Goal: Task Accomplishment & Management: Manage account settings

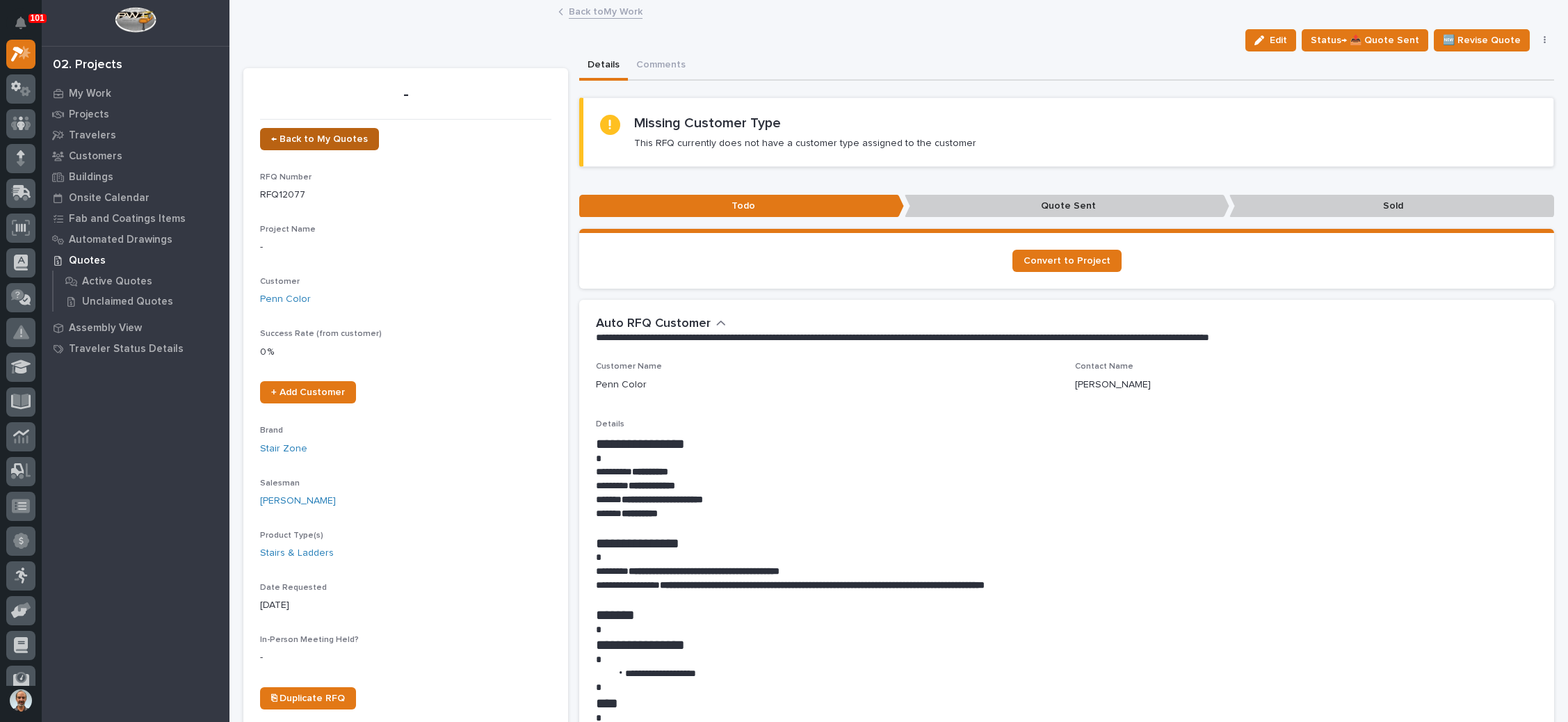
click at [337, 135] on span "← Back to My Quotes" at bounding box center [319, 139] width 97 height 10
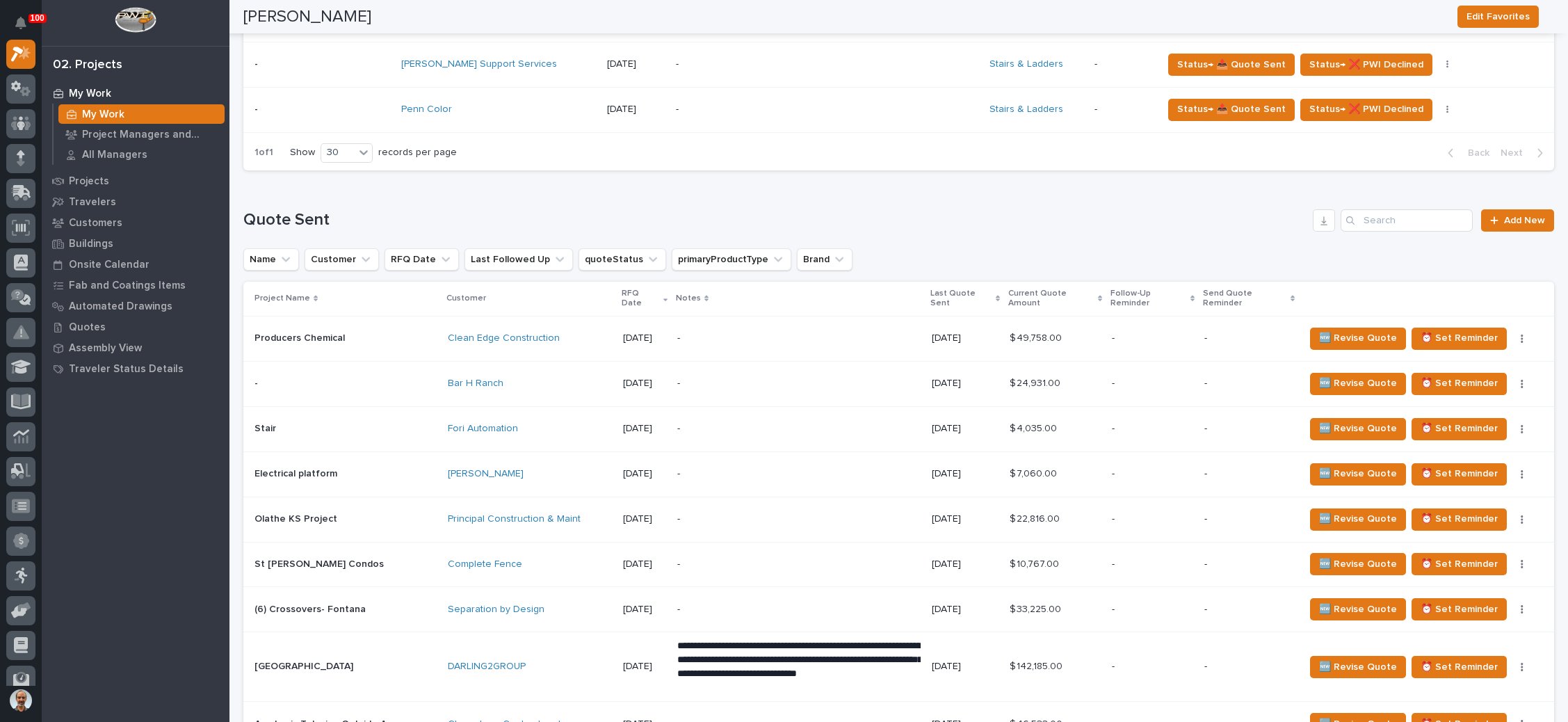
scroll to position [938, 0]
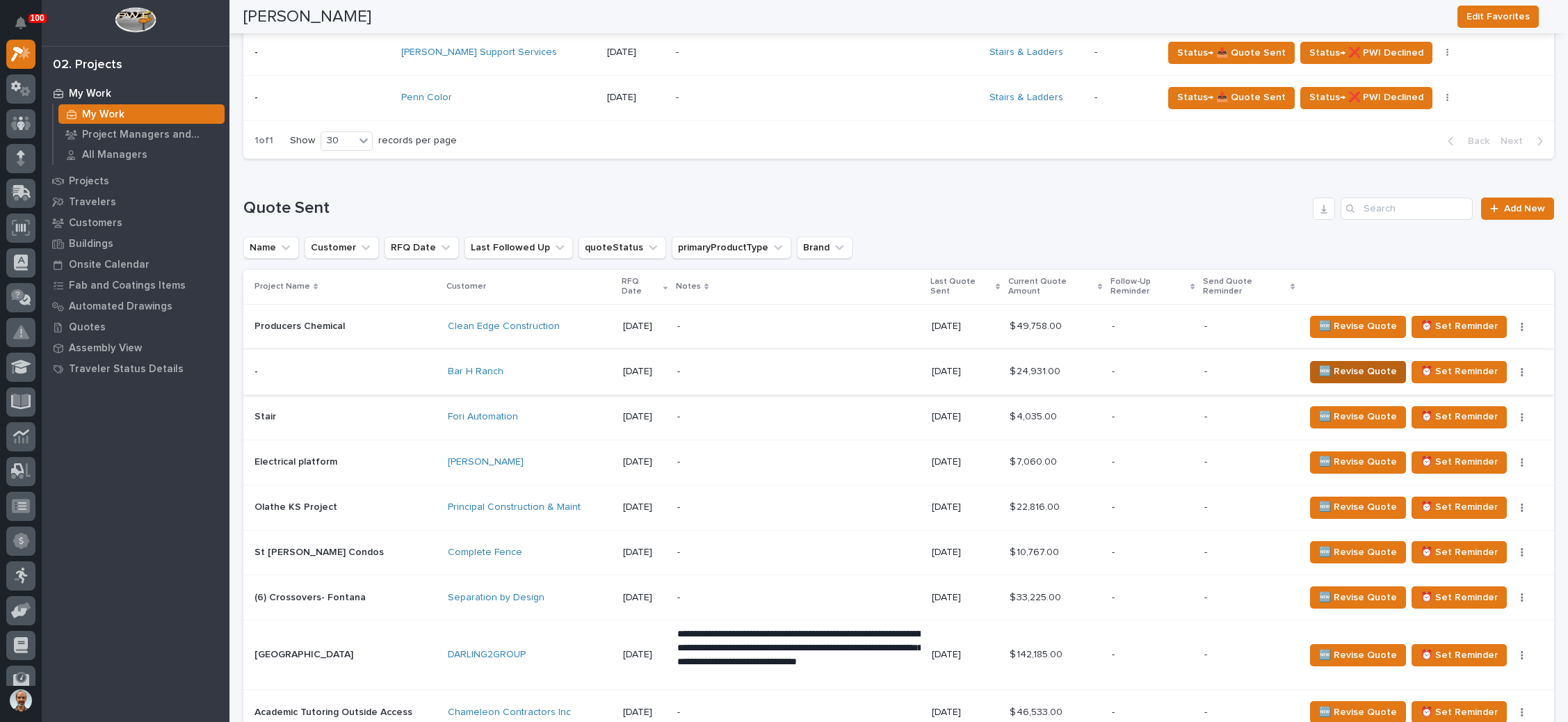
click at [1346, 363] on span "🆕 Revise Quote" at bounding box center [1358, 371] width 78 height 17
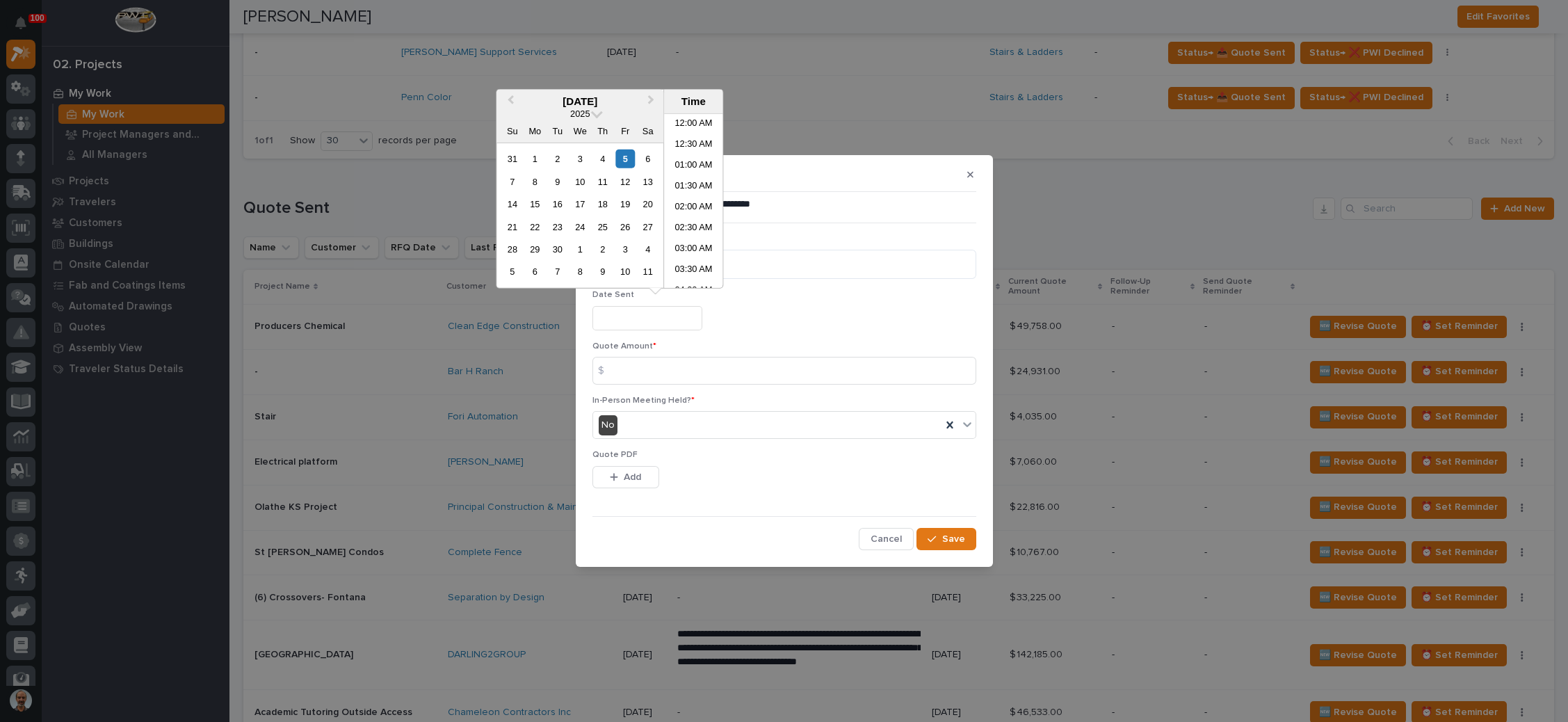
click at [630, 314] on input "text" at bounding box center [647, 318] width 110 height 24
click at [624, 157] on div "5" at bounding box center [625, 159] width 19 height 19
type input "**********"
click at [675, 376] on input at bounding box center [784, 370] width 384 height 28
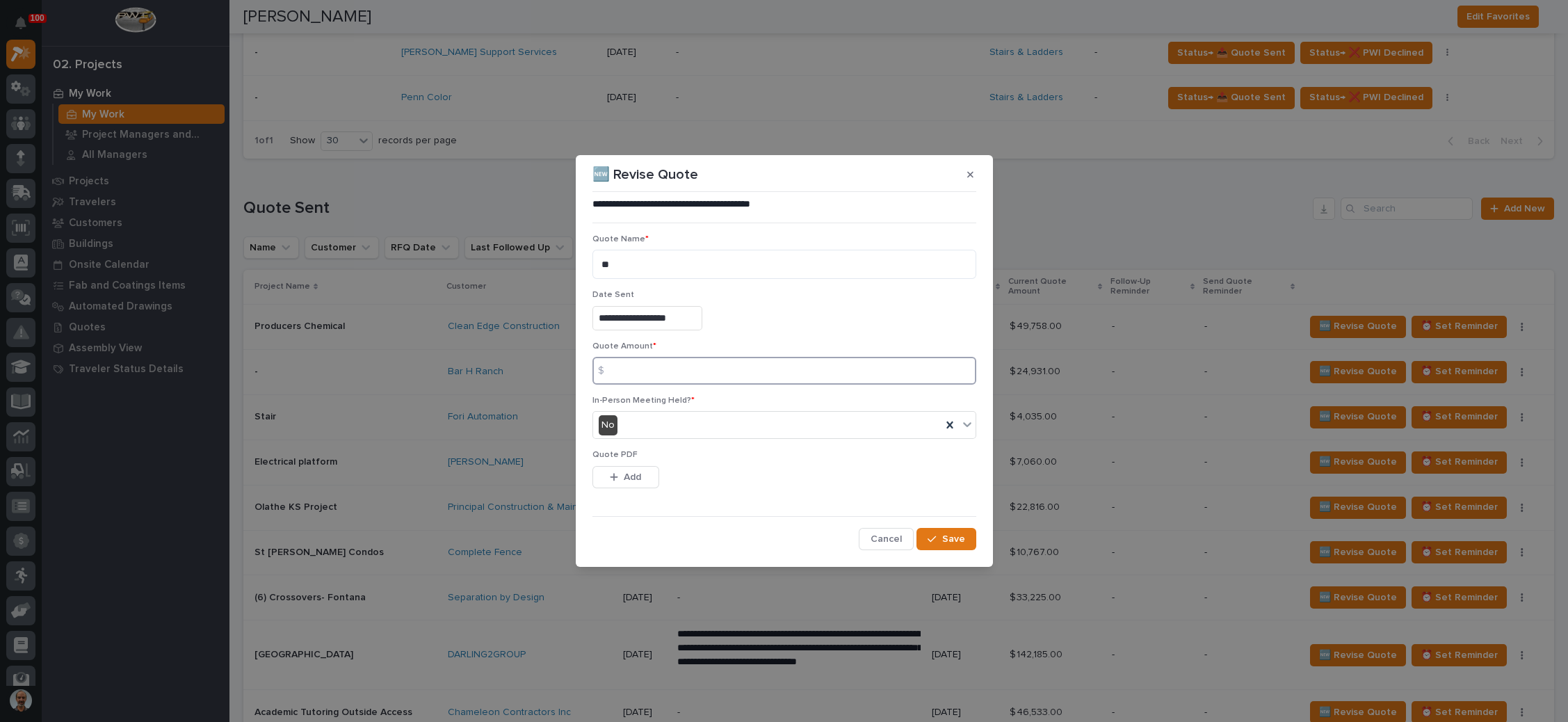
drag, startPoint x: 656, startPoint y: 373, endPoint x: 642, endPoint y: 408, distance: 37.7
click at [656, 372] on input at bounding box center [784, 370] width 384 height 28
type input "26281"
click at [632, 473] on span "Add" at bounding box center [632, 476] width 17 height 13
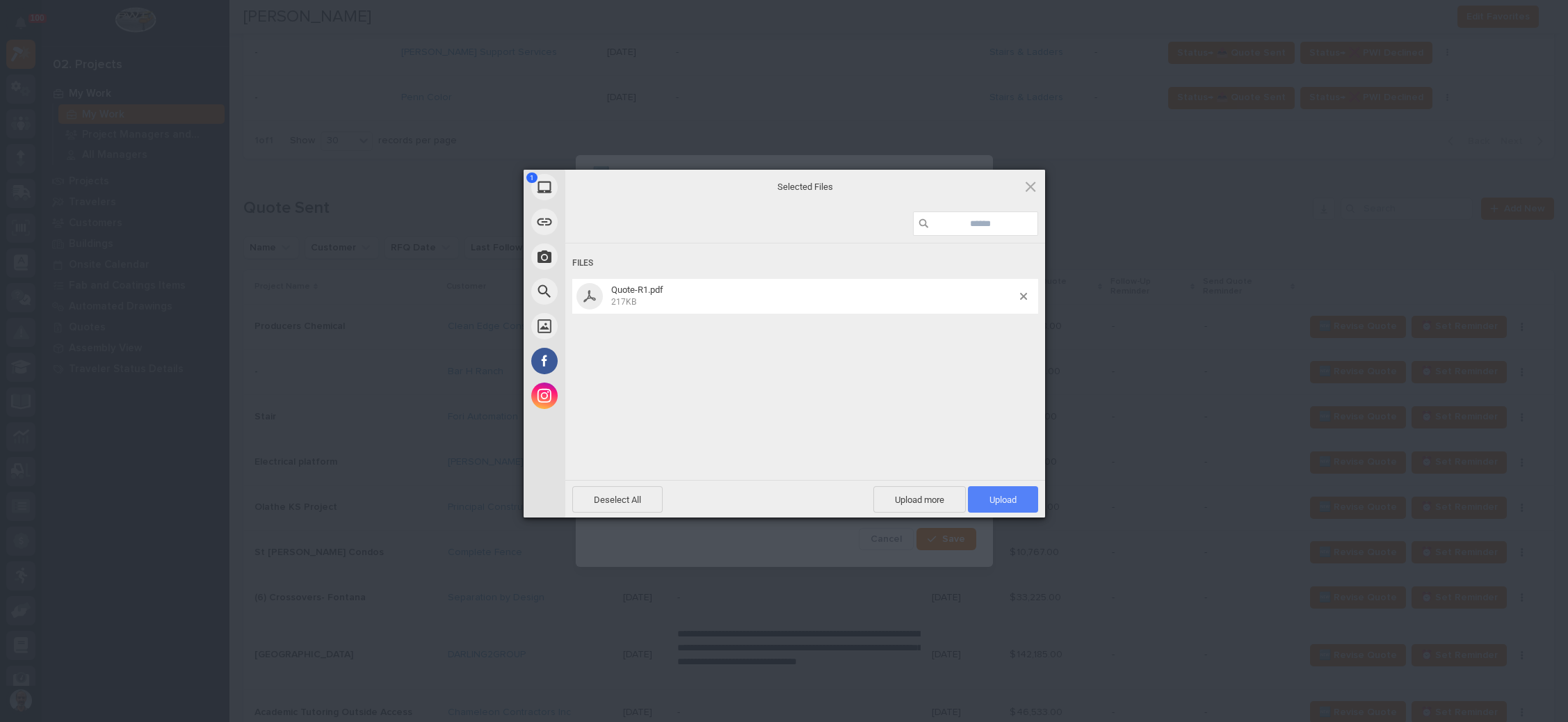
click at [1001, 500] on span "Upload 1" at bounding box center [1003, 500] width 27 height 11
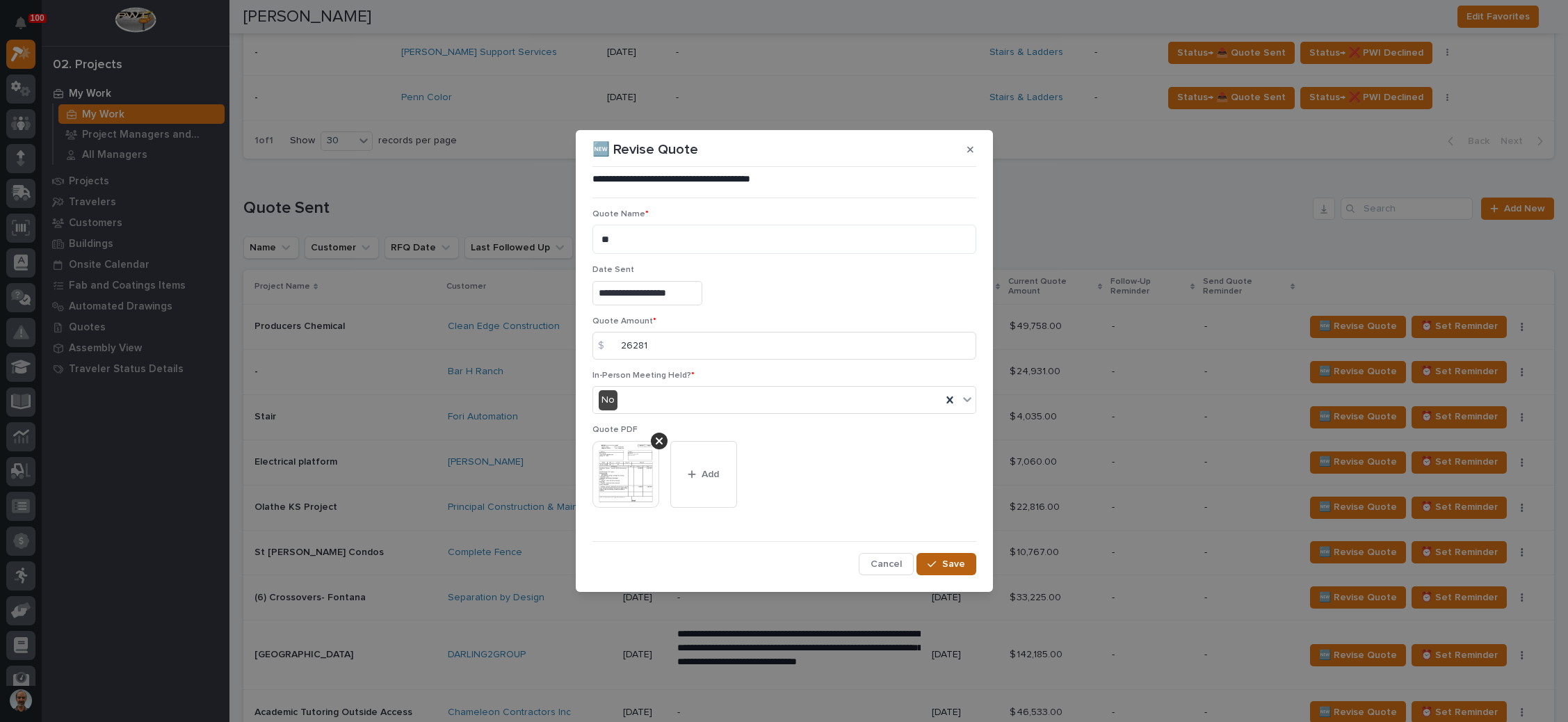
click at [948, 563] on span "Save" at bounding box center [953, 563] width 23 height 13
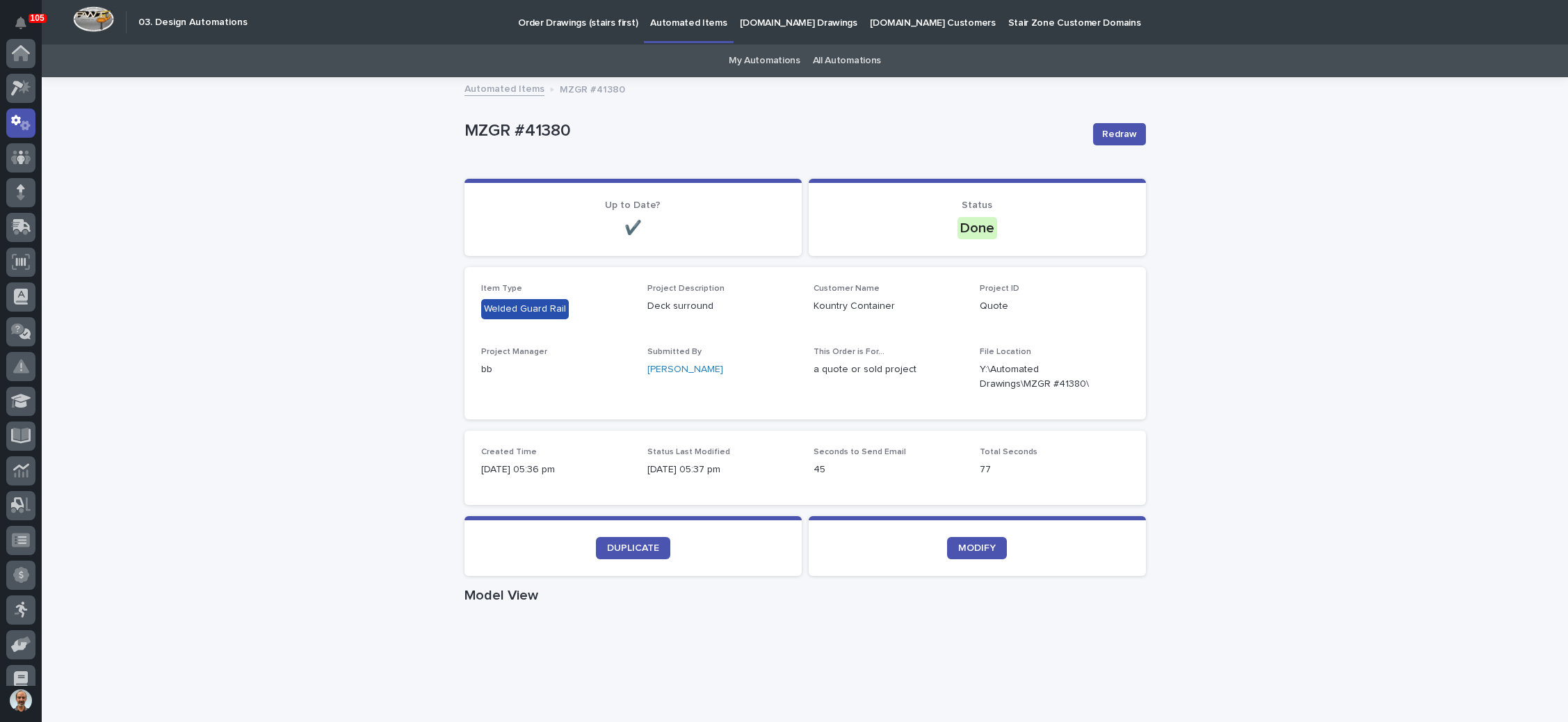
scroll to position [69, 0]
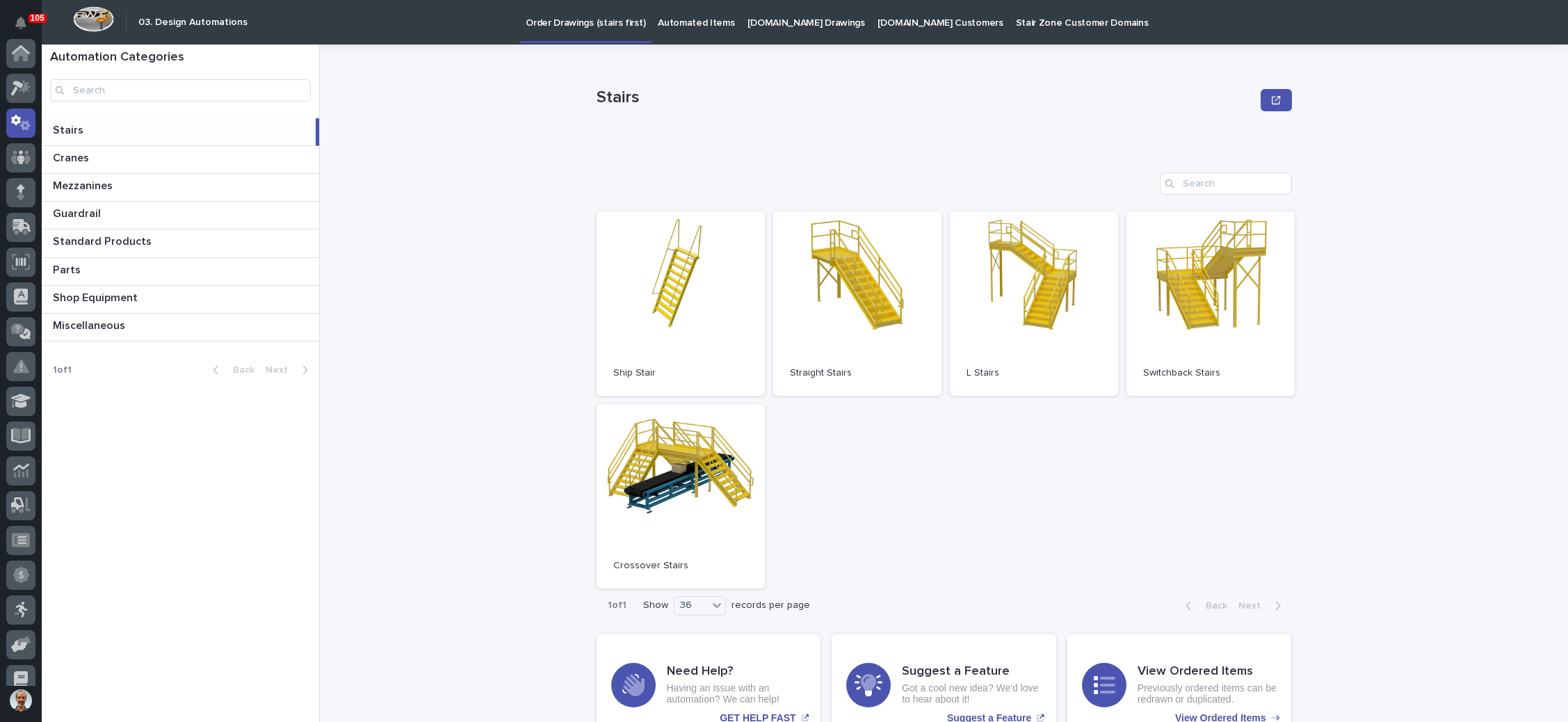
scroll to position [69, 0]
click at [22, 120] on icon at bounding box center [20, 119] width 8 height 8
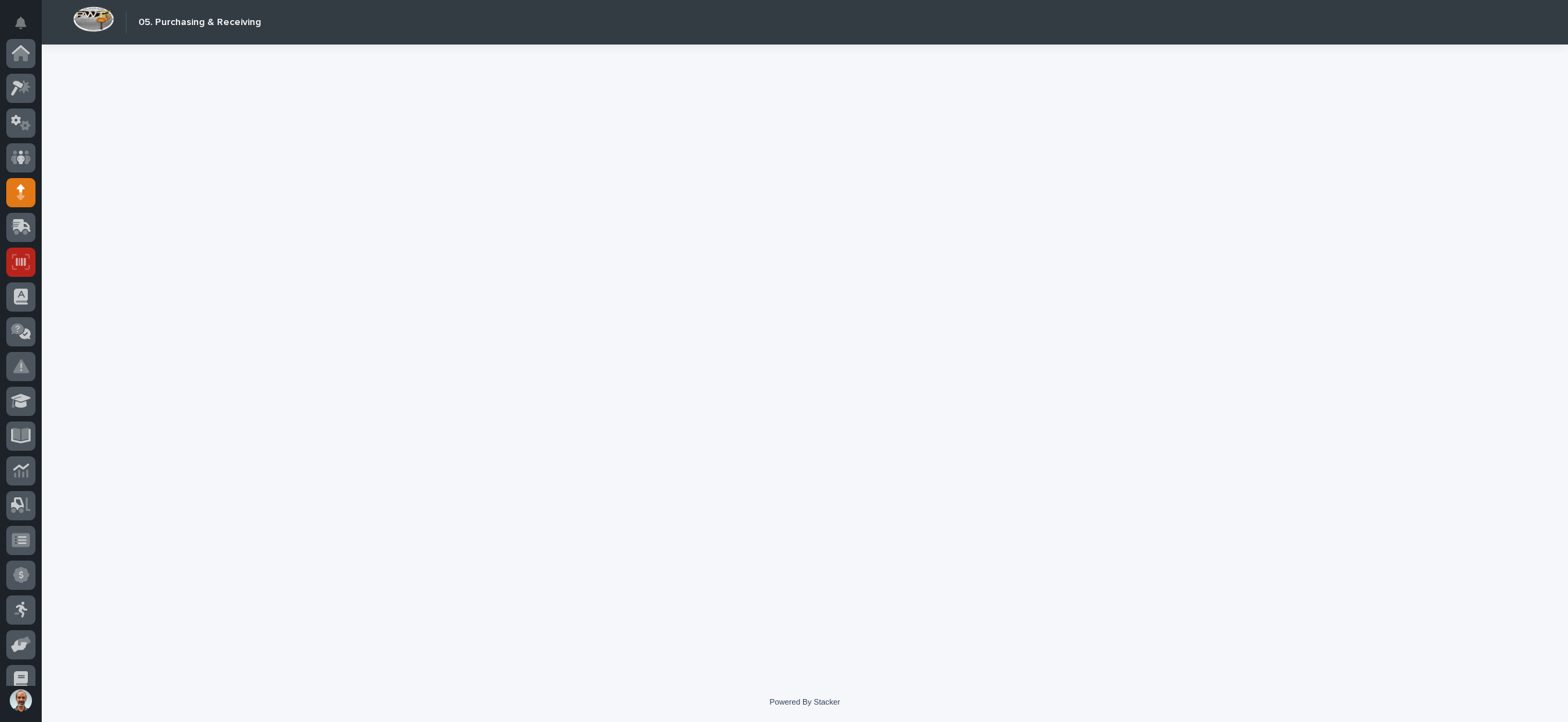
scroll to position [139, 0]
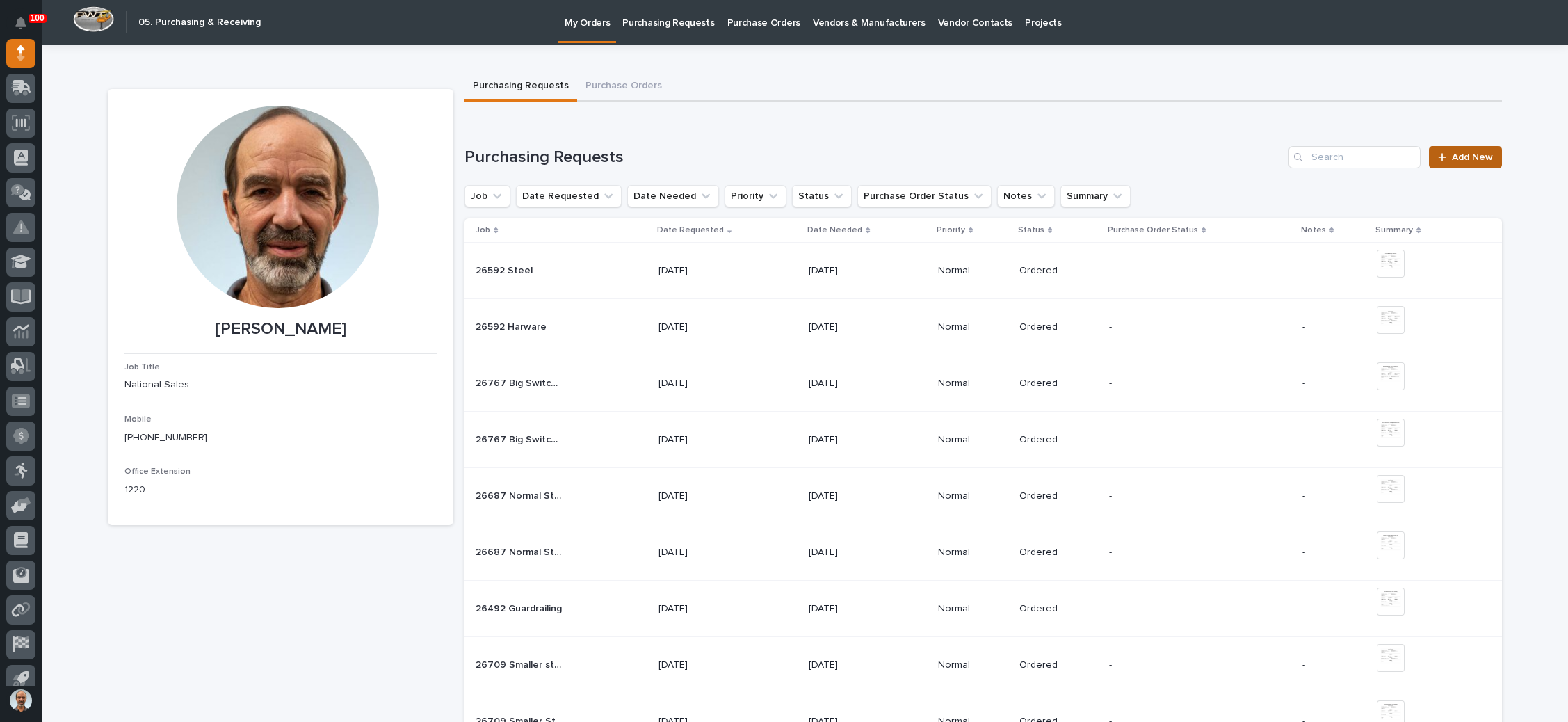
click at [1440, 153] on div at bounding box center [1445, 157] width 14 height 10
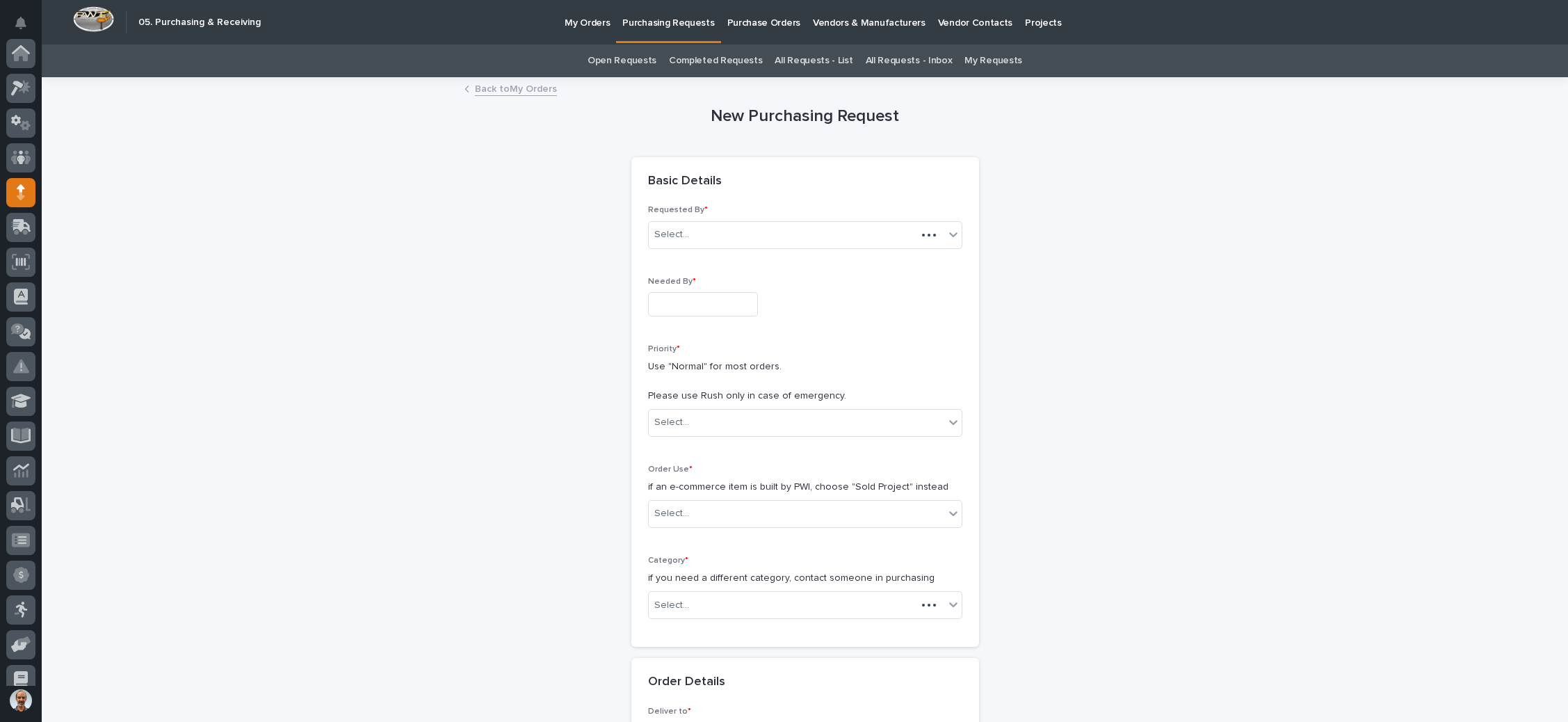
scroll to position [139, 0]
click at [687, 301] on input "text" at bounding box center [702, 304] width 110 height 24
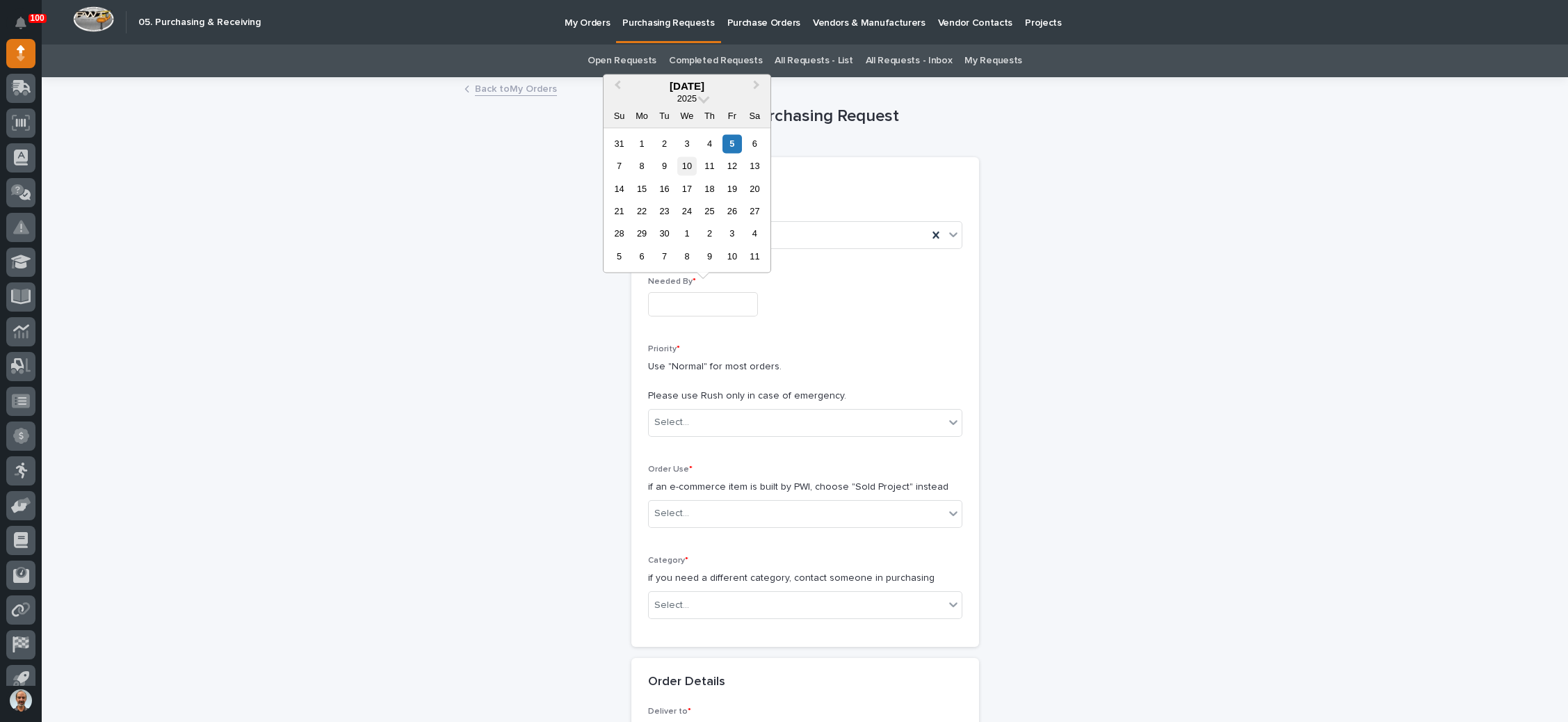
click at [688, 161] on div "10" at bounding box center [686, 165] width 19 height 19
type input "**********"
click at [703, 421] on div "Select..." at bounding box center [796, 422] width 295 height 23
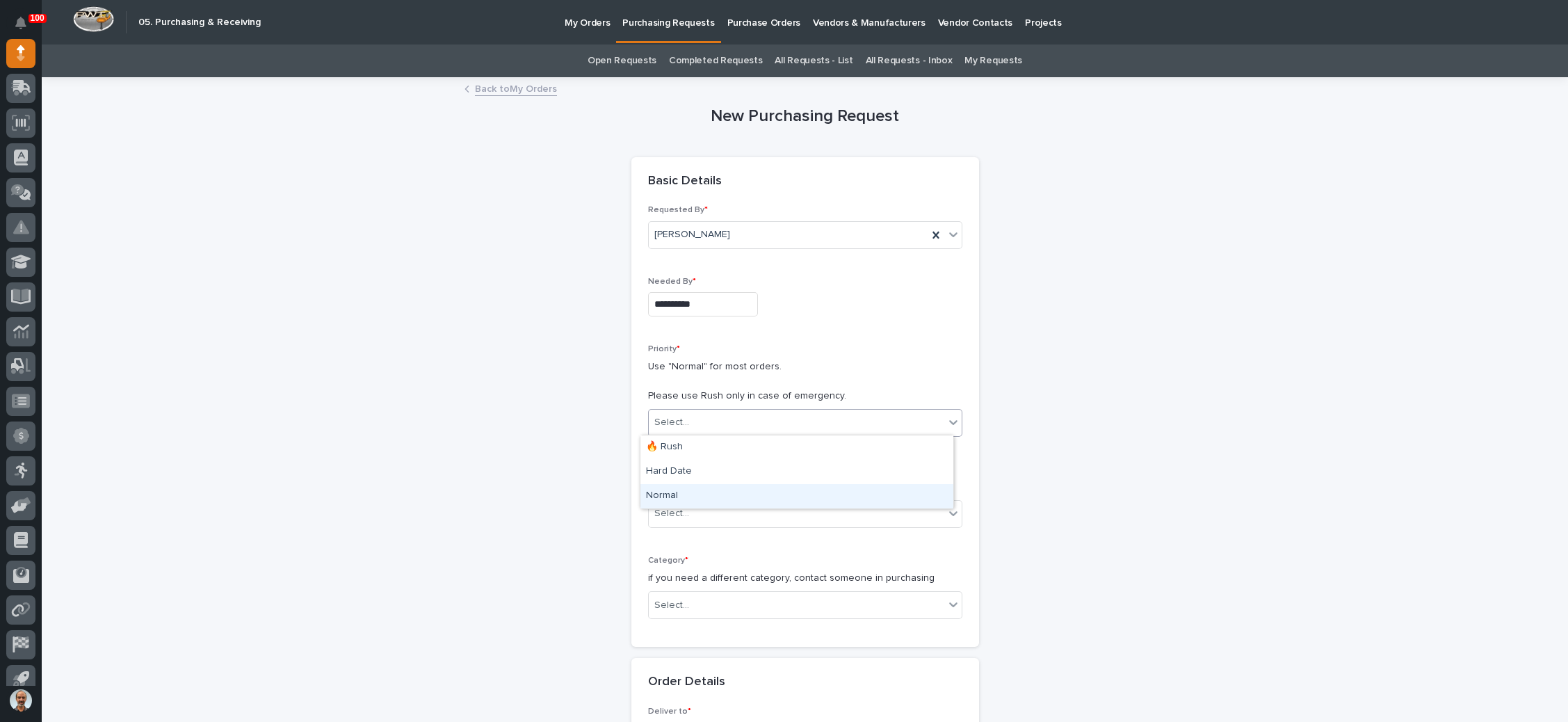
click at [701, 497] on div "Normal" at bounding box center [796, 496] width 313 height 24
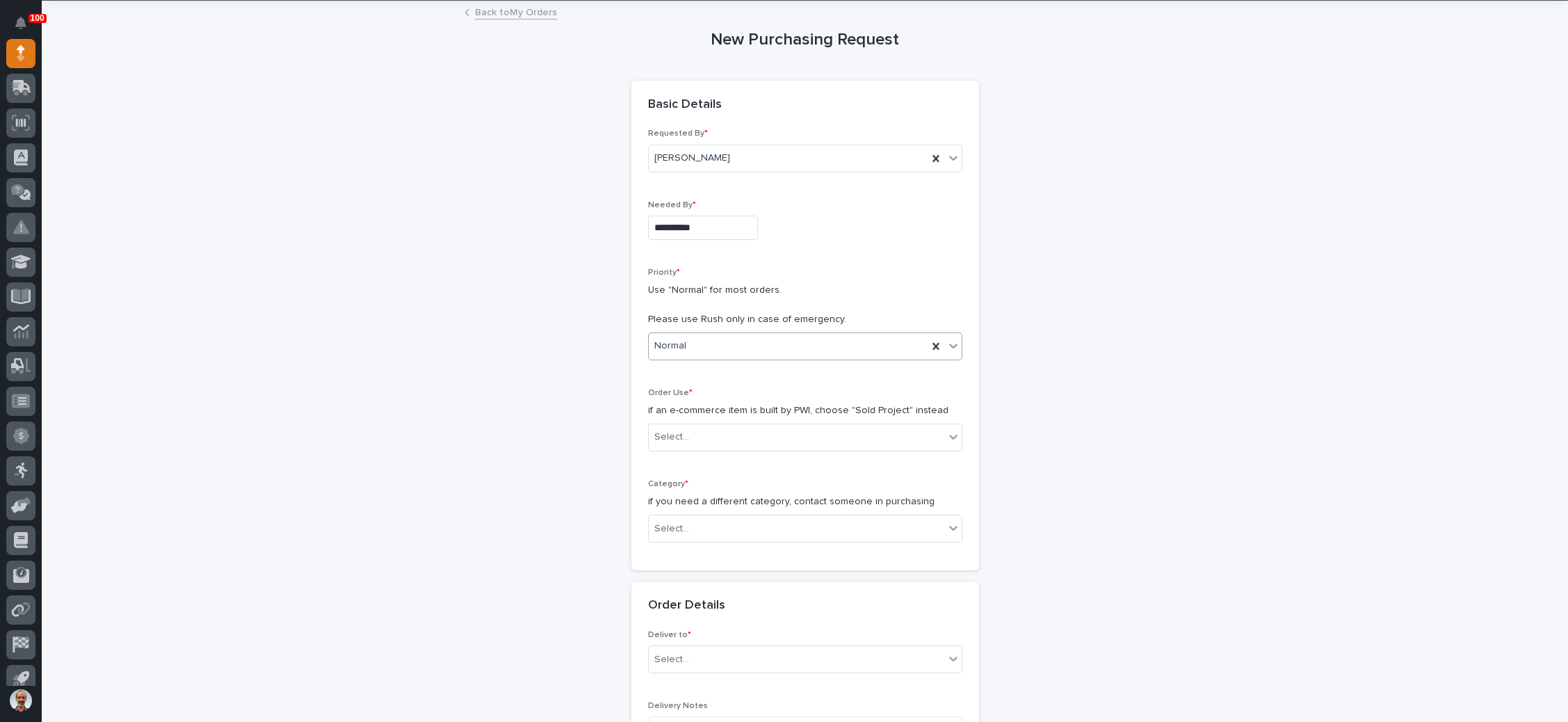
scroll to position [104, 0]
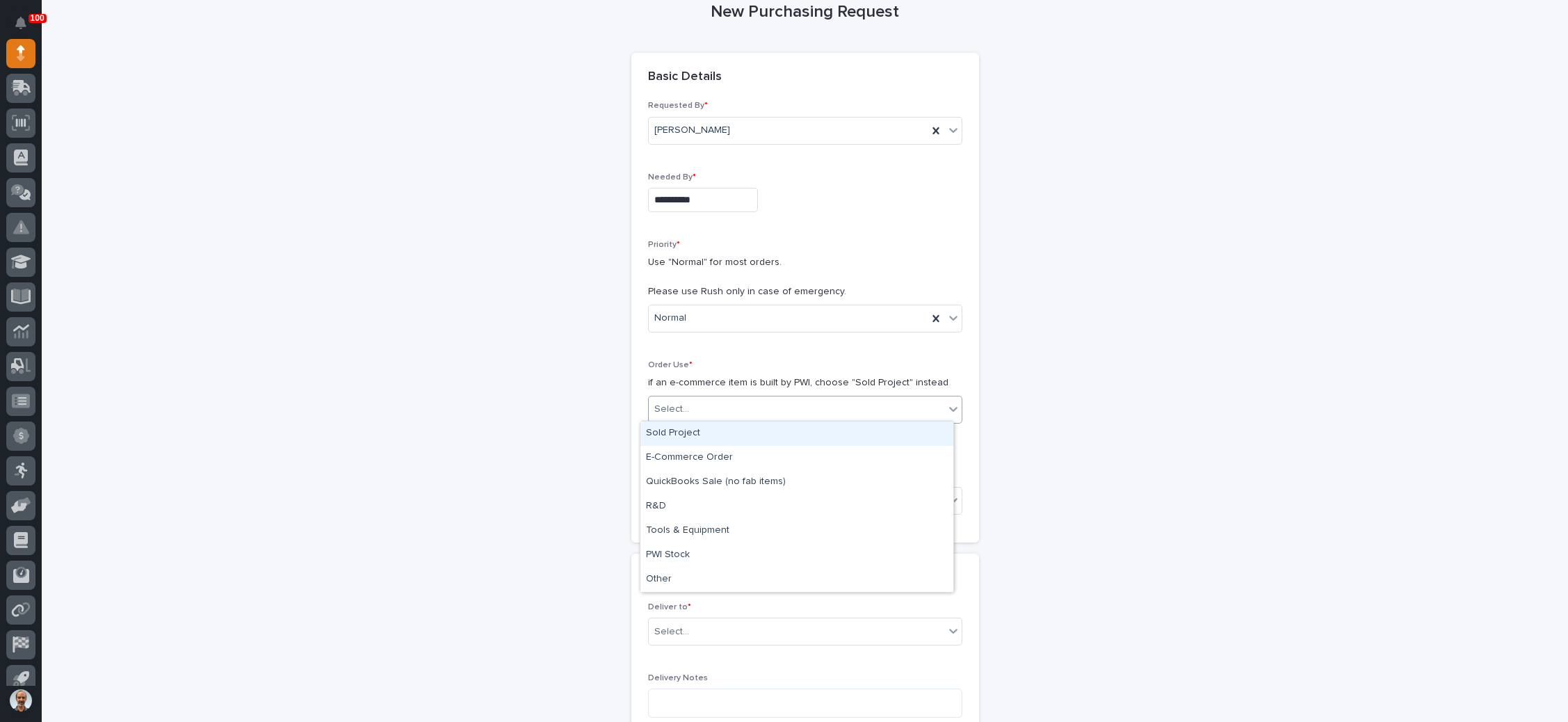
click at [731, 411] on div "Select..." at bounding box center [796, 409] width 295 height 23
click at [718, 437] on div "Sold Project" at bounding box center [796, 434] width 313 height 24
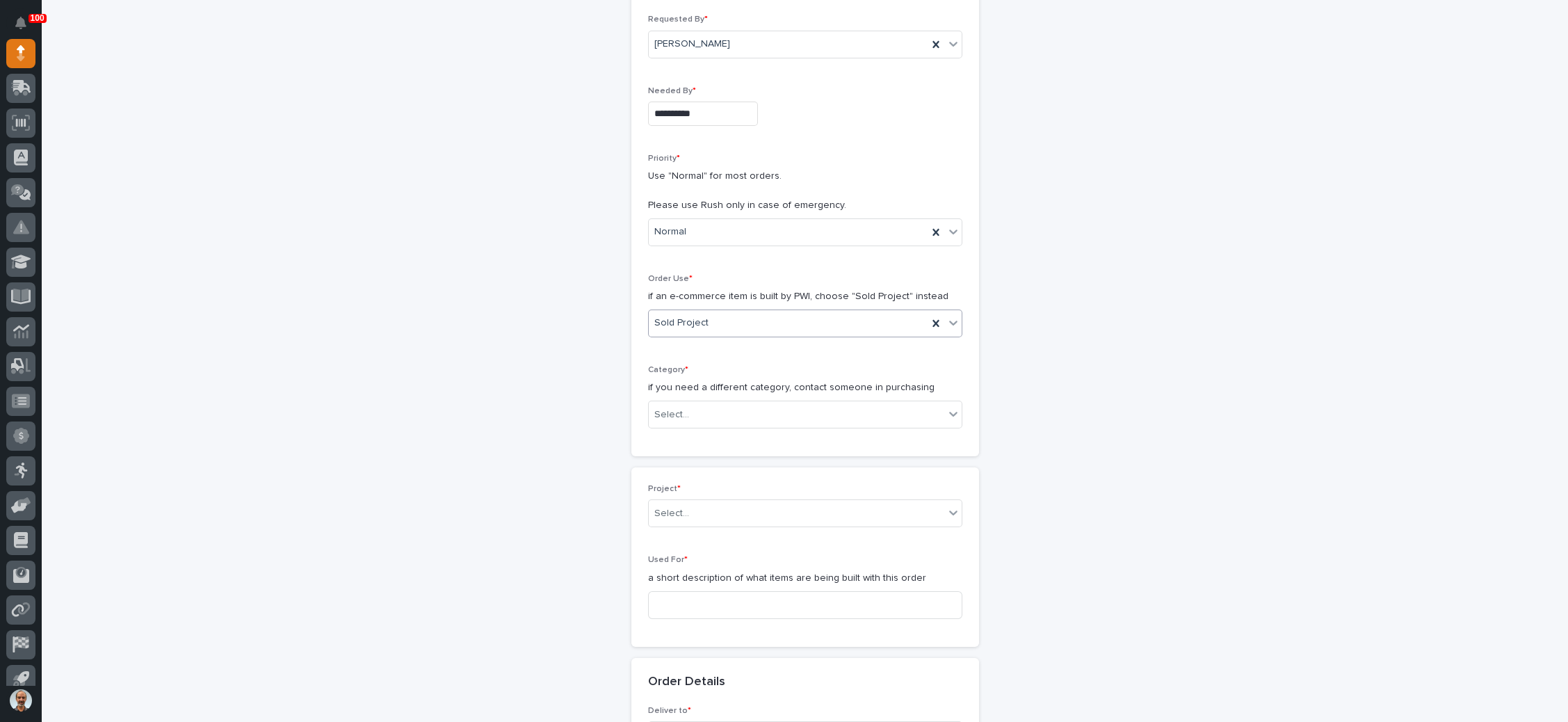
scroll to position [200, 0]
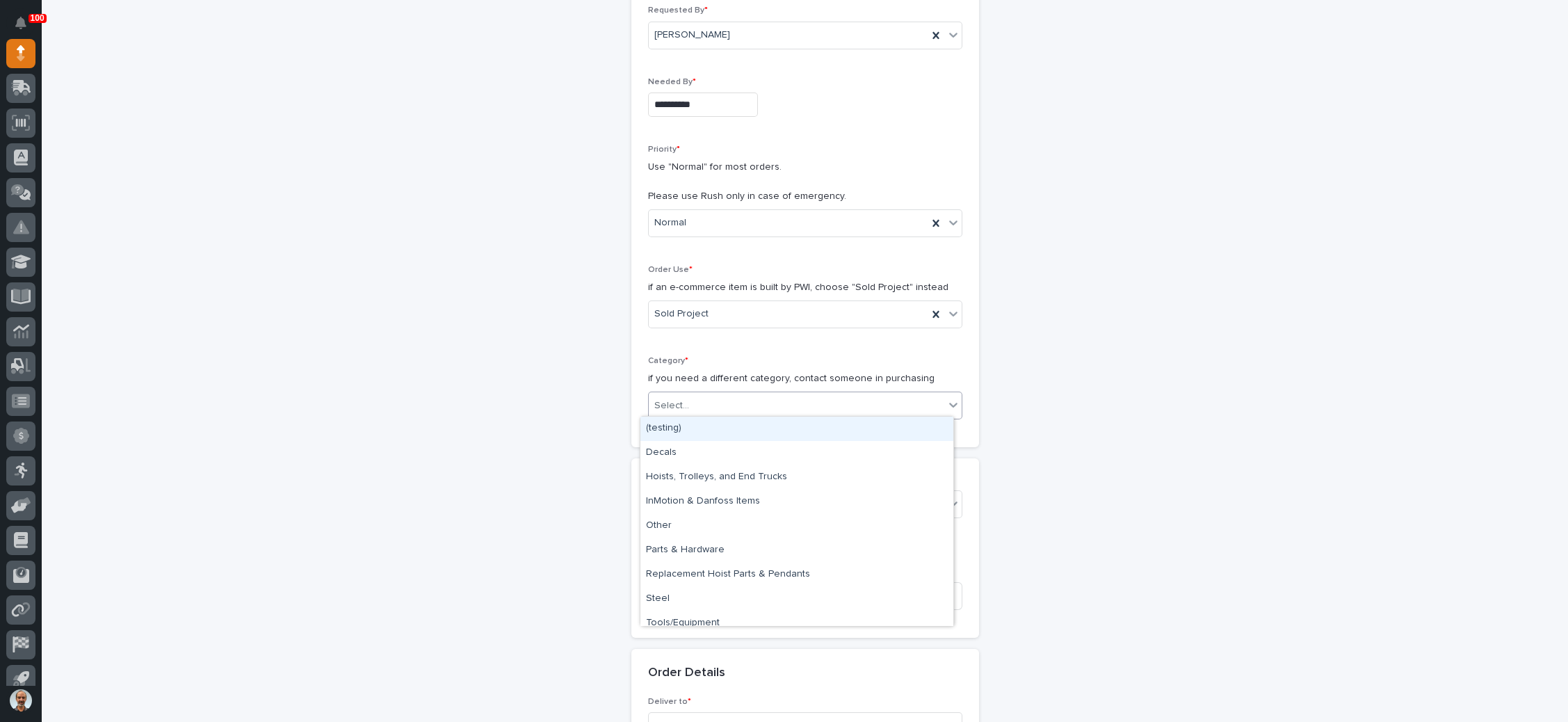
click at [728, 406] on div "Select..." at bounding box center [796, 406] width 295 height 23
click at [711, 599] on div "Steel" at bounding box center [796, 599] width 313 height 24
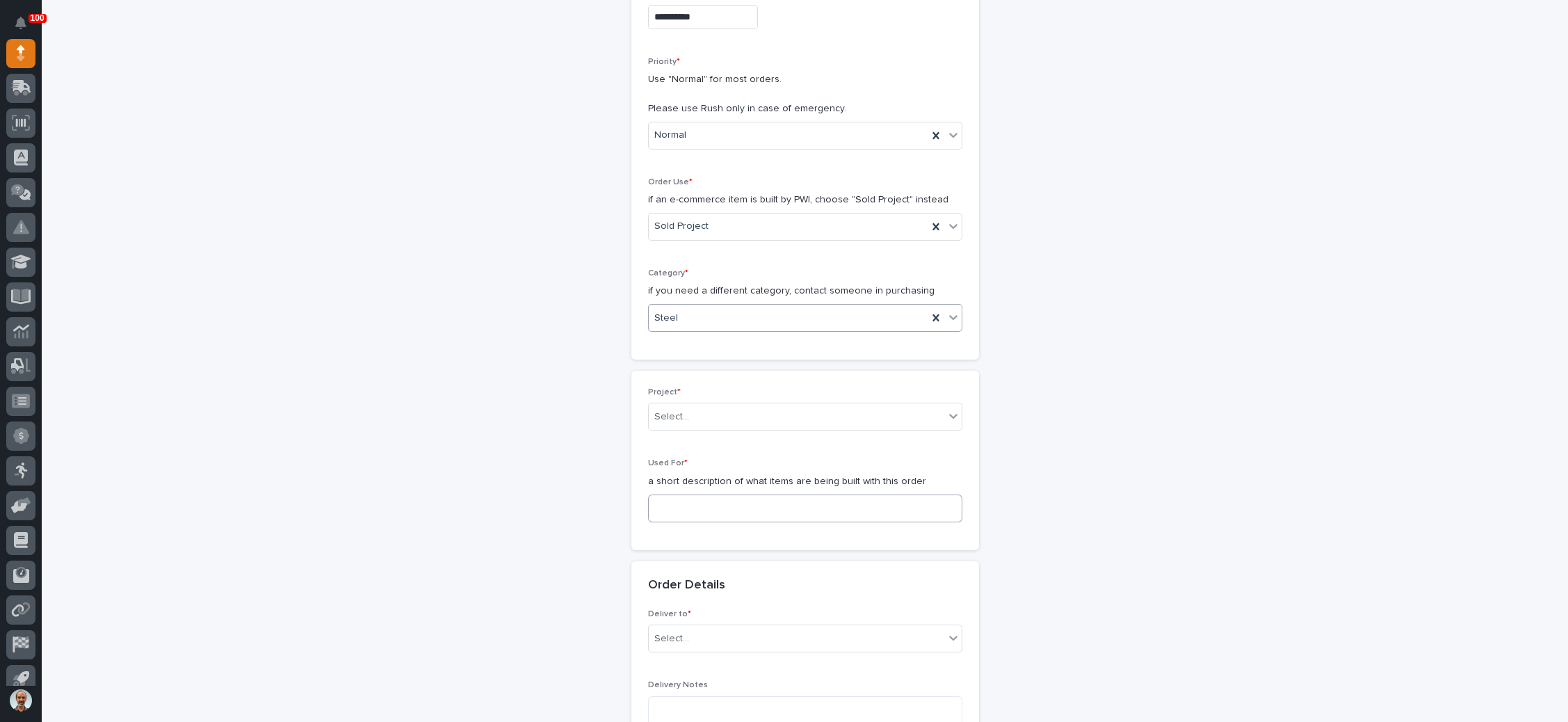
scroll to position [303, 0]
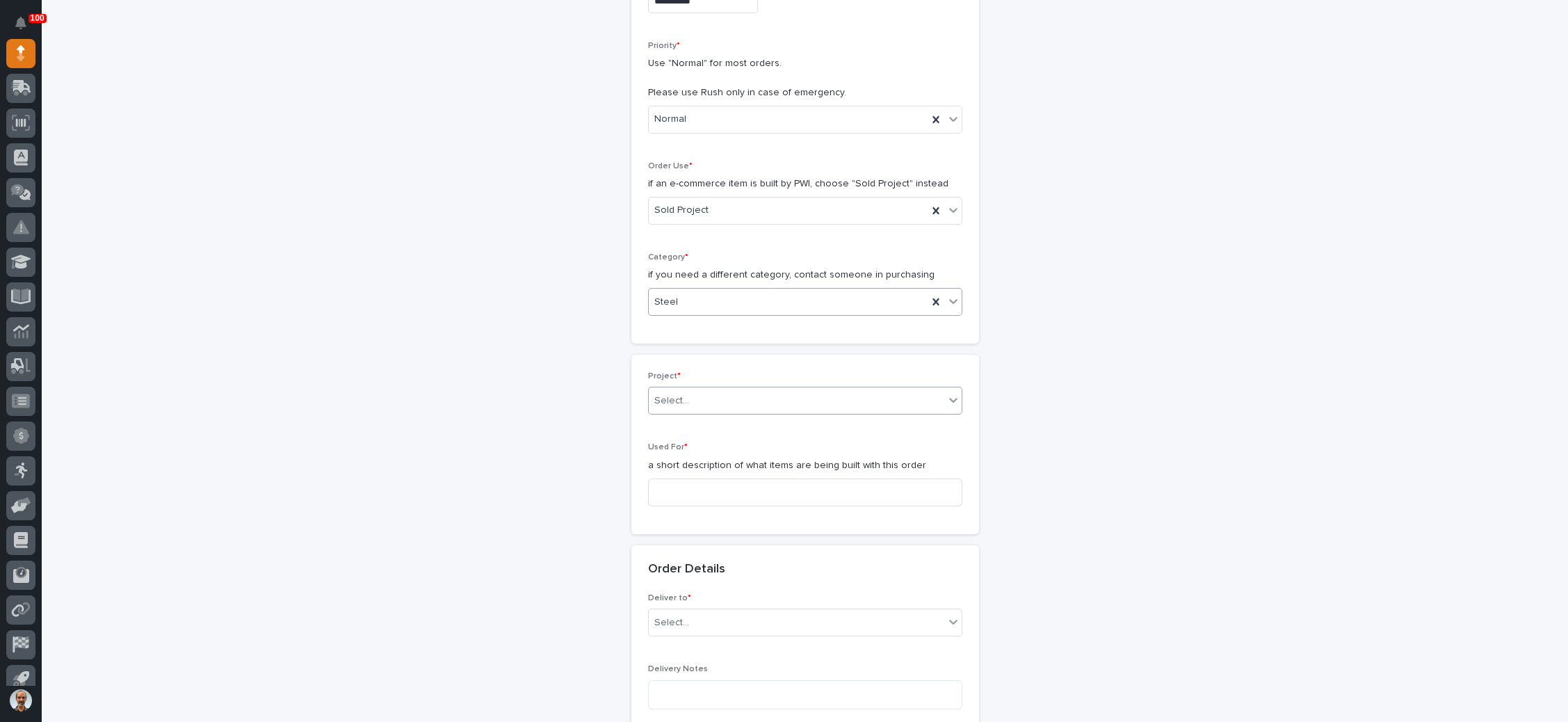
click at [724, 396] on div "Select..." at bounding box center [796, 400] width 295 height 23
type input "*****"
click at [742, 423] on div "24798 - Stair Zone - Jerry's Machine & Fab - Alexandria High School" at bounding box center [796, 423] width 313 height 24
click at [709, 487] on input at bounding box center [805, 492] width 314 height 28
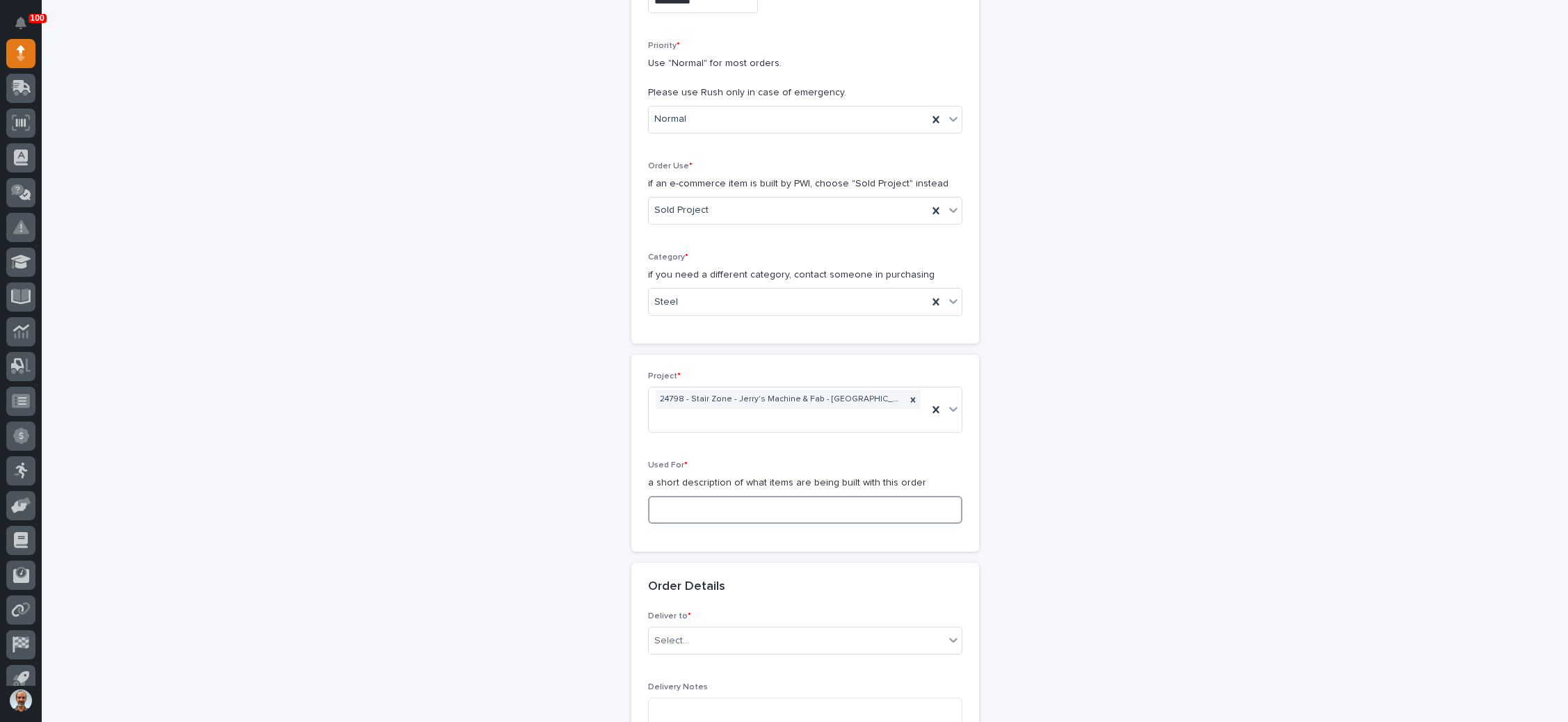
scroll to position [312, 0]
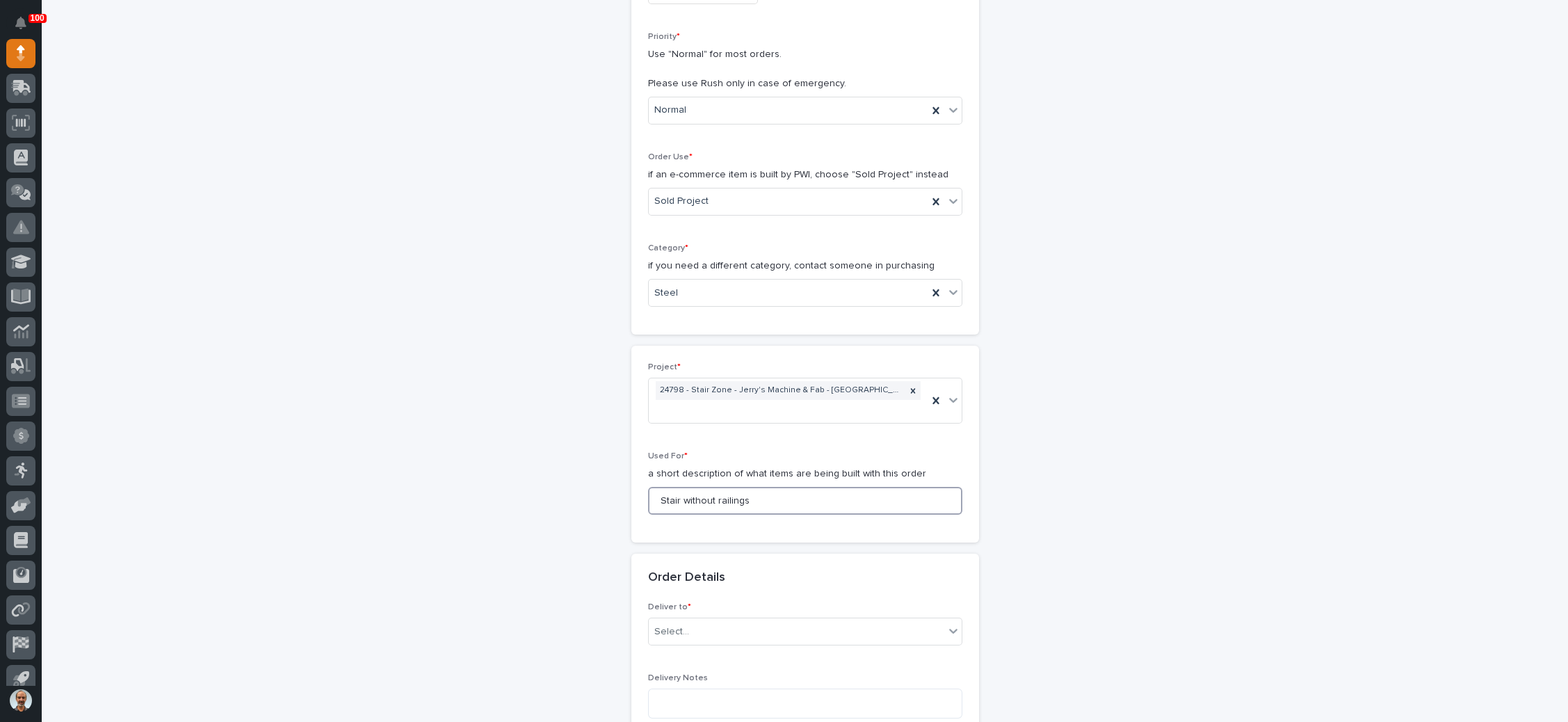
type input "Stair without railings"
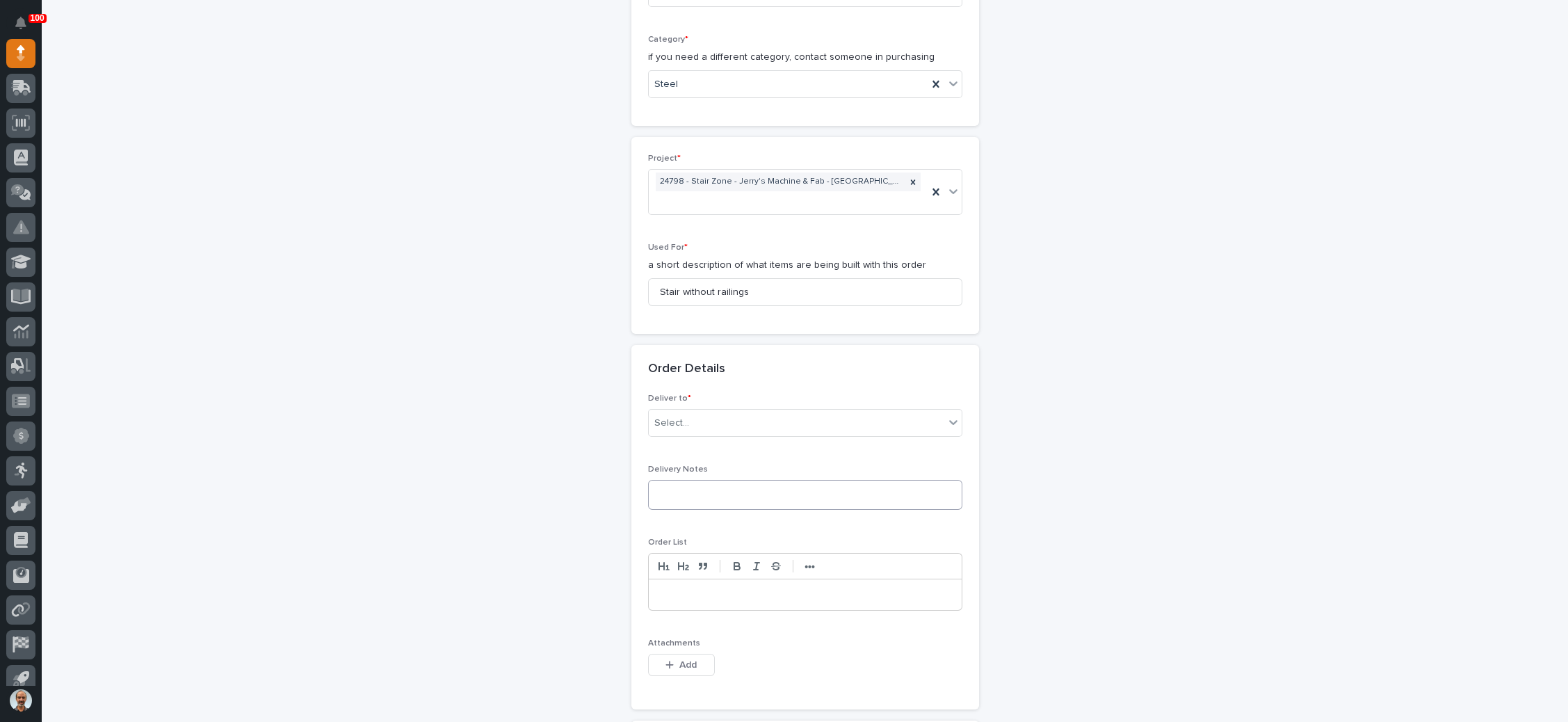
scroll to position [625, 0]
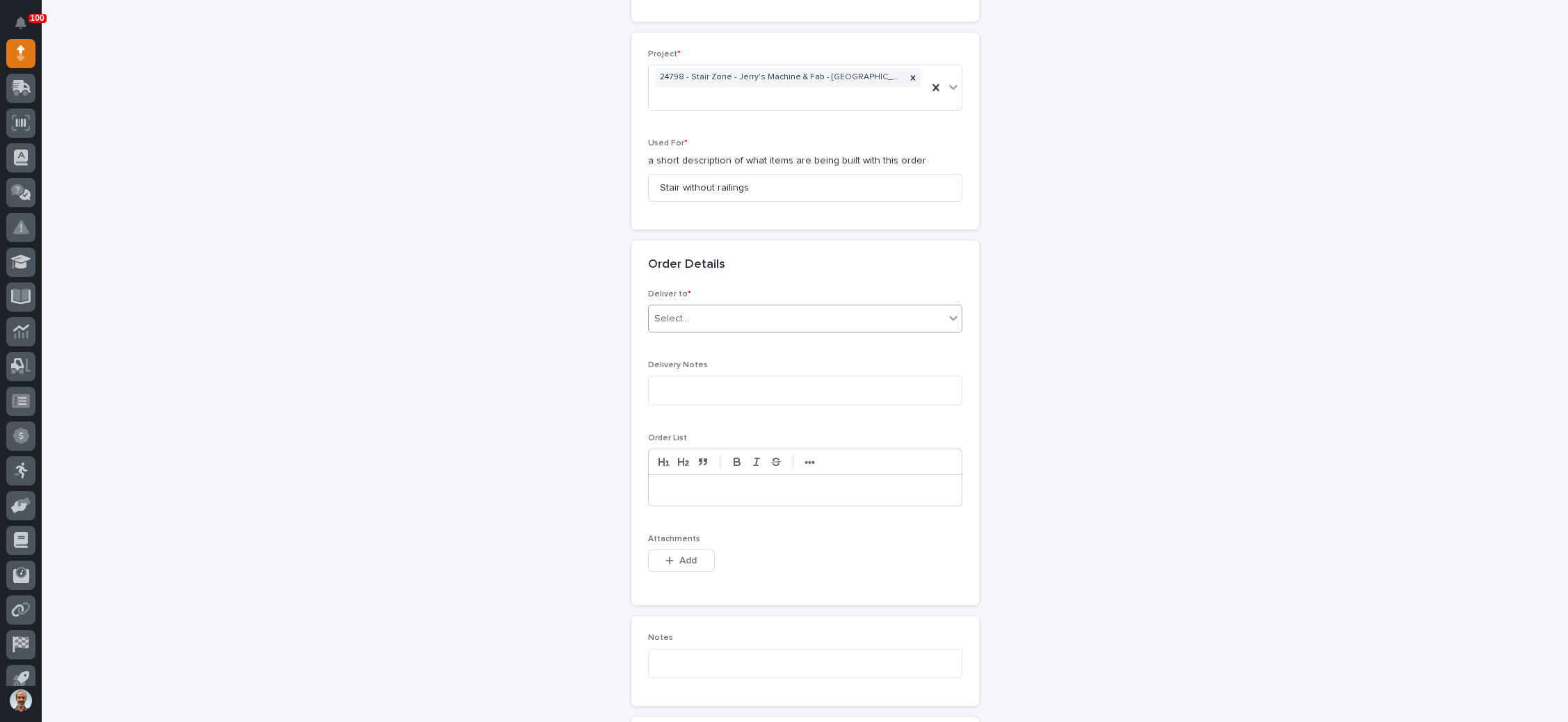
click at [736, 317] on div "Select..." at bounding box center [796, 319] width 295 height 23
click at [715, 340] on div "PWI" at bounding box center [796, 340] width 313 height 24
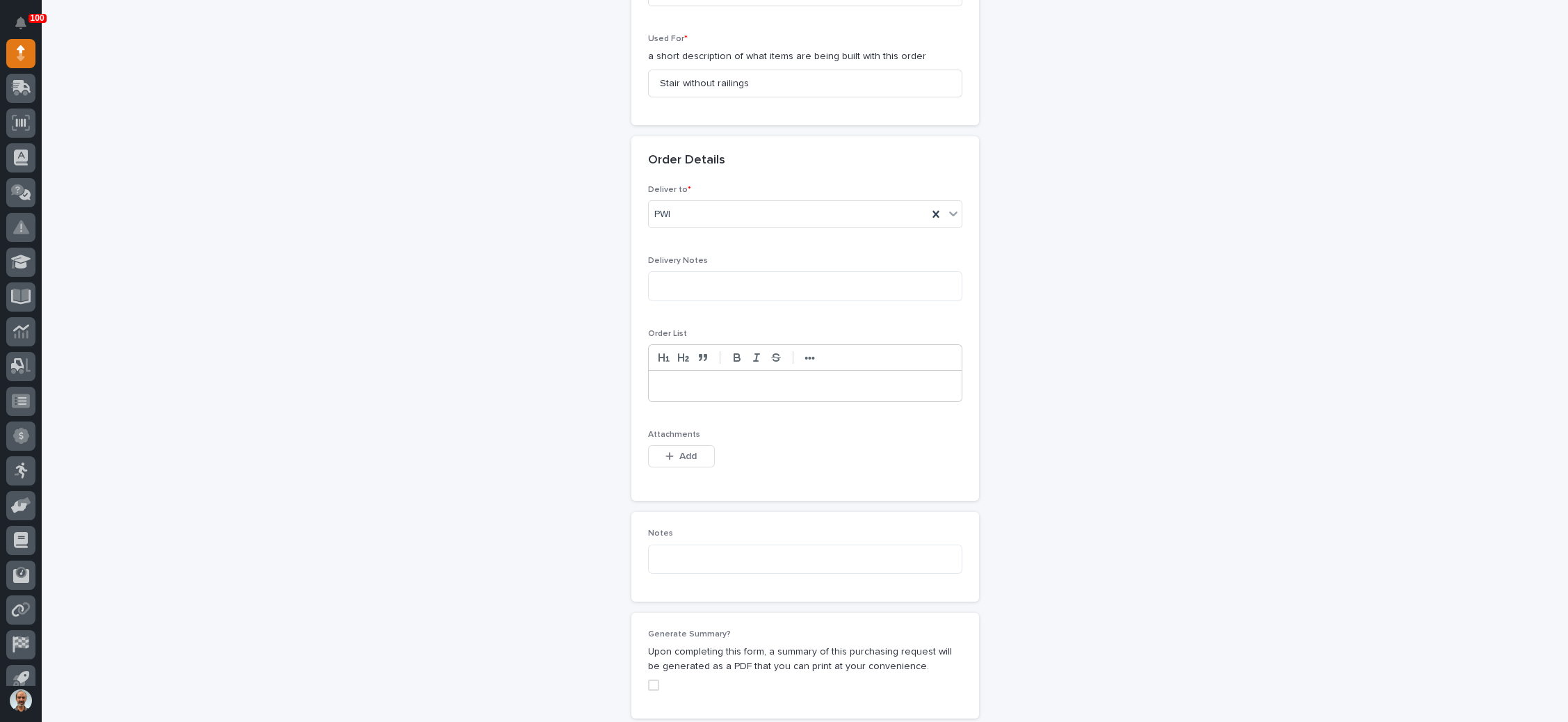
drag, startPoint x: 679, startPoint y: 449, endPoint x: 997, endPoint y: 405, distance: 321.0
click at [681, 450] on span "Add" at bounding box center [687, 456] width 17 height 13
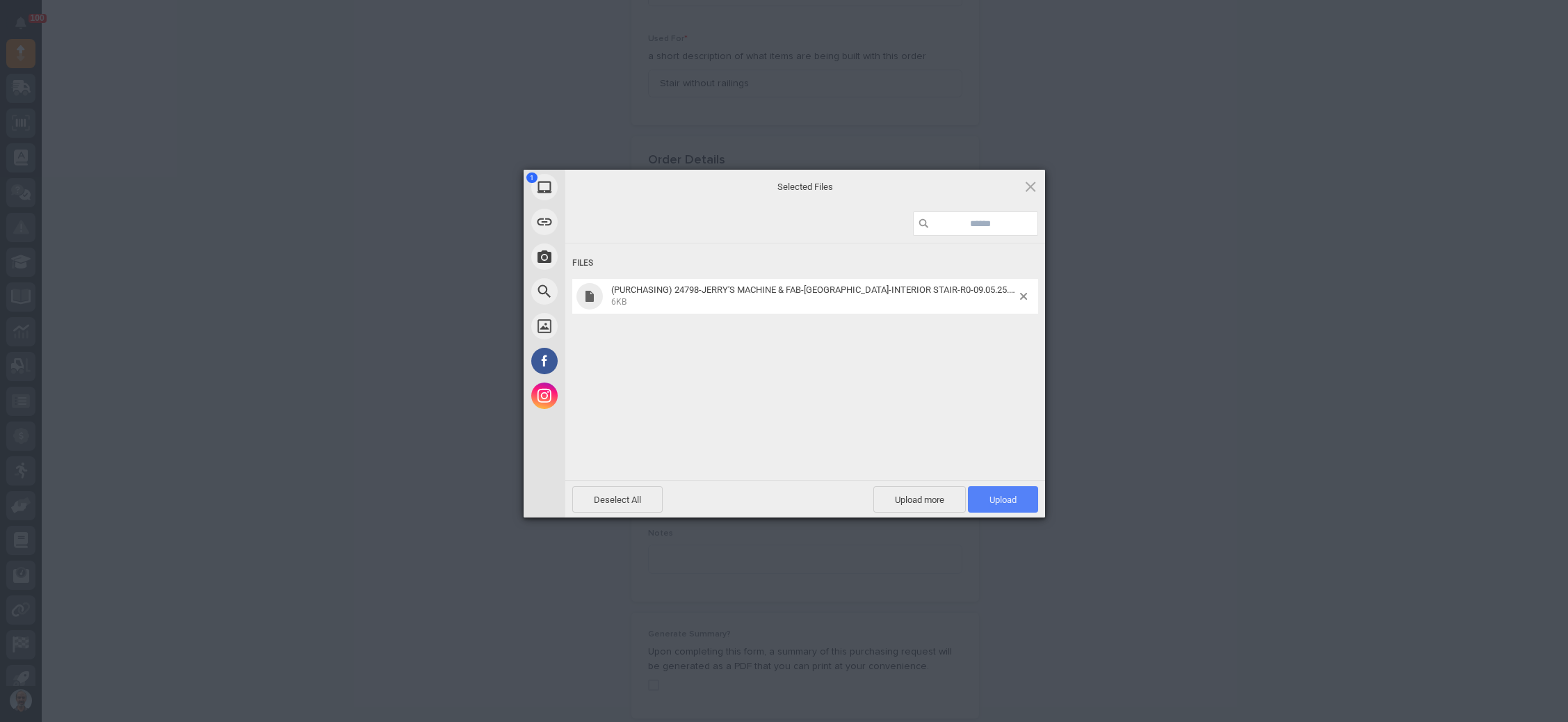
click at [1008, 495] on span "Upload 1" at bounding box center [1003, 500] width 27 height 11
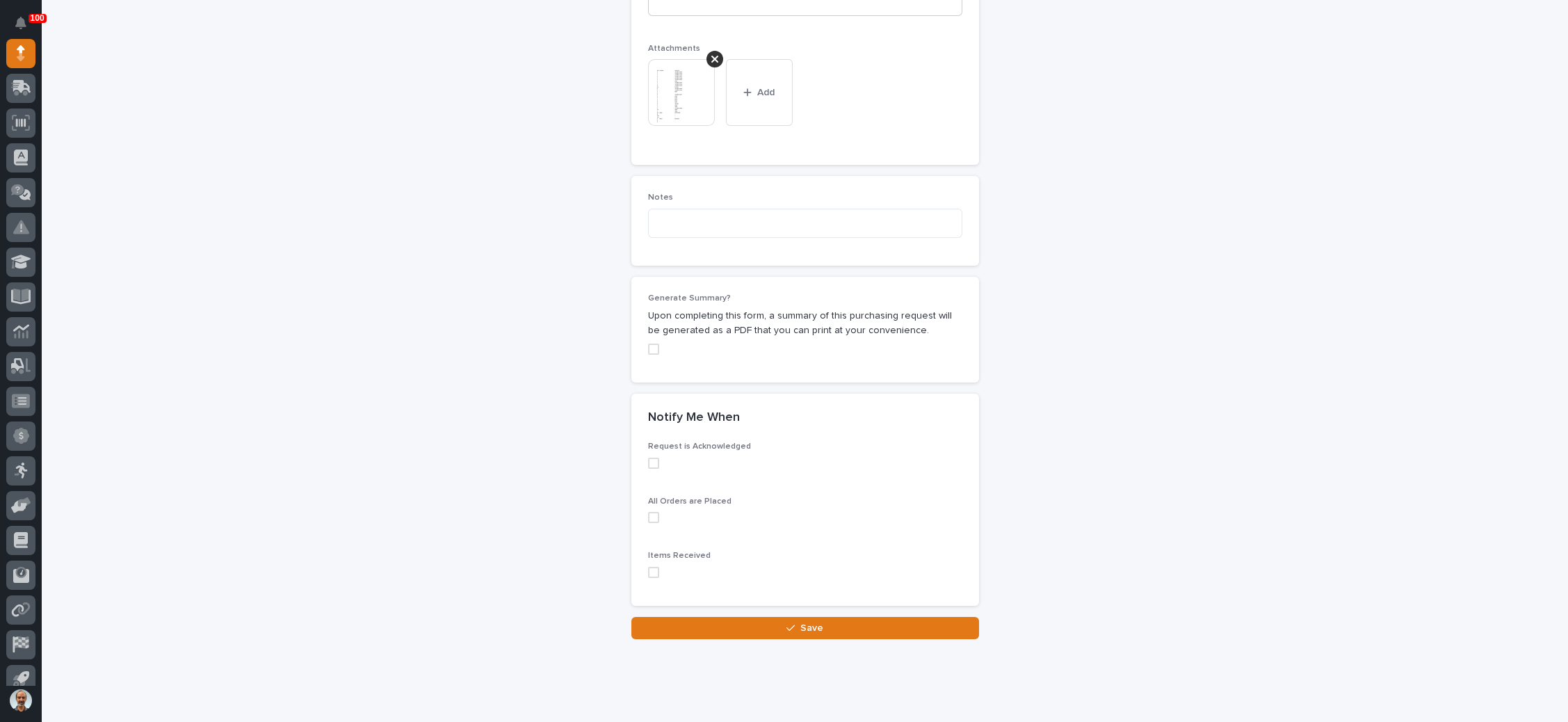
scroll to position [1135, 0]
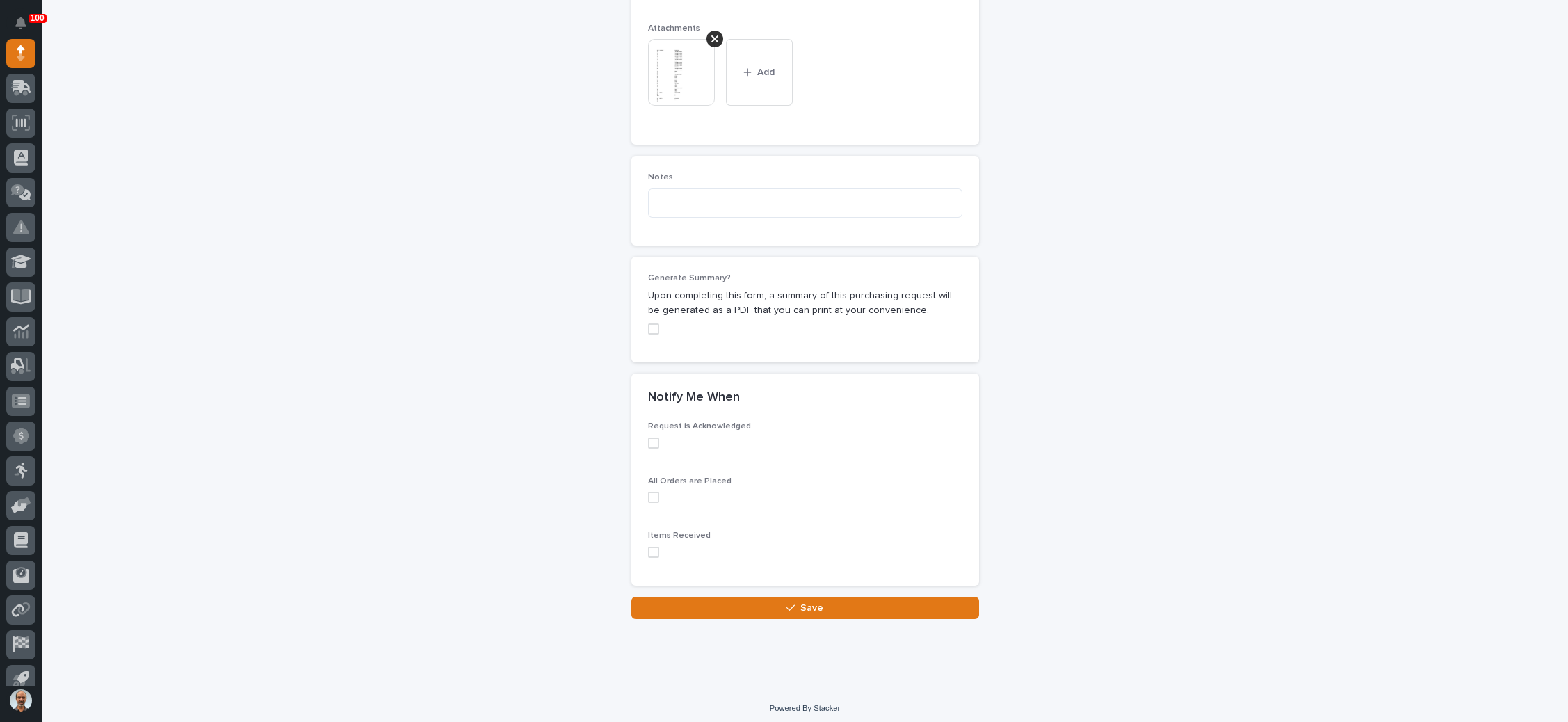
click at [803, 602] on span "Save" at bounding box center [811, 607] width 23 height 13
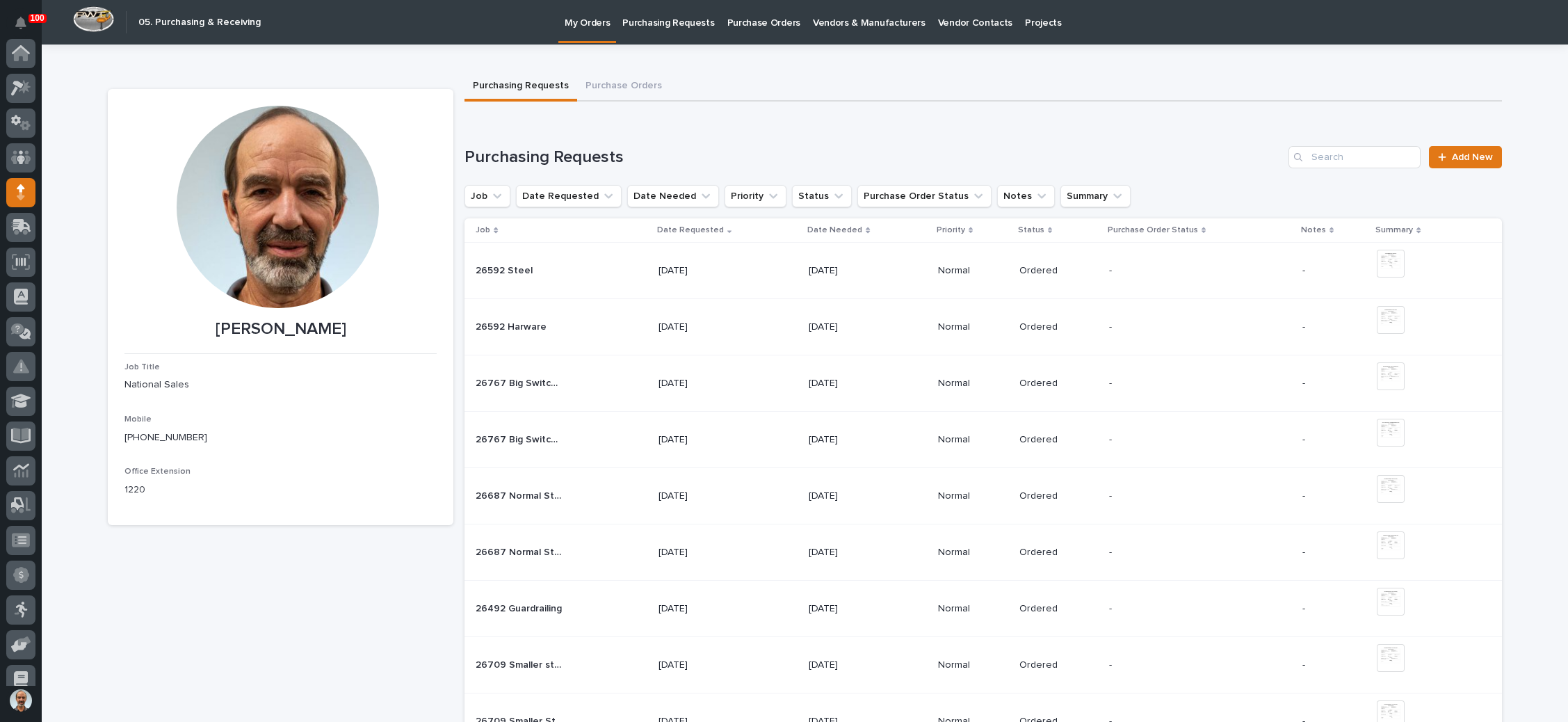
scroll to position [139, 0]
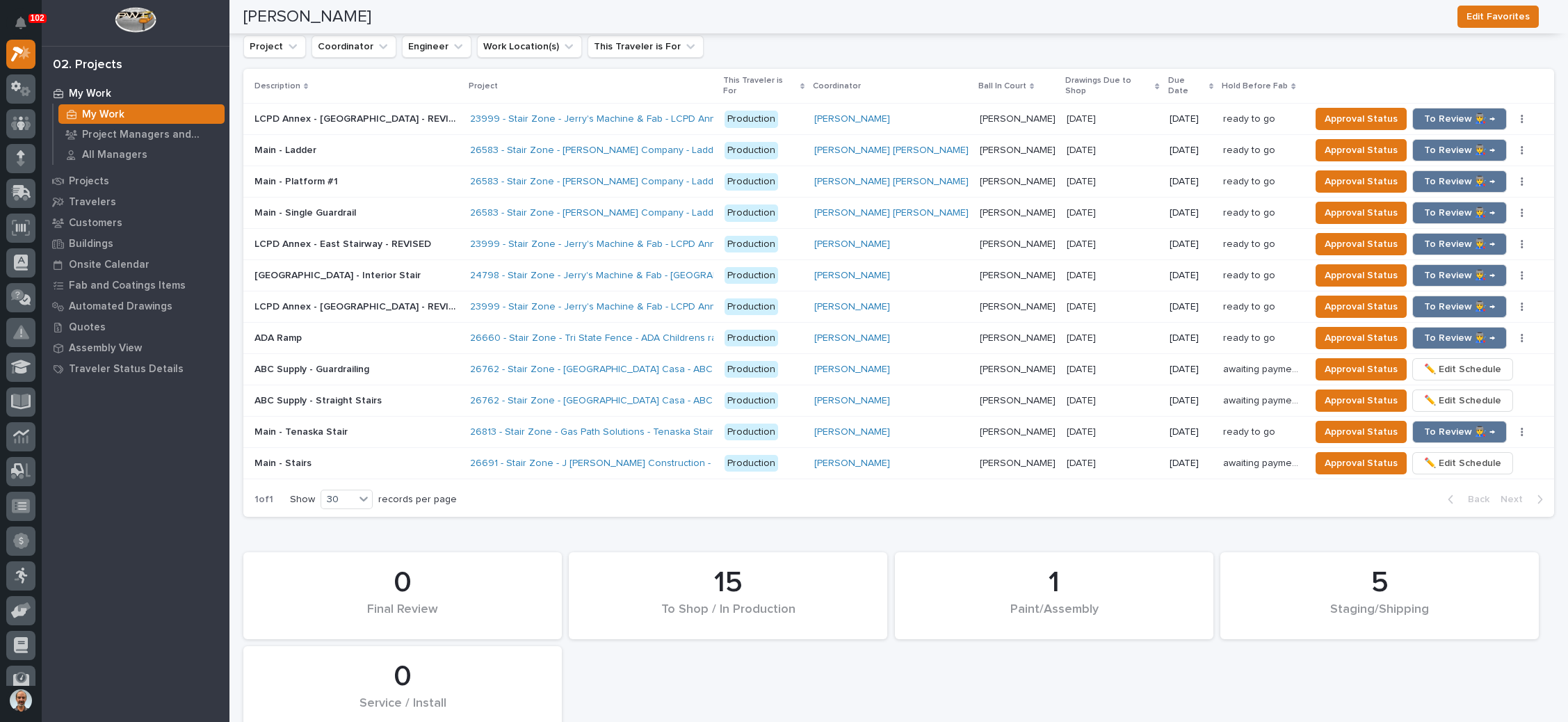
scroll to position [1564, 0]
click at [1325, 266] on span "Approval Status" at bounding box center [1361, 274] width 73 height 17
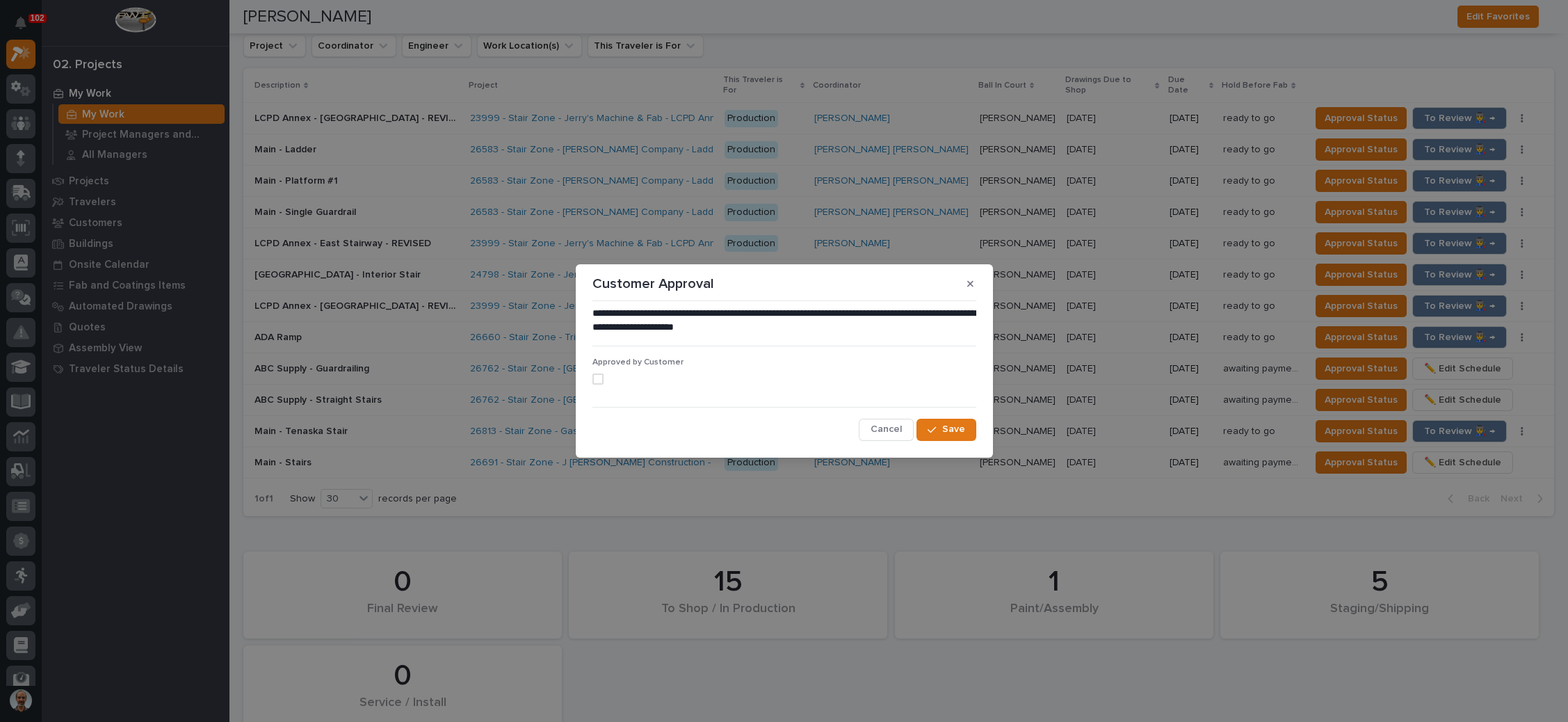
click at [596, 377] on span at bounding box center [597, 379] width 11 height 11
click at [947, 423] on button "Save" at bounding box center [946, 430] width 59 height 23
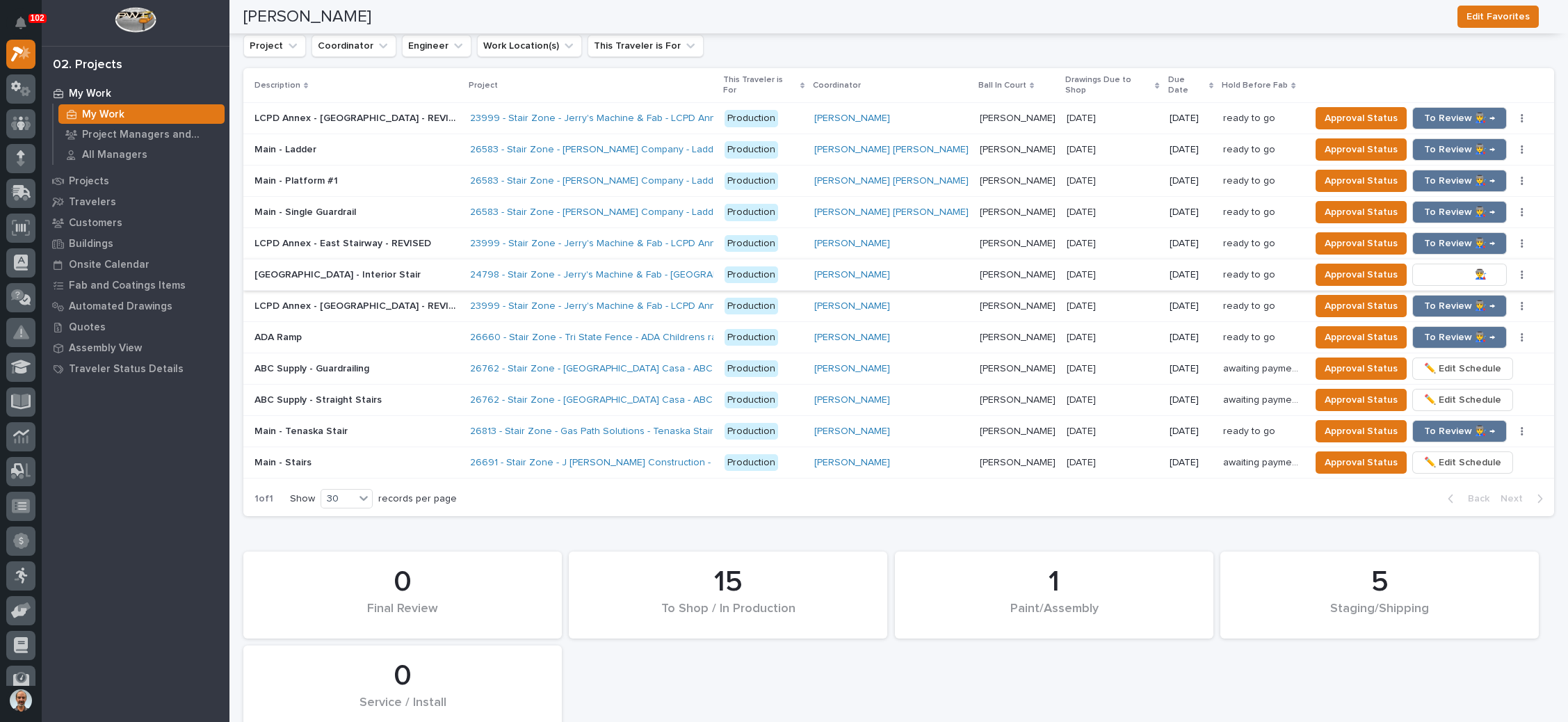
click at [1436, 266] on span "To Review 👨‍🏭 →" at bounding box center [1459, 274] width 71 height 17
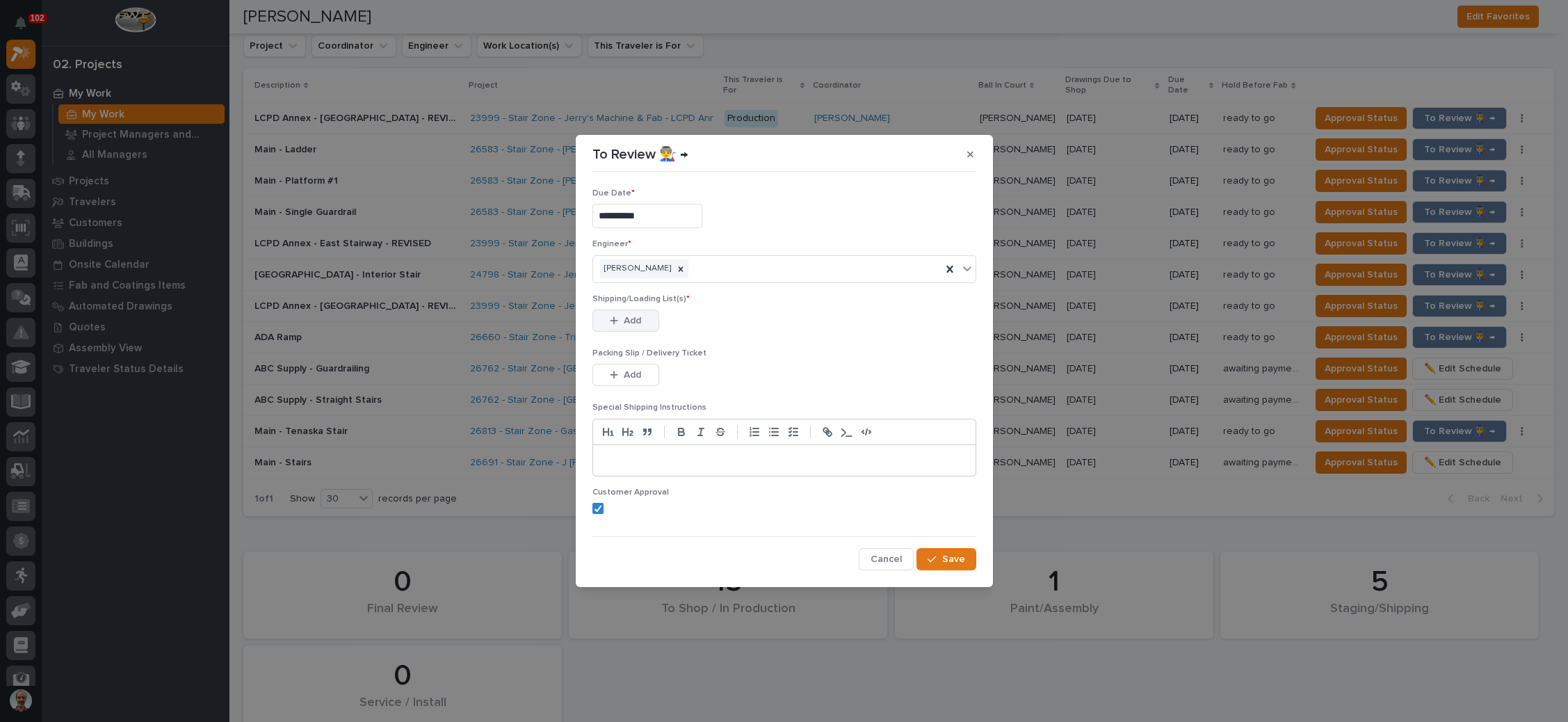
click at [636, 319] on span "Add" at bounding box center [632, 320] width 17 height 13
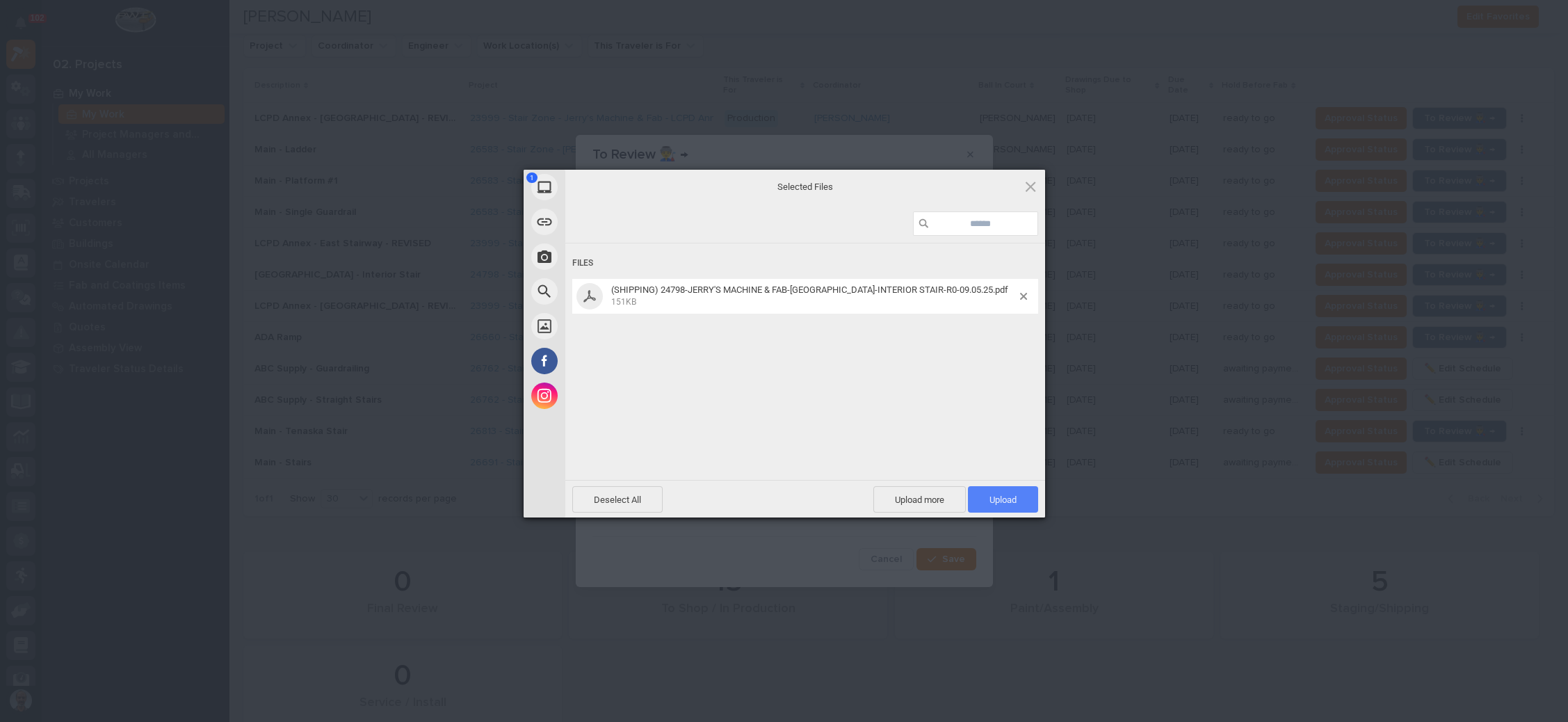
click at [995, 498] on span "Upload 1" at bounding box center [1003, 500] width 27 height 11
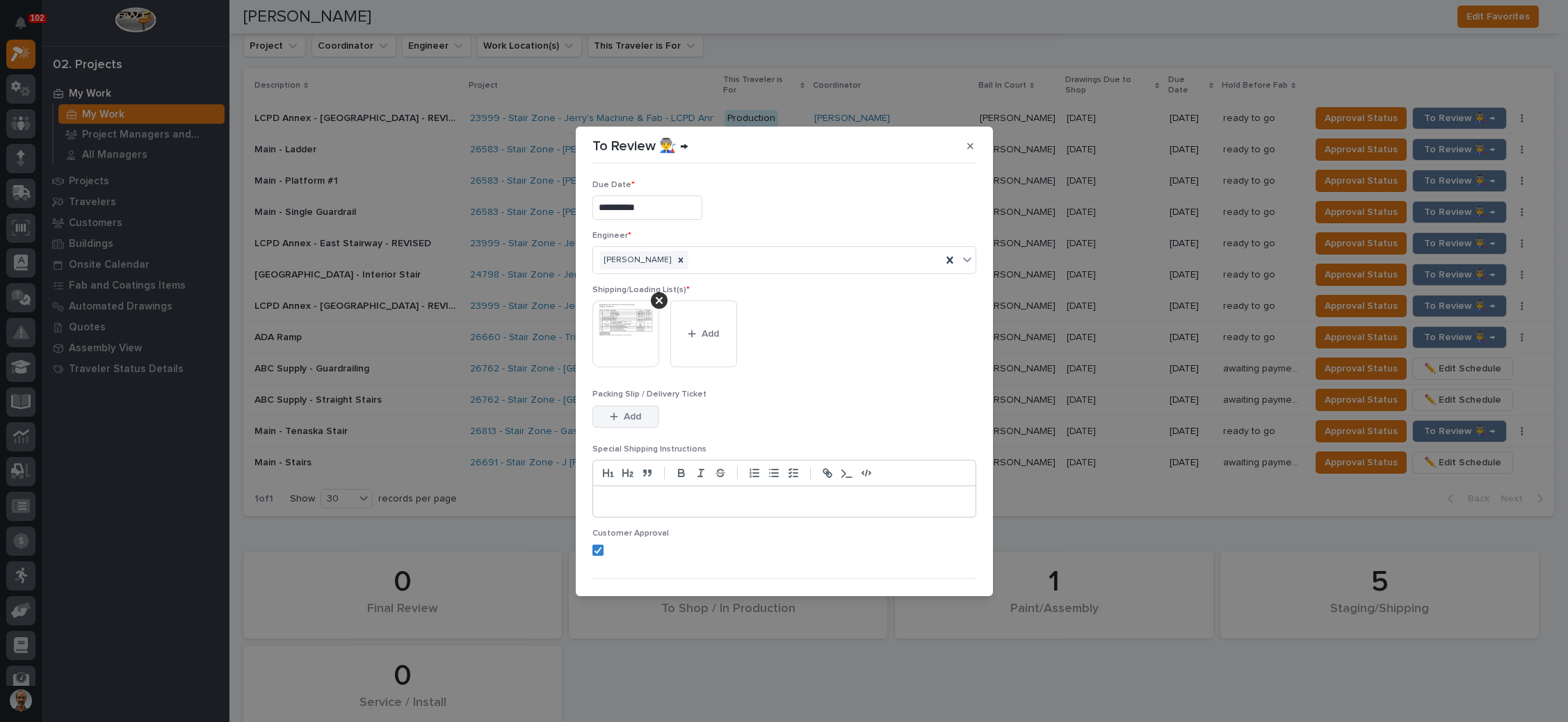
click at [651, 411] on button "Add" at bounding box center [625, 416] width 67 height 23
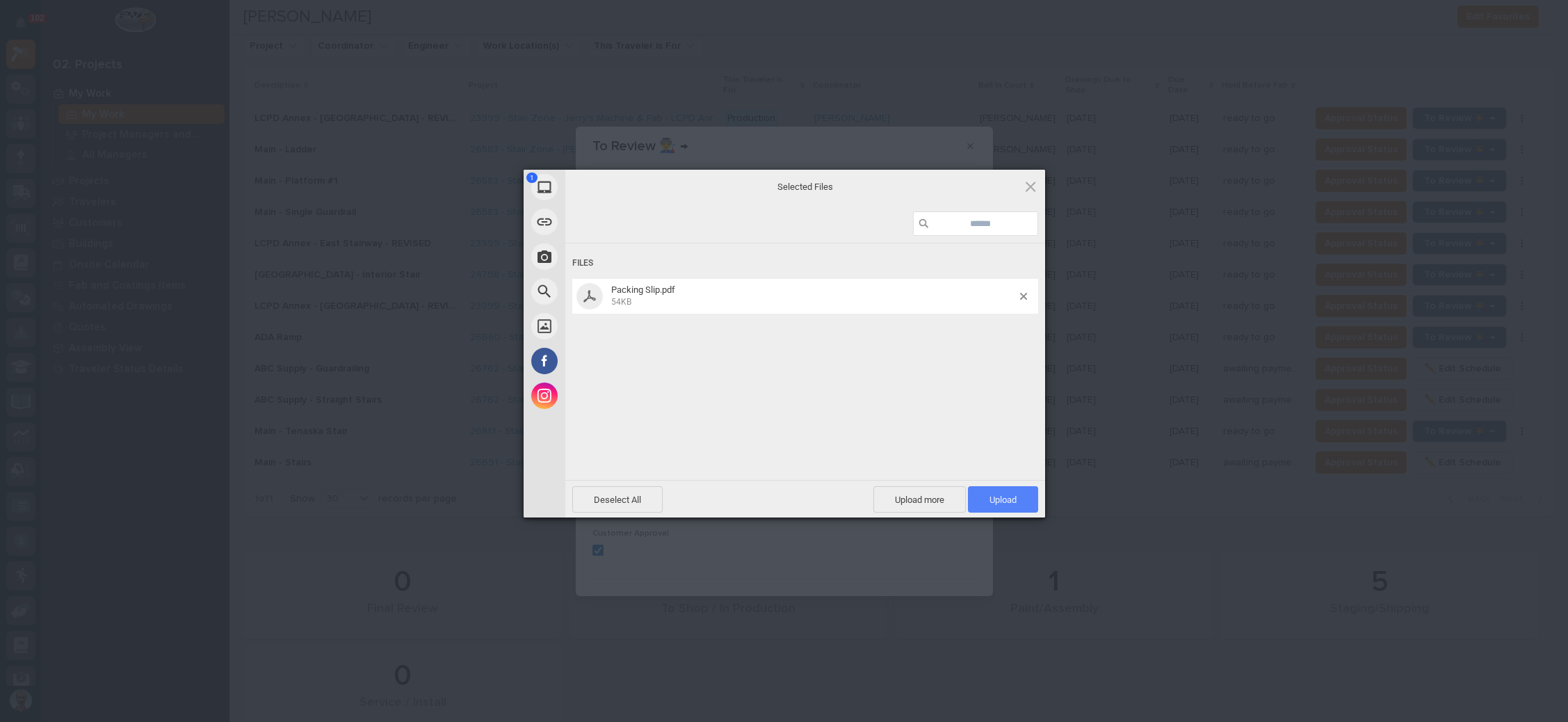
click at [1006, 498] on span "Upload 1" at bounding box center [1003, 500] width 27 height 11
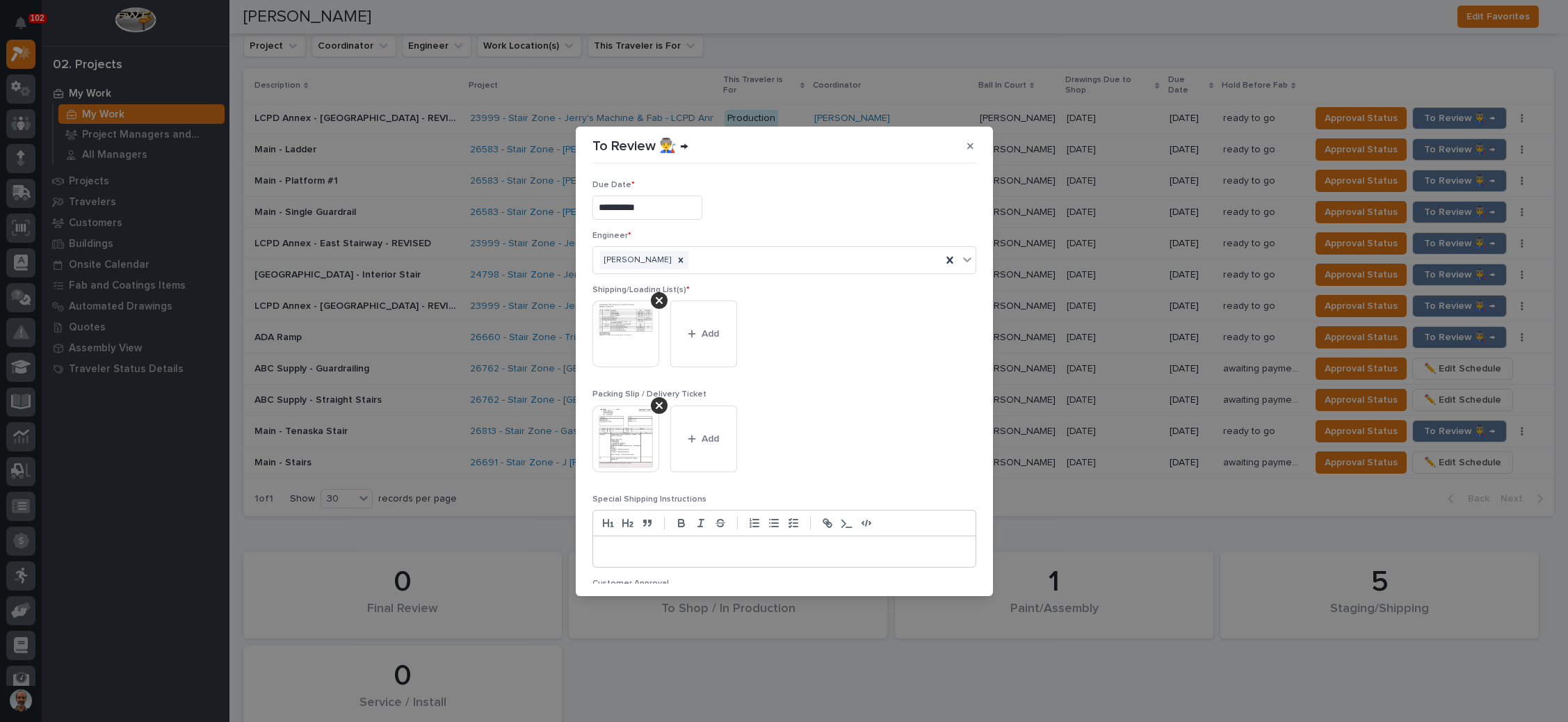
scroll to position [77, 0]
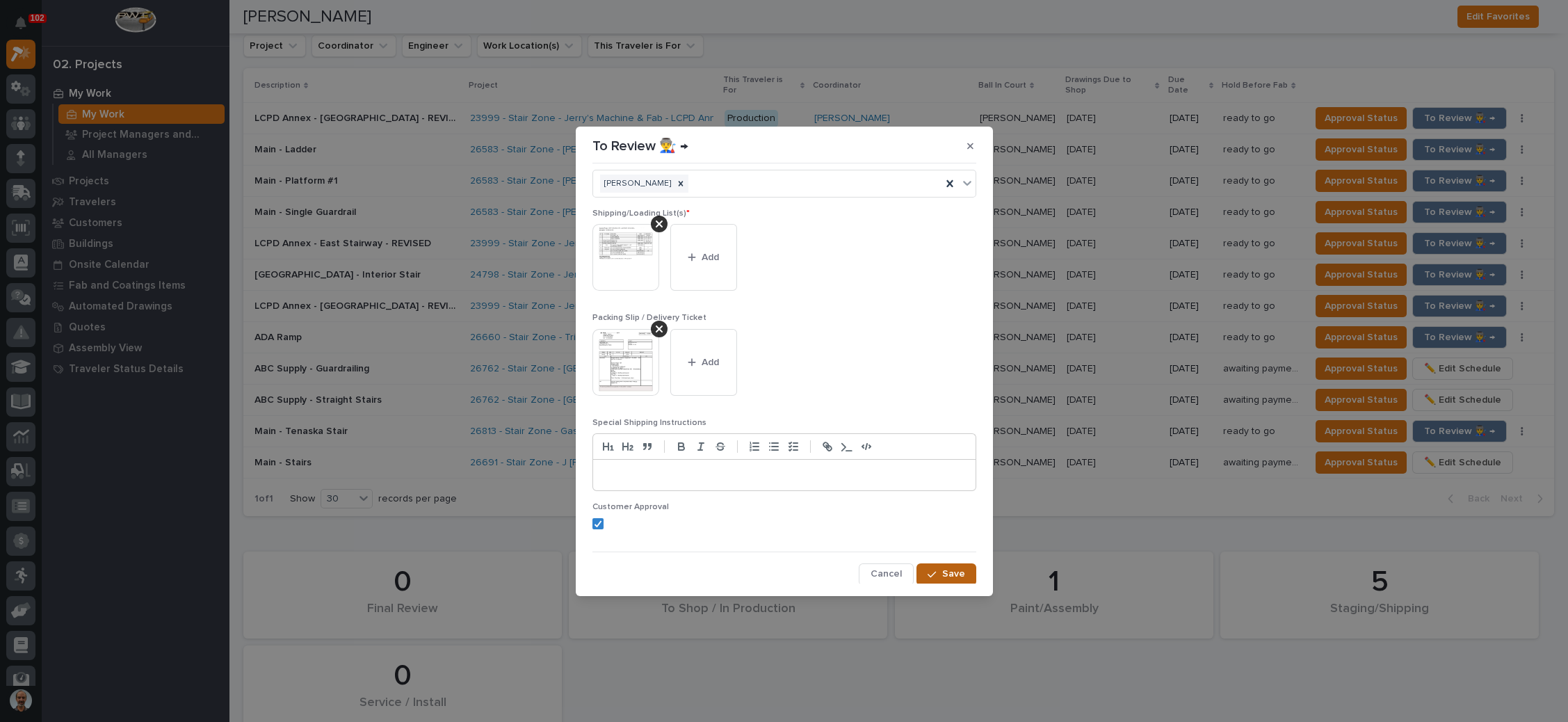
click at [929, 569] on div "button" at bounding box center [934, 574] width 14 height 10
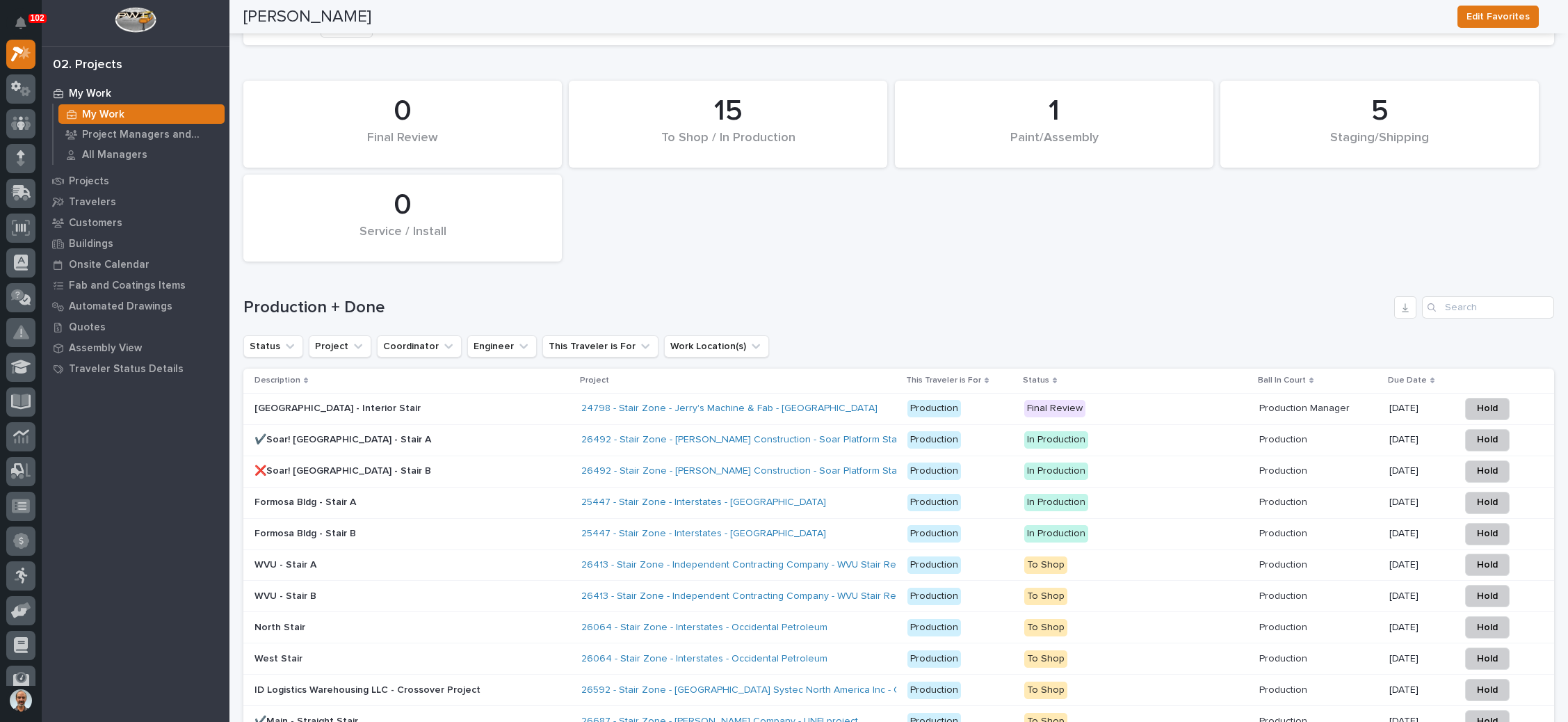
scroll to position [2070, 0]
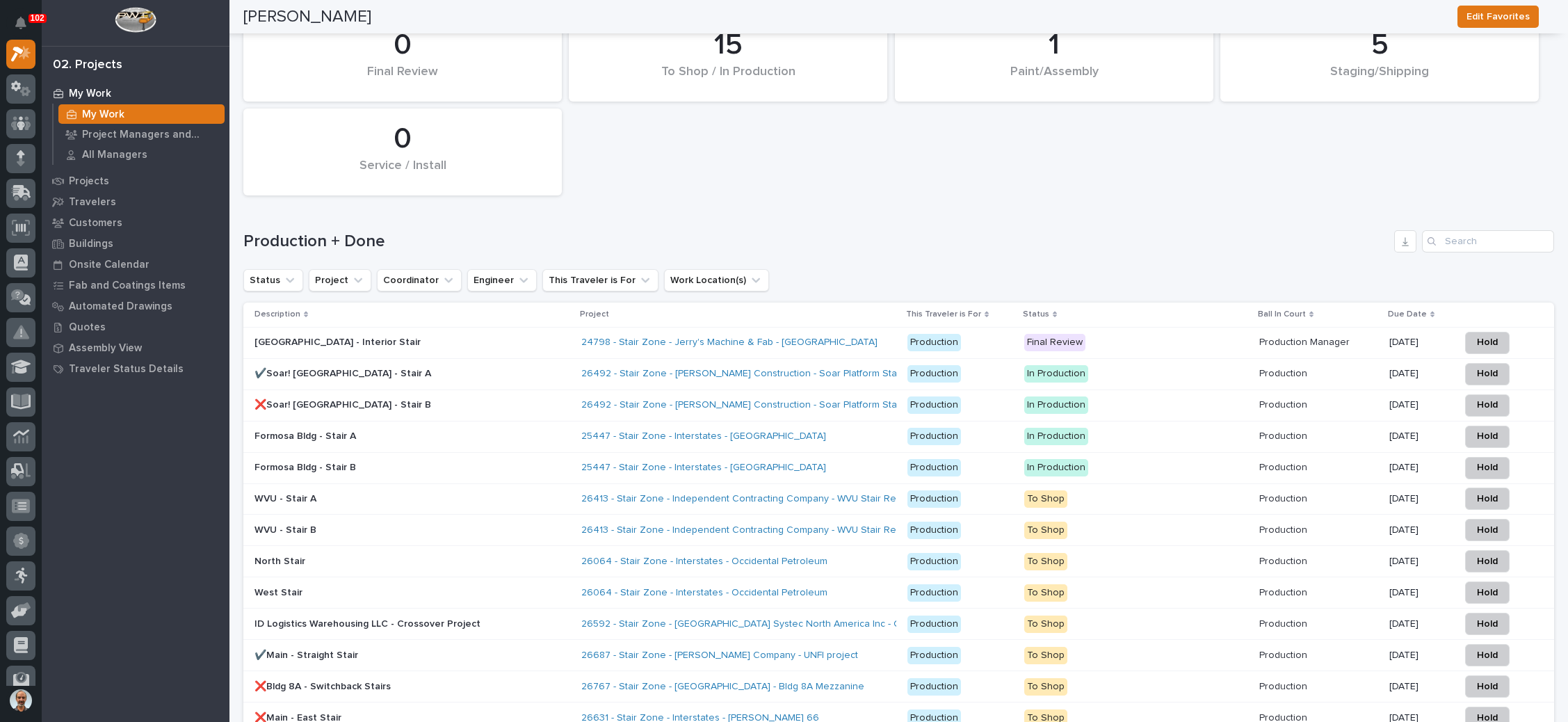
click at [1134, 334] on p "Final Review" at bounding box center [1136, 342] width 224 height 17
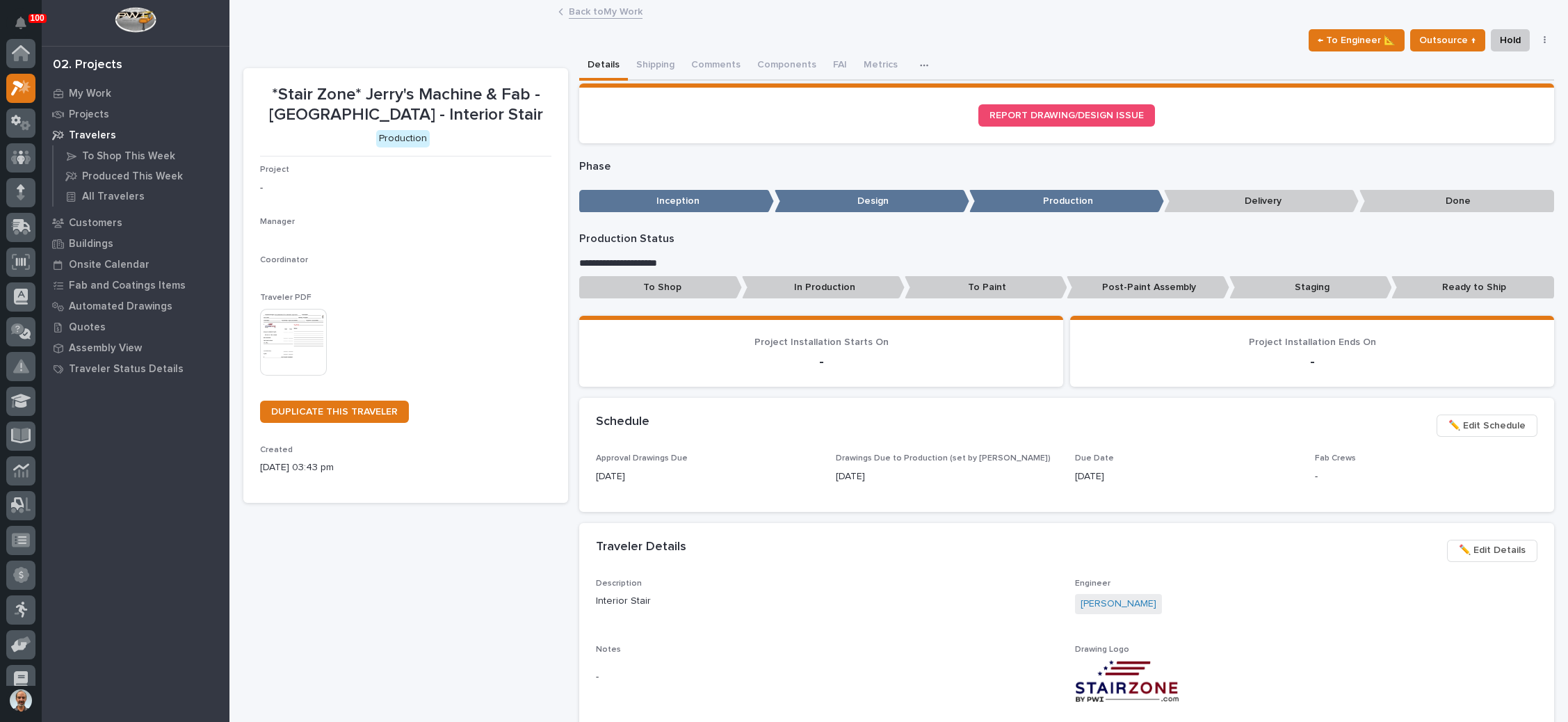
scroll to position [34, 0]
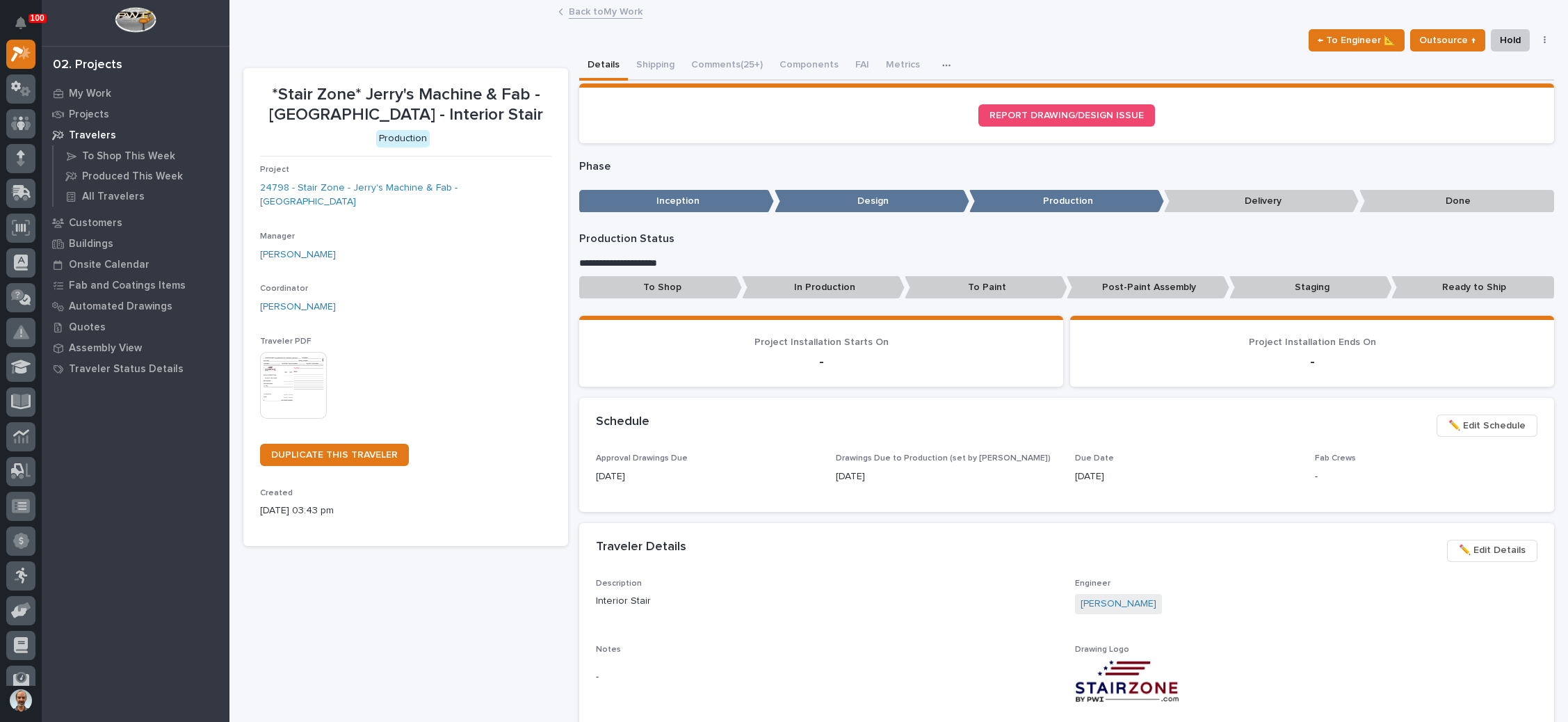
click at [1449, 423] on span "✏️ Edit Schedule" at bounding box center [1487, 425] width 77 height 17
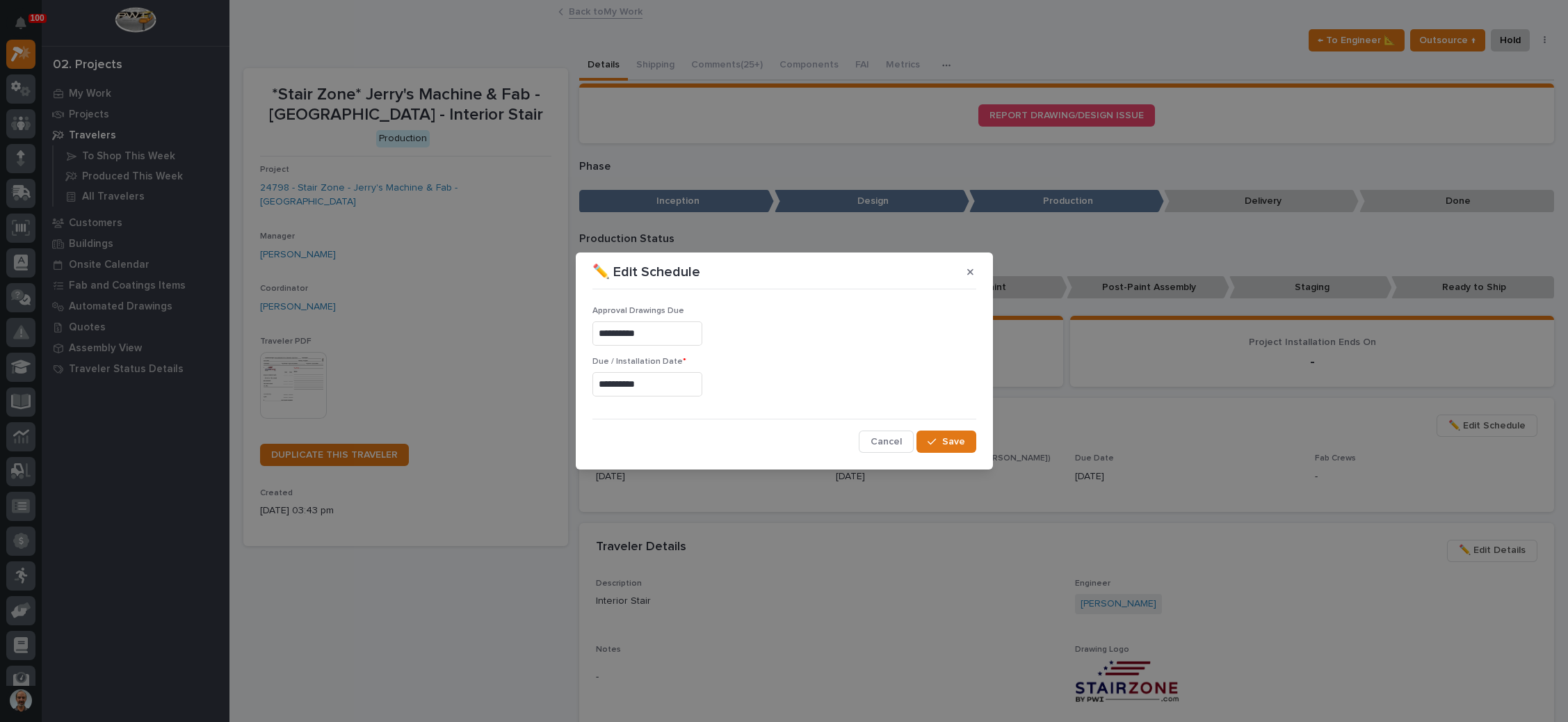
click at [648, 385] on input "**********" at bounding box center [647, 384] width 110 height 24
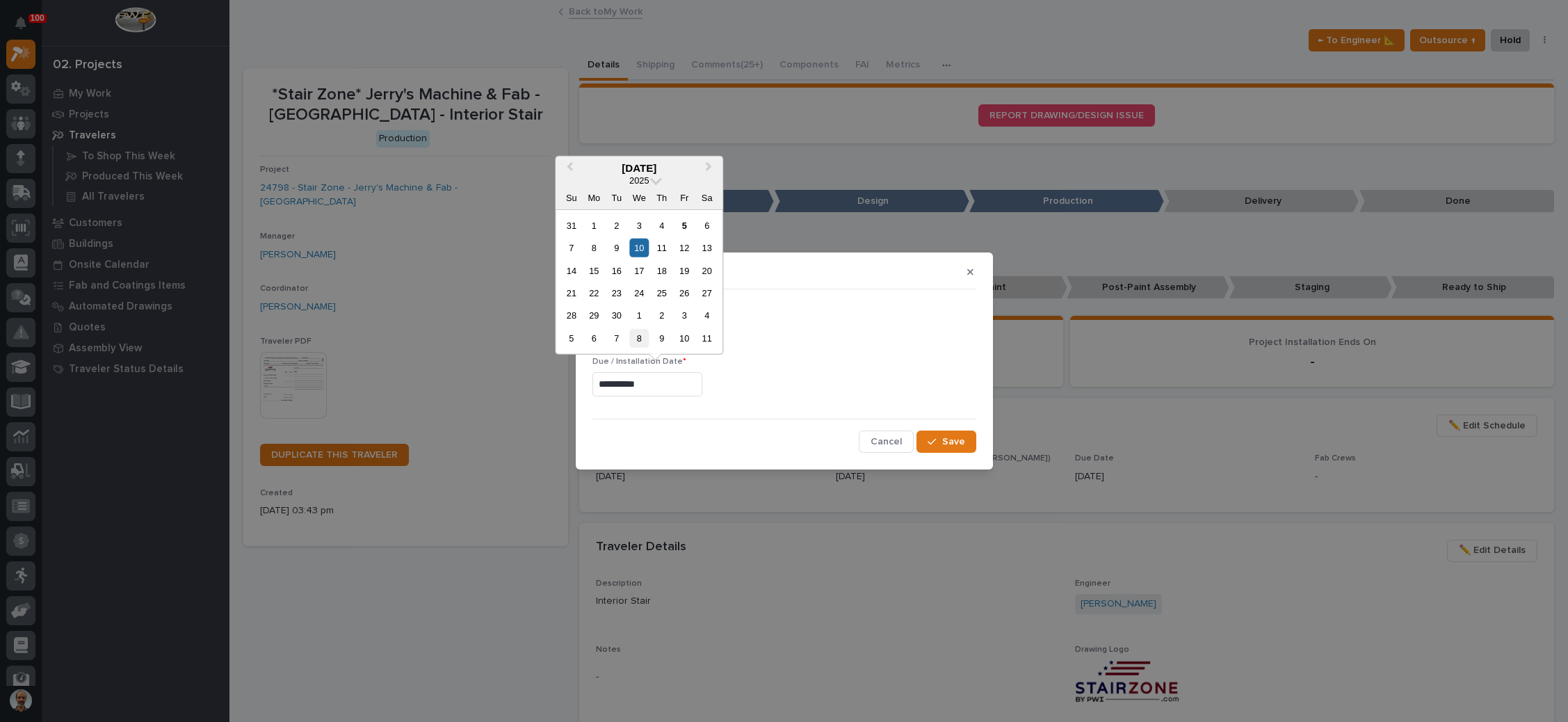
click at [645, 340] on div "8" at bounding box center [639, 338] width 19 height 19
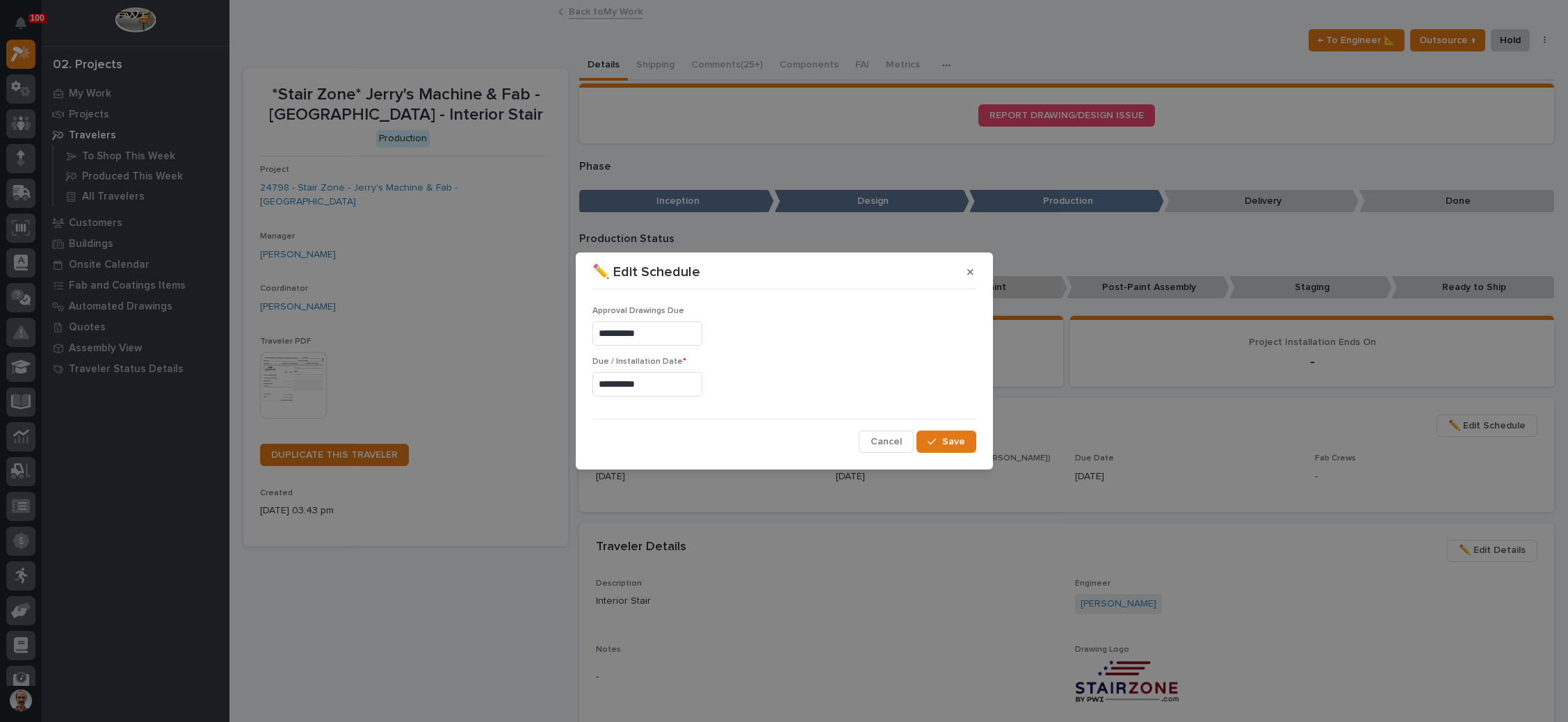
type input "**********"
click at [946, 440] on span "Save" at bounding box center [953, 441] width 23 height 13
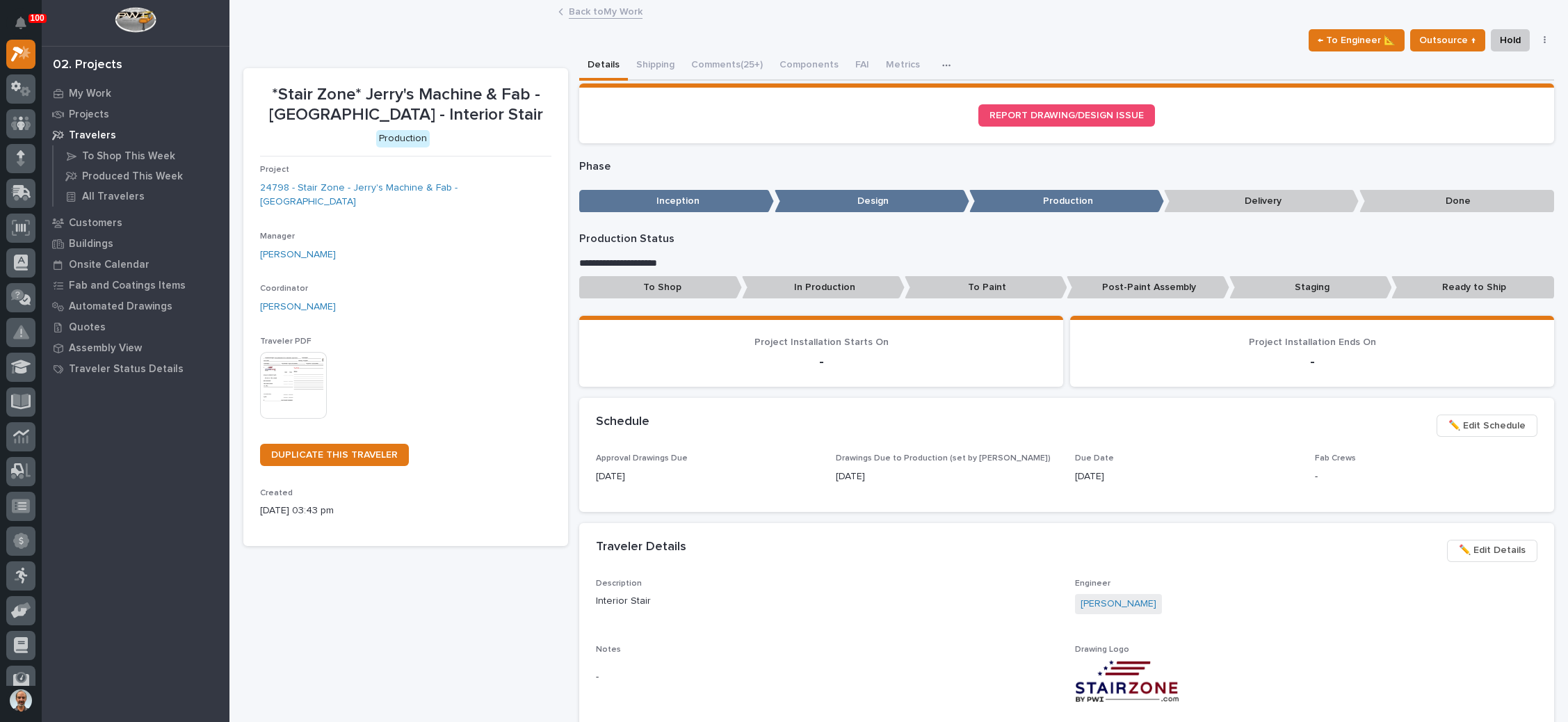
click at [585, 9] on link "Back to My Work" at bounding box center [606, 11] width 74 height 16
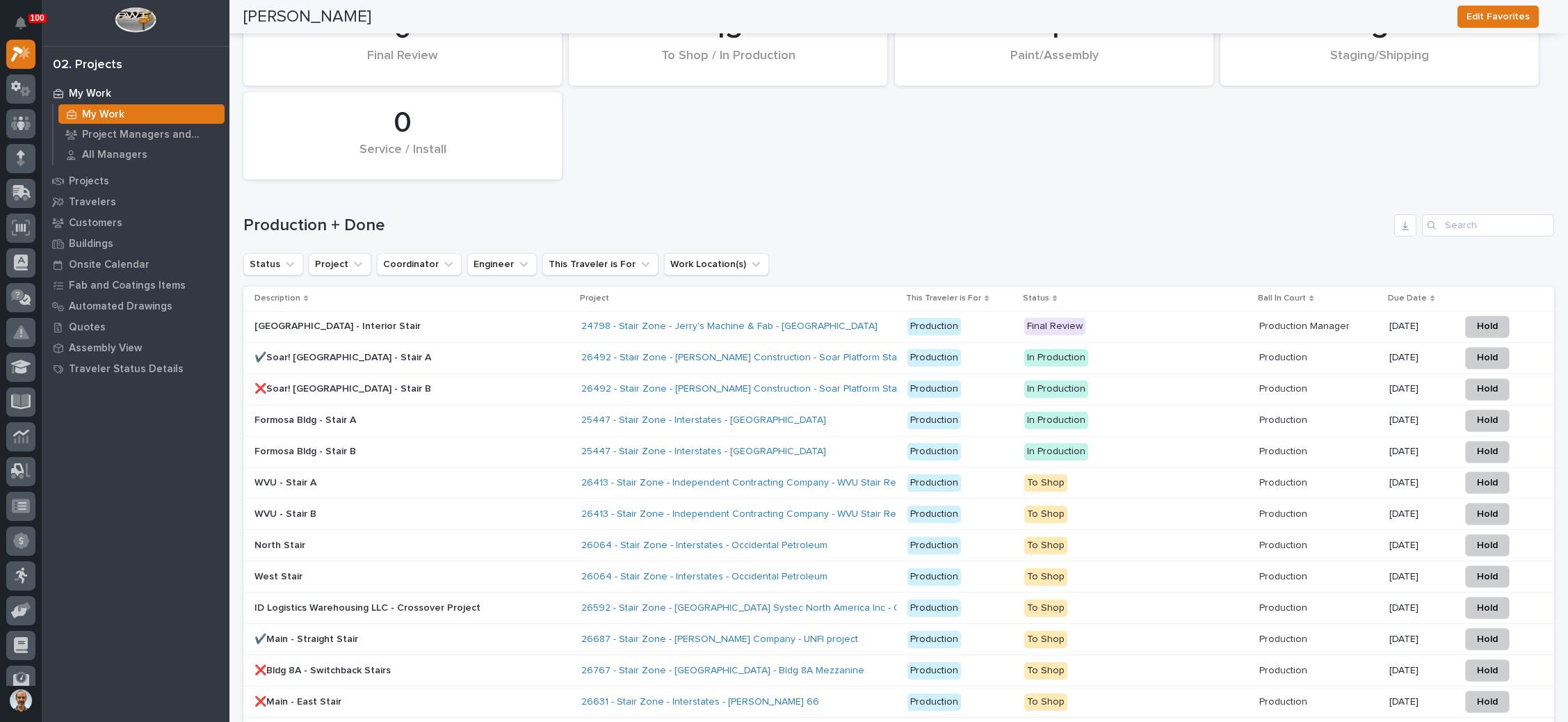
scroll to position [2190, 0]
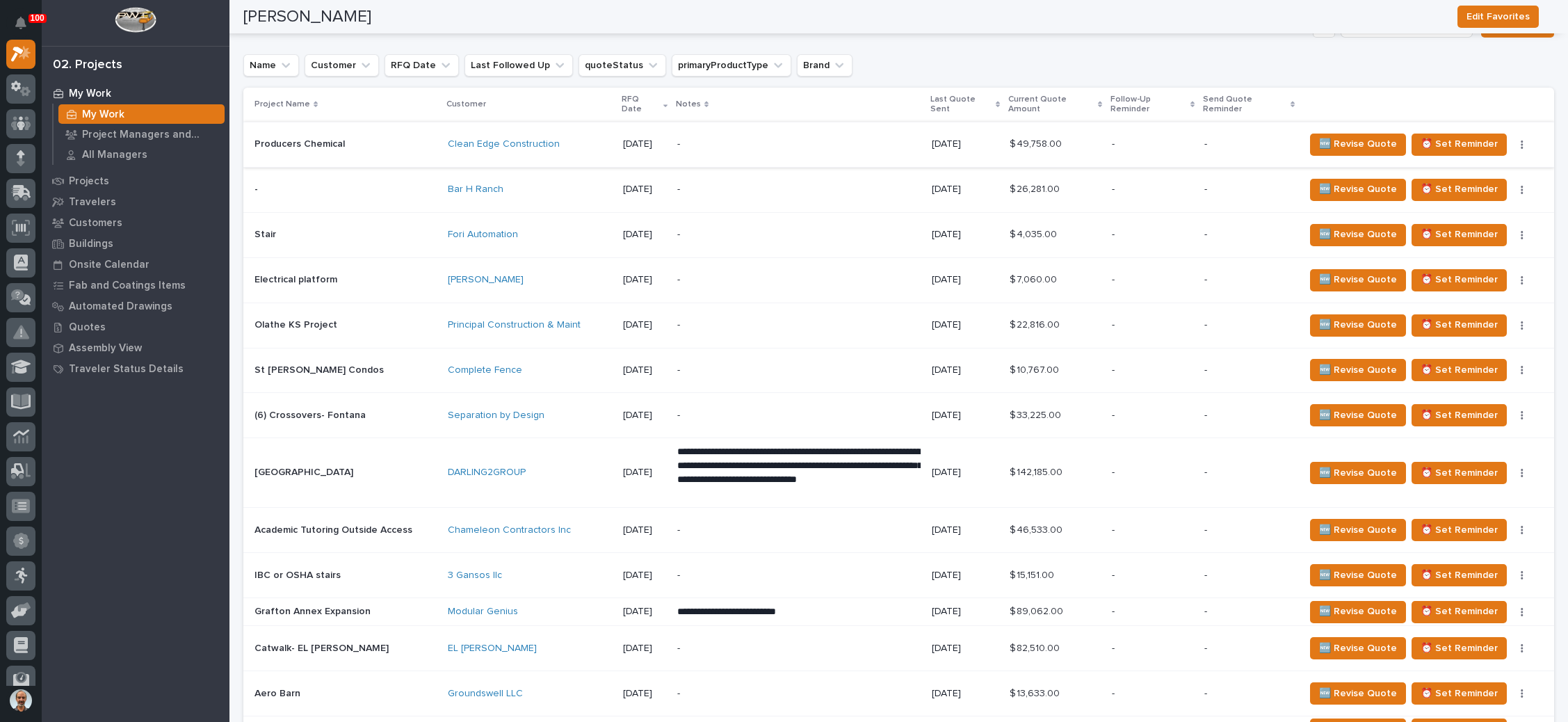
scroll to position [1147, 0]
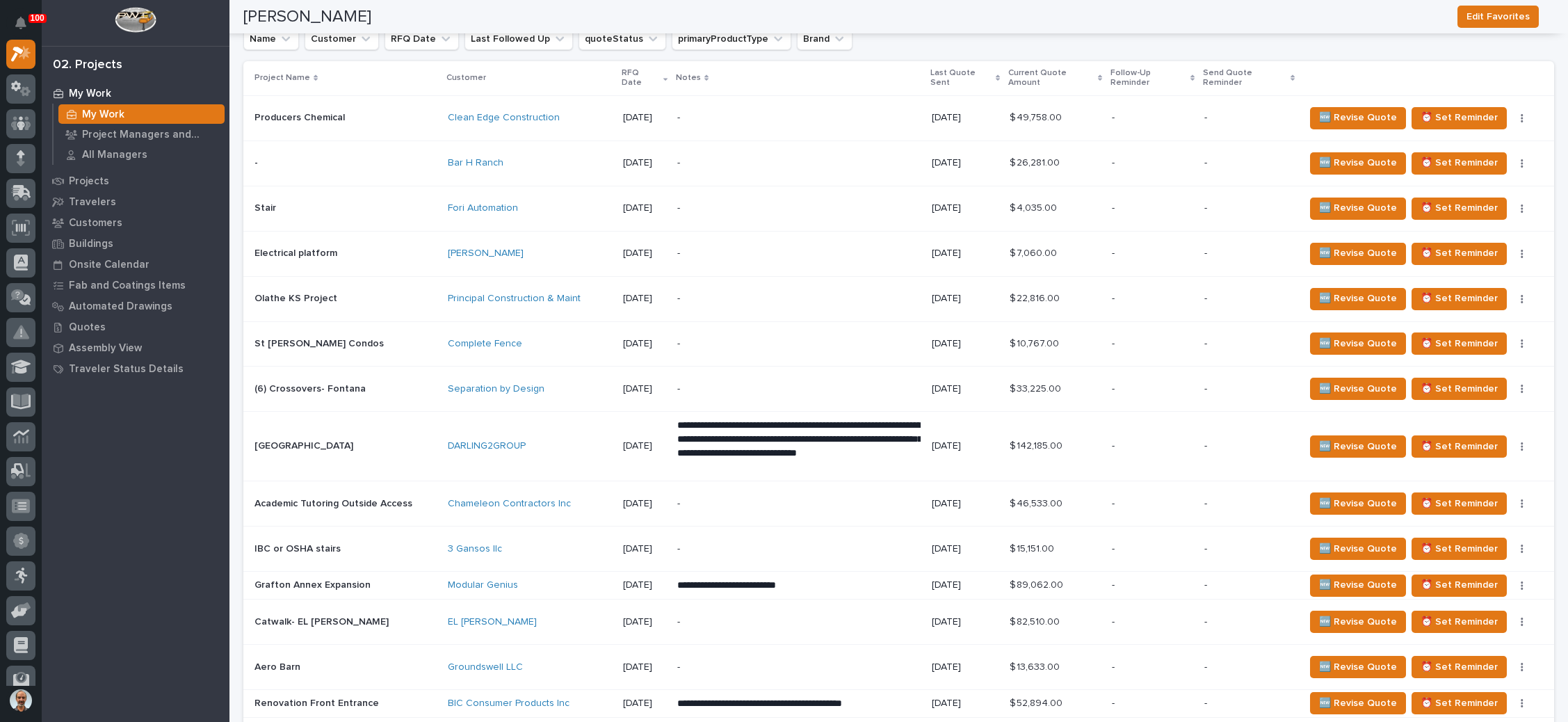
click at [731, 418] on p "**********" at bounding box center [799, 446] width 243 height 55
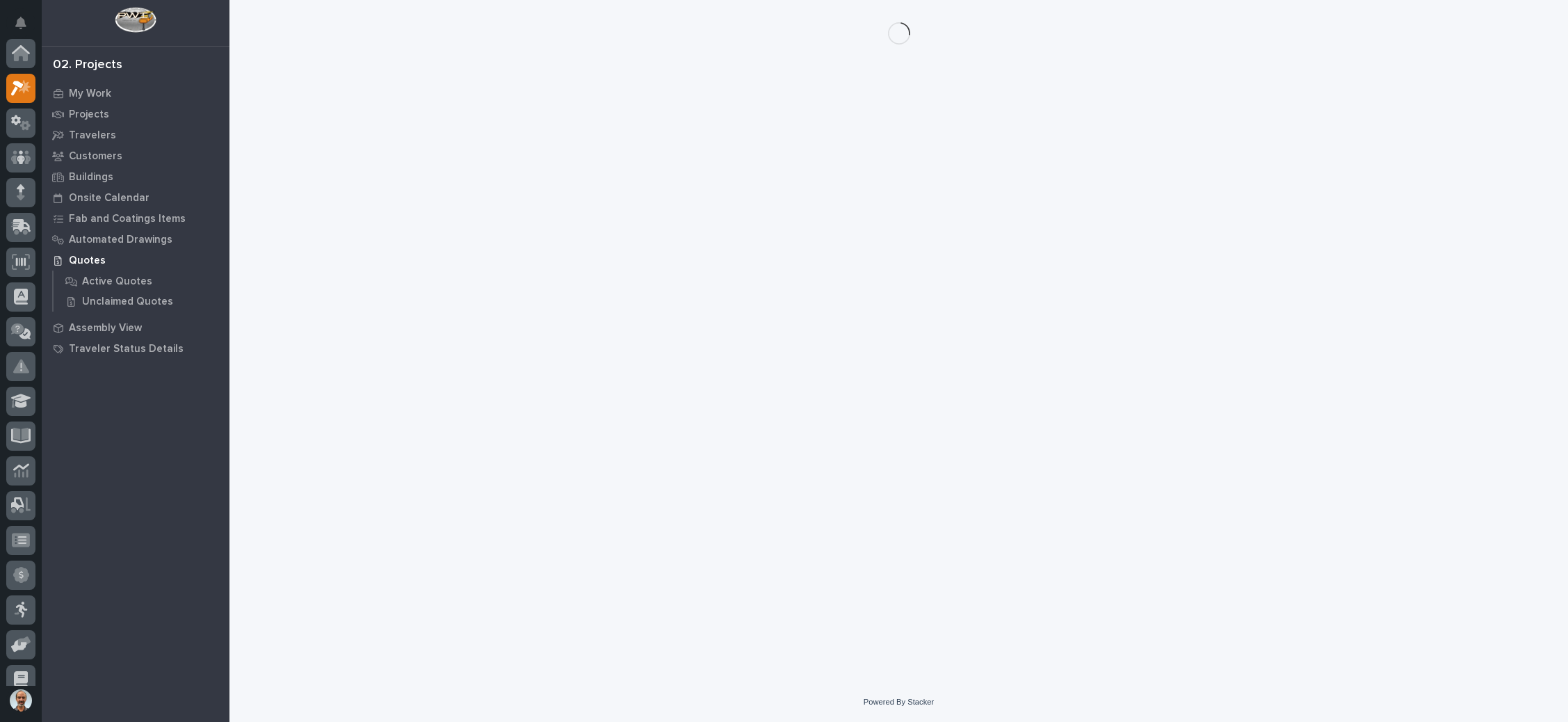
scroll to position [34, 0]
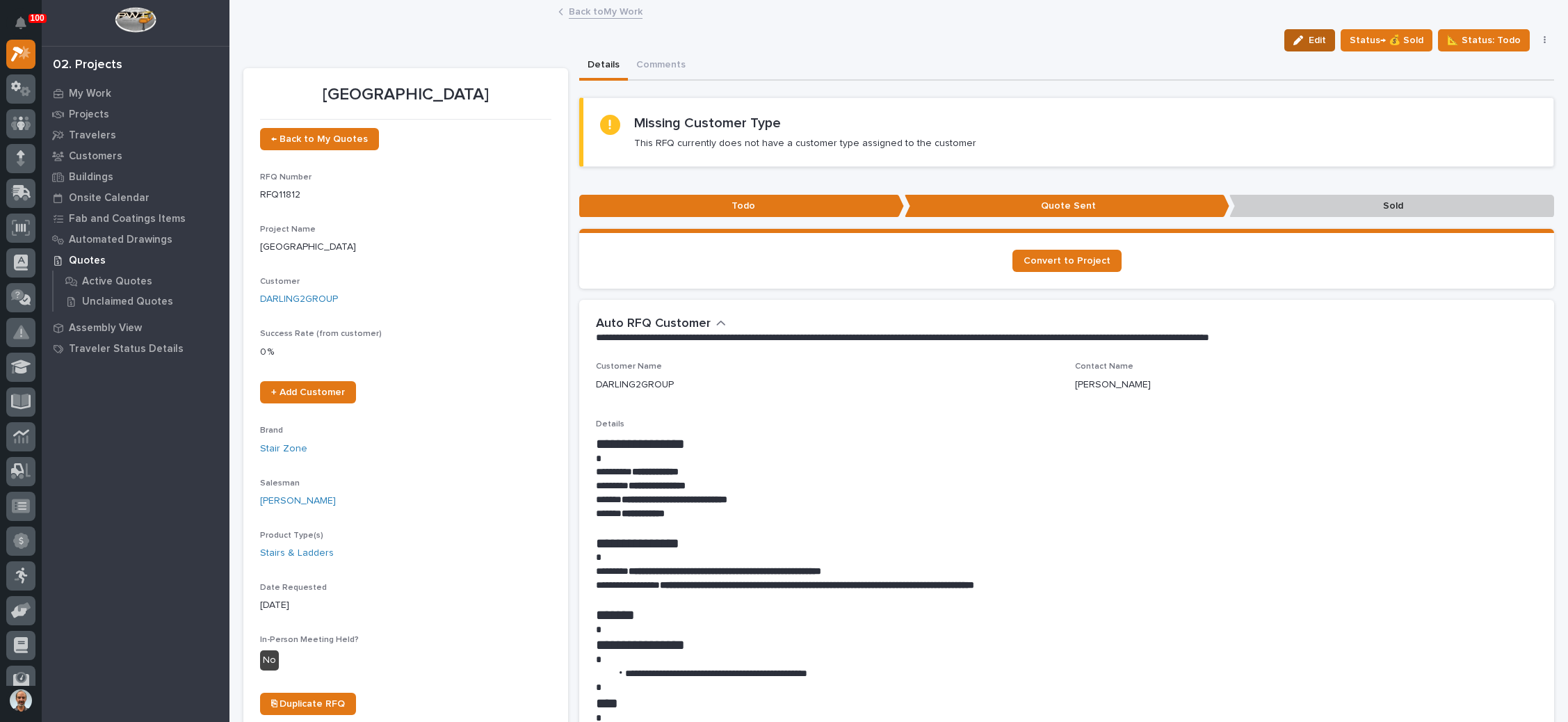
click at [1296, 37] on icon "button" at bounding box center [1298, 40] width 10 height 10
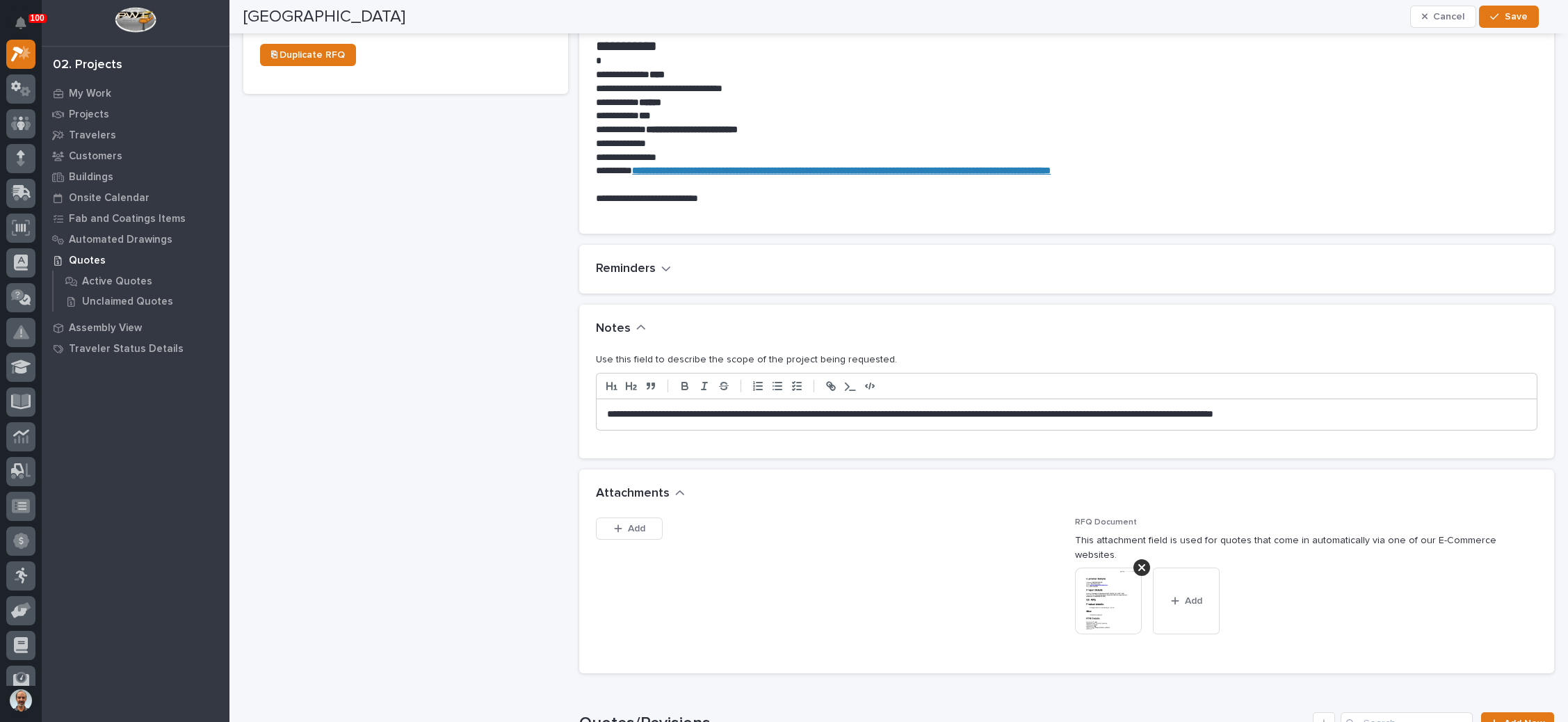
scroll to position [730, 0]
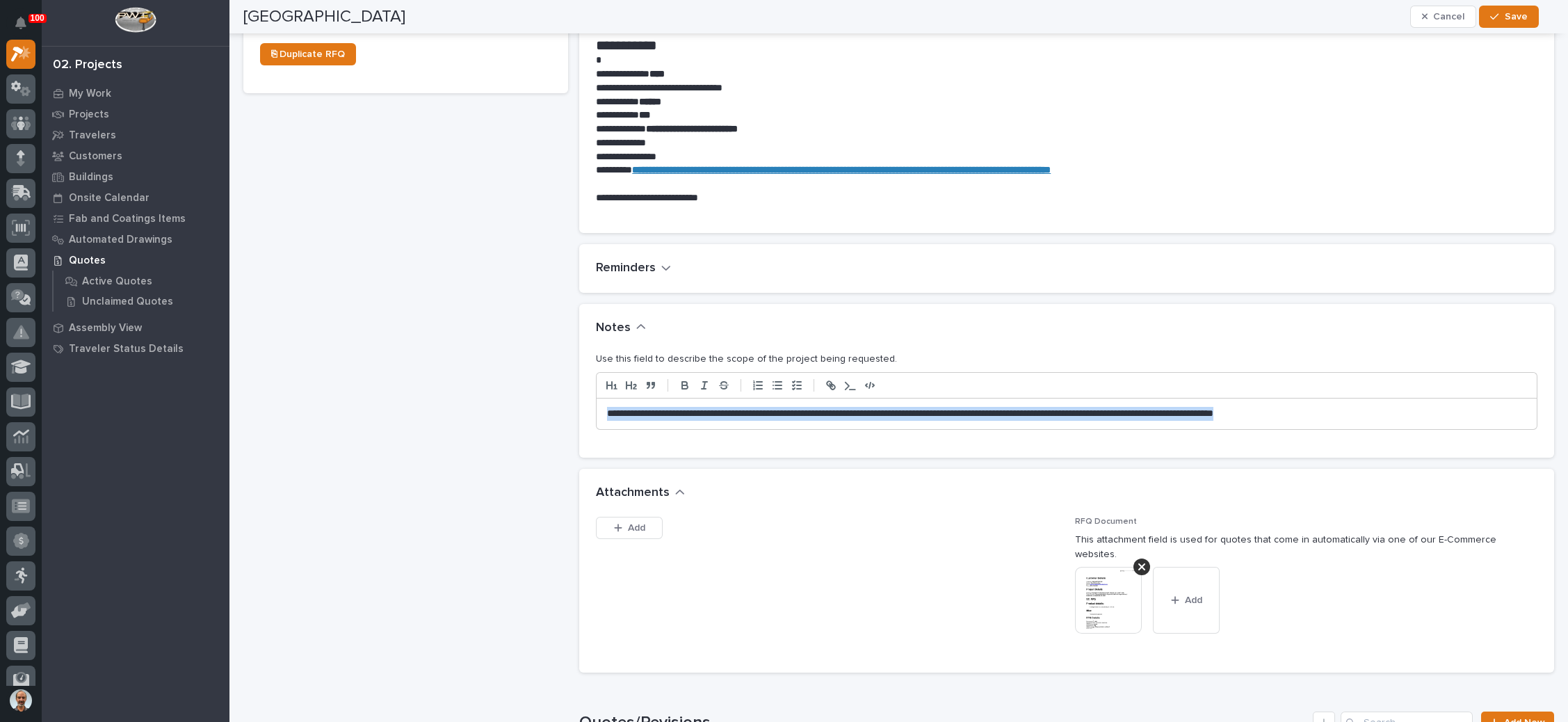
drag, startPoint x: 1275, startPoint y: 414, endPoint x: 530, endPoint y: 403, distance: 745.1
click at [530, 403] on div "[GEOGRAPHIC_DATA] ← Back to My Quotes RFQ Number RFQ11812 Project Name * 70ft S…" at bounding box center [899, 240] width 1310 height 1836
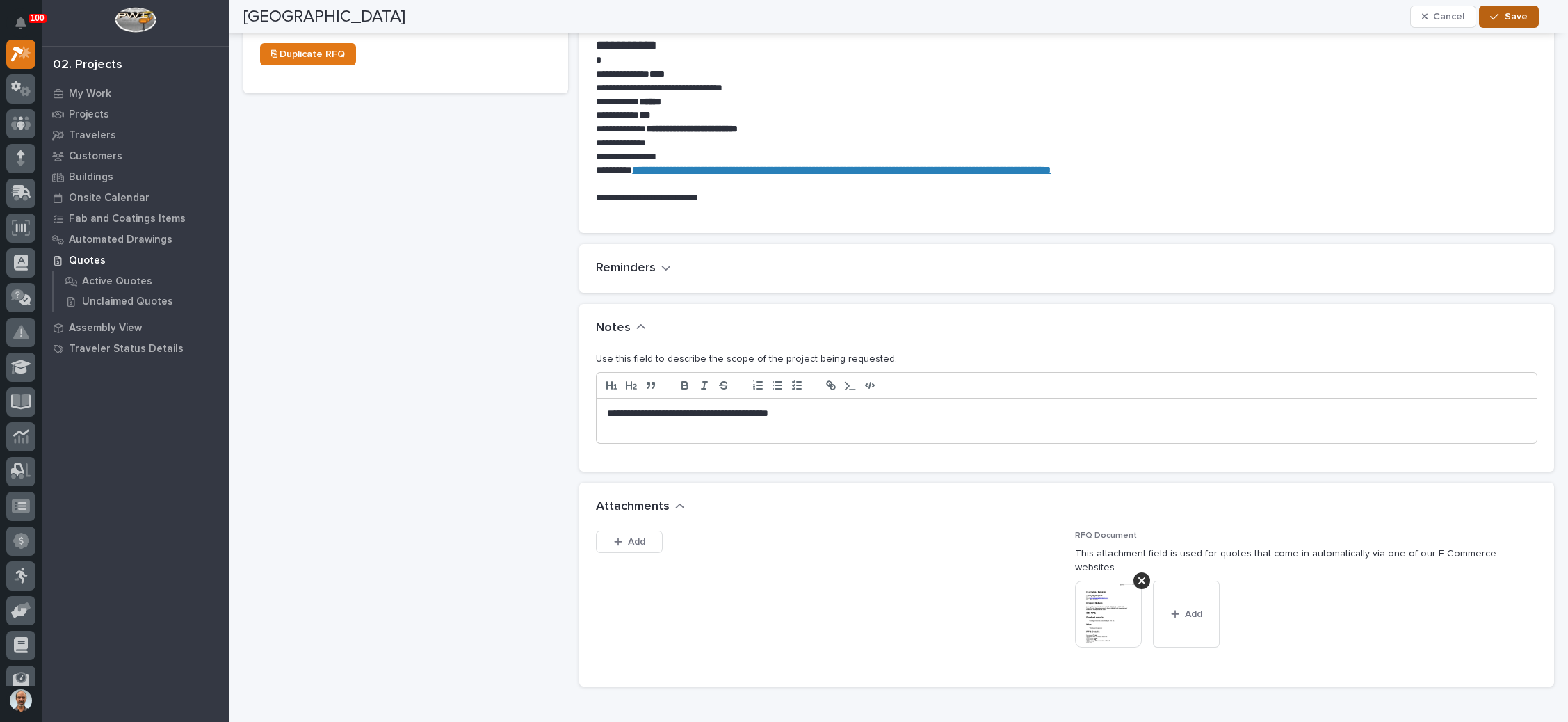
click at [1511, 16] on span "Save" at bounding box center [1516, 17] width 23 height 13
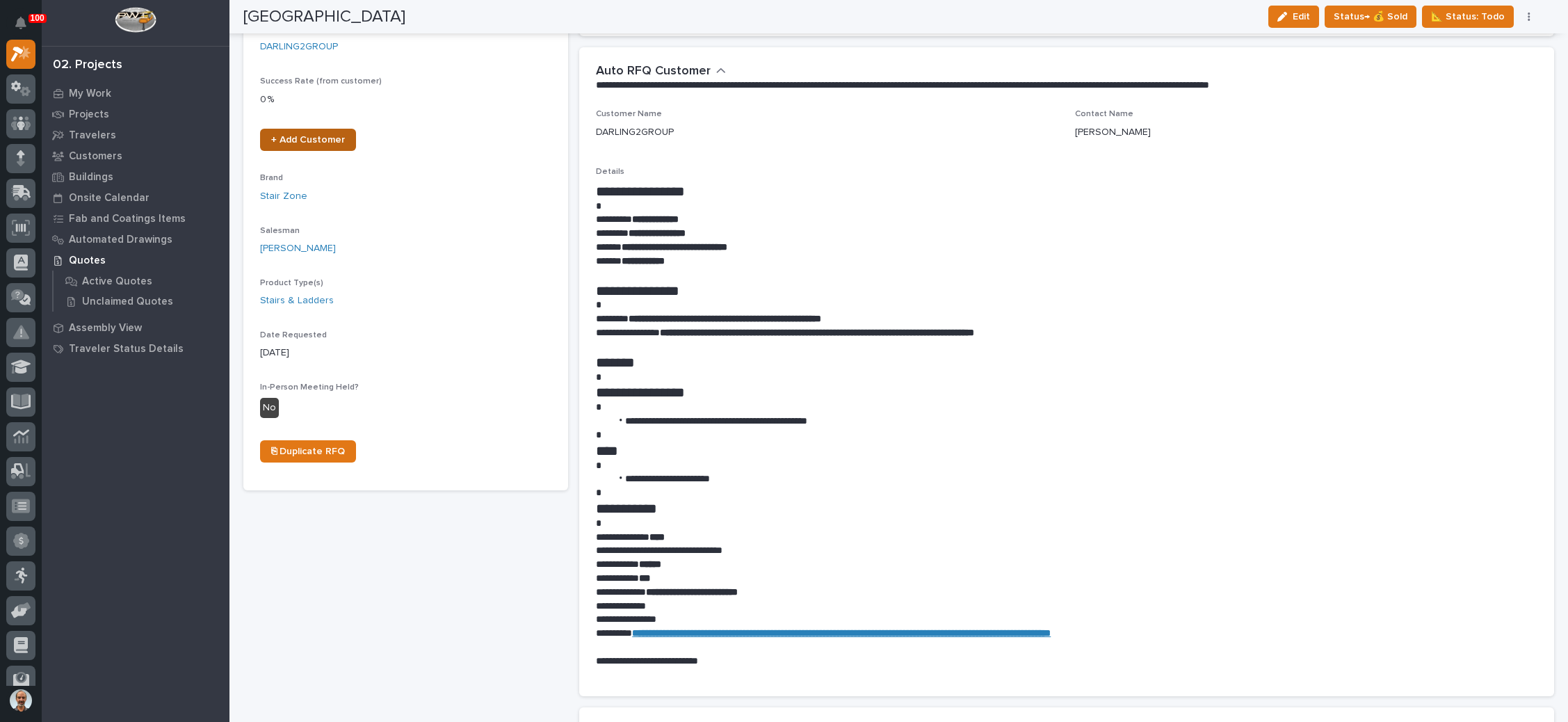
scroll to position [44, 0]
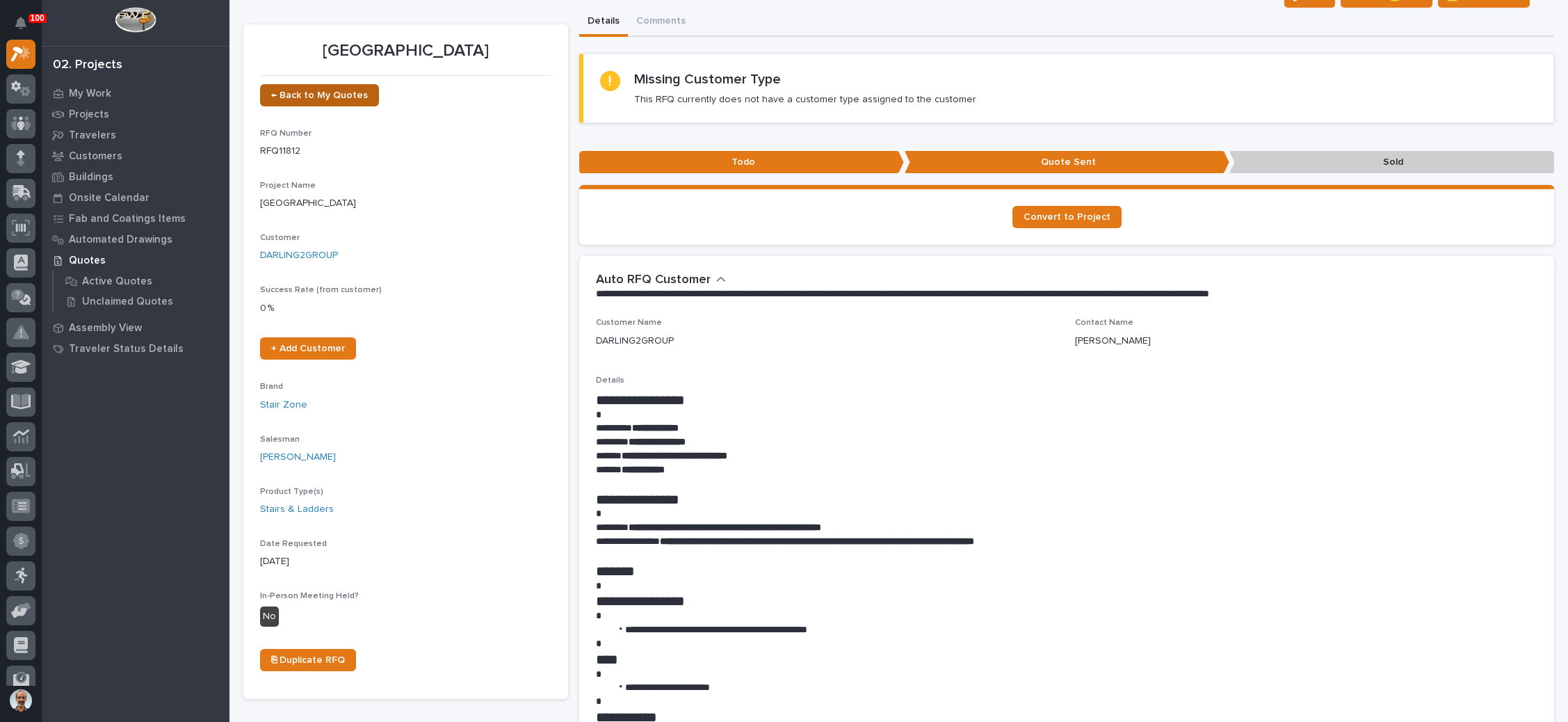
click at [347, 92] on span "← Back to My Quotes" at bounding box center [319, 95] width 97 height 10
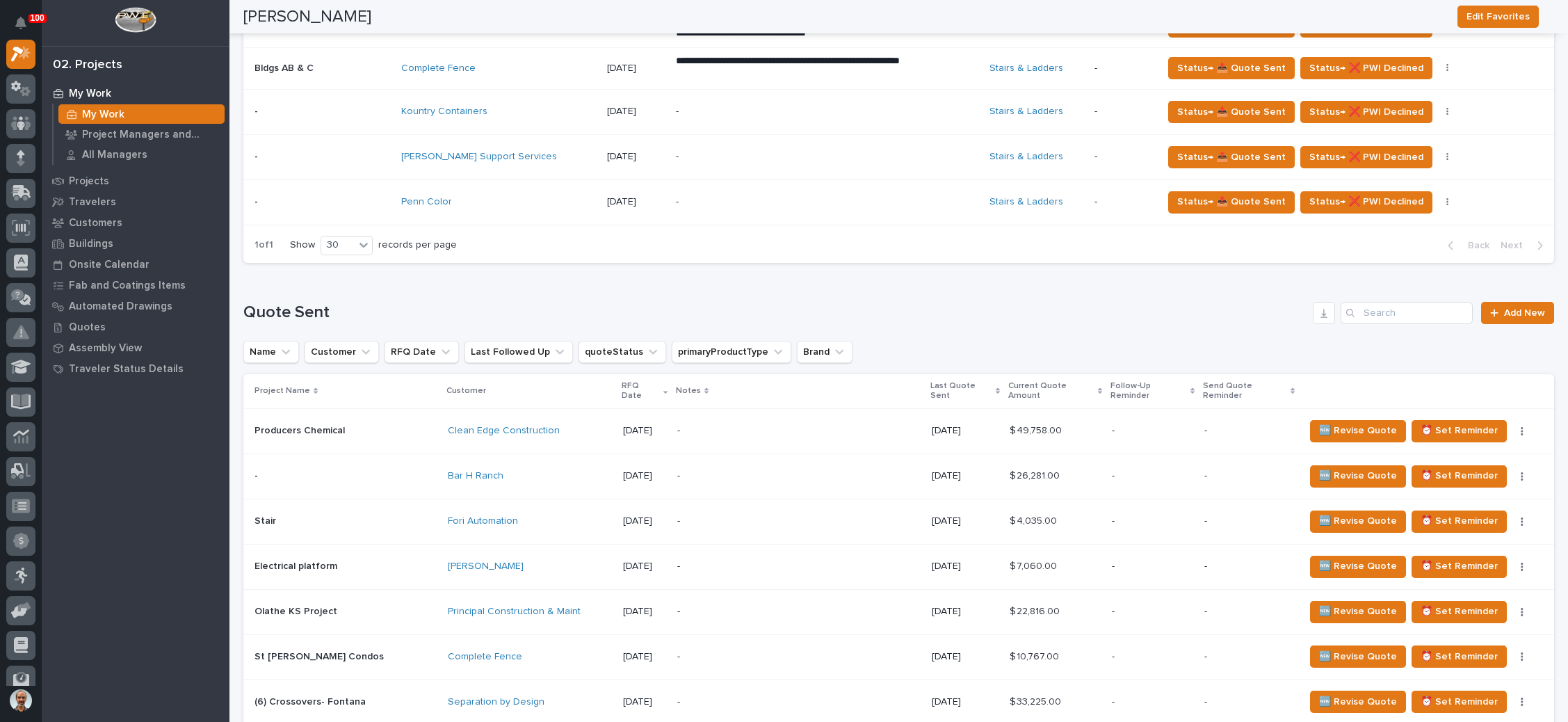
scroll to position [938, 0]
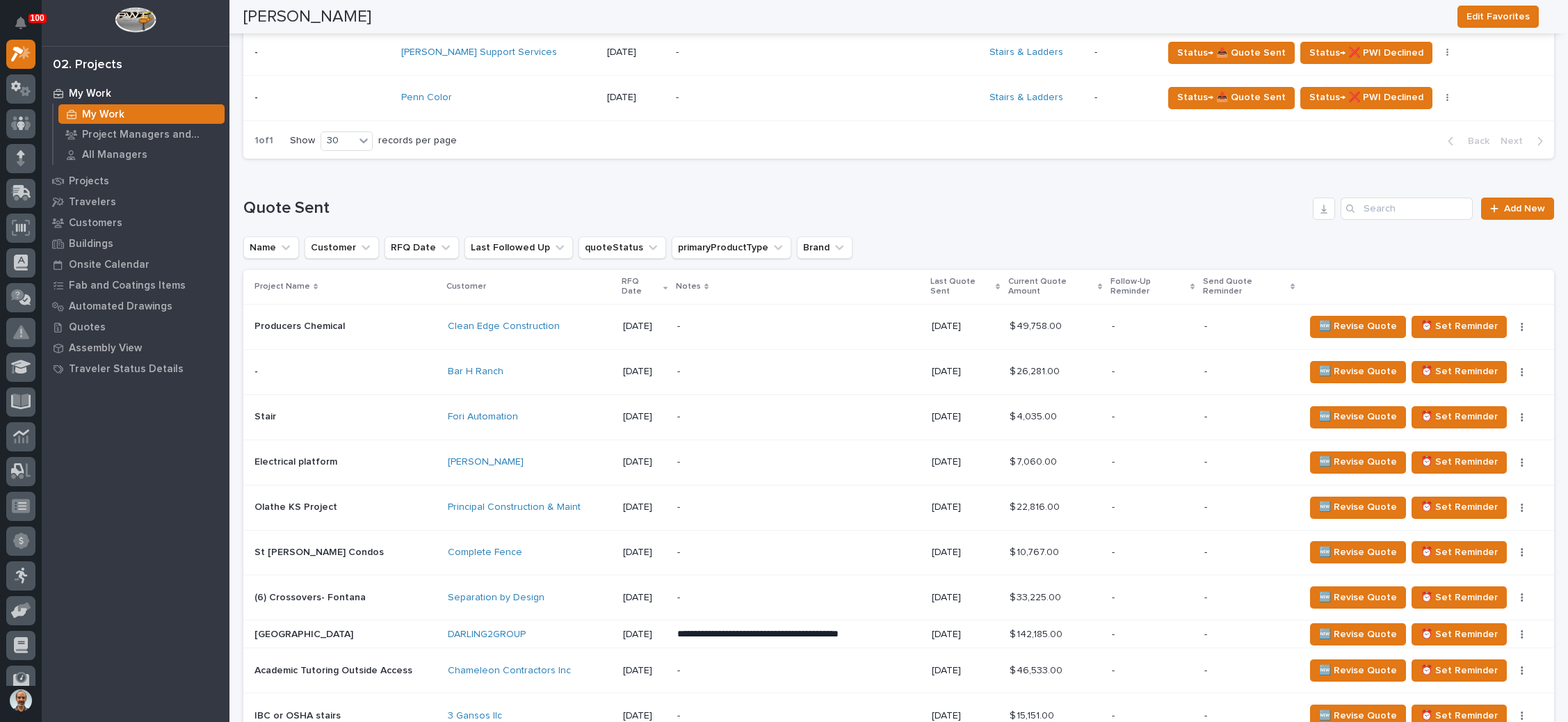
click at [753, 356] on div "-" at bounding box center [799, 372] width 243 height 32
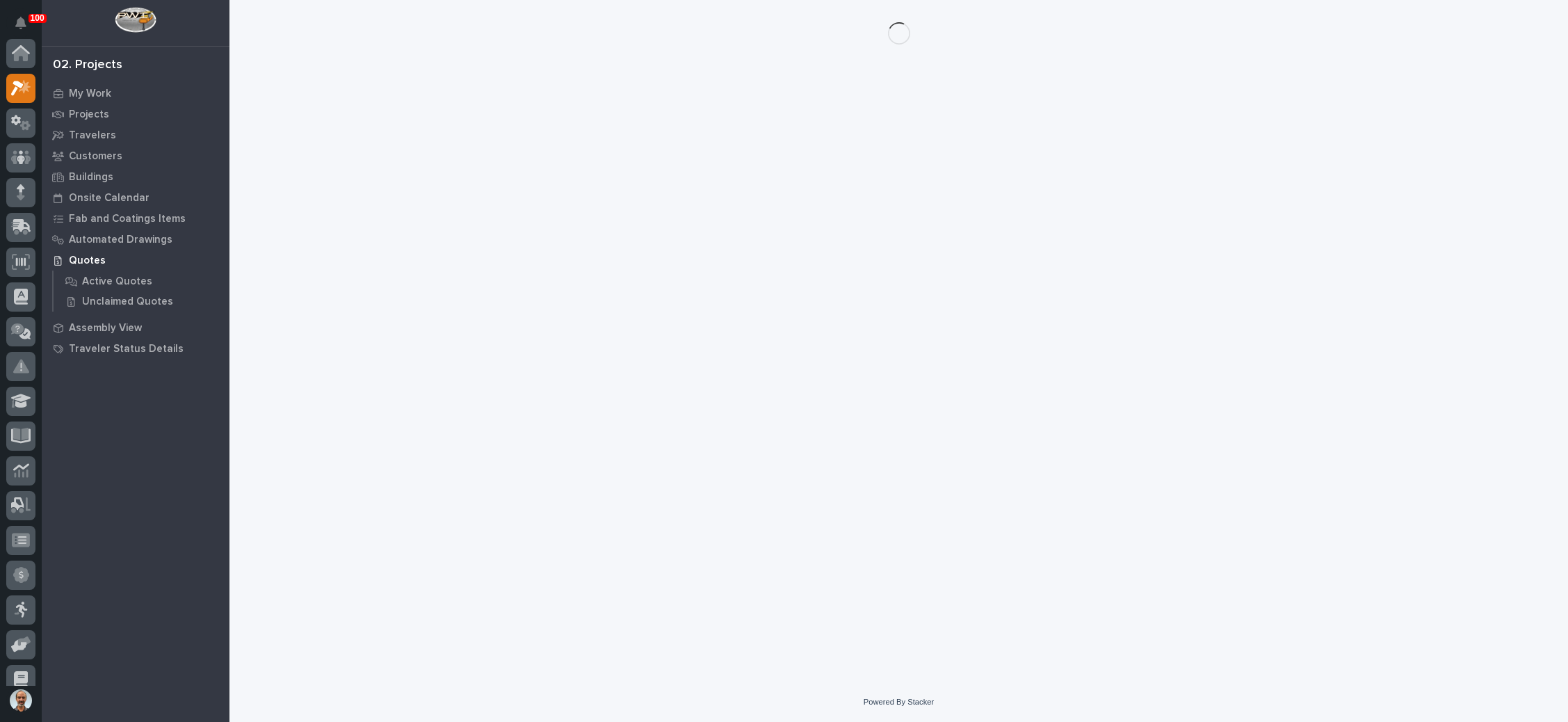
scroll to position [34, 0]
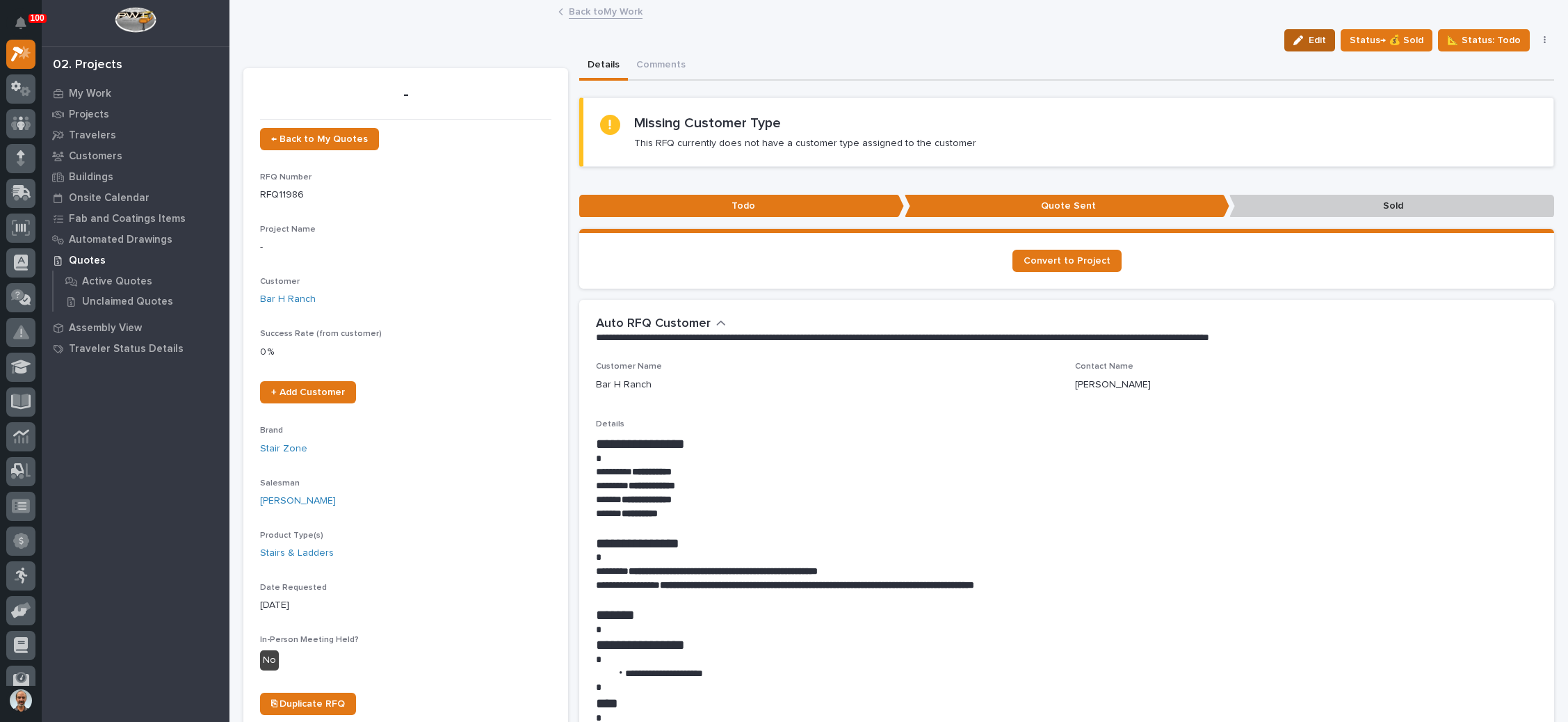
click at [1309, 34] on span "Edit" at bounding box center [1317, 40] width 17 height 13
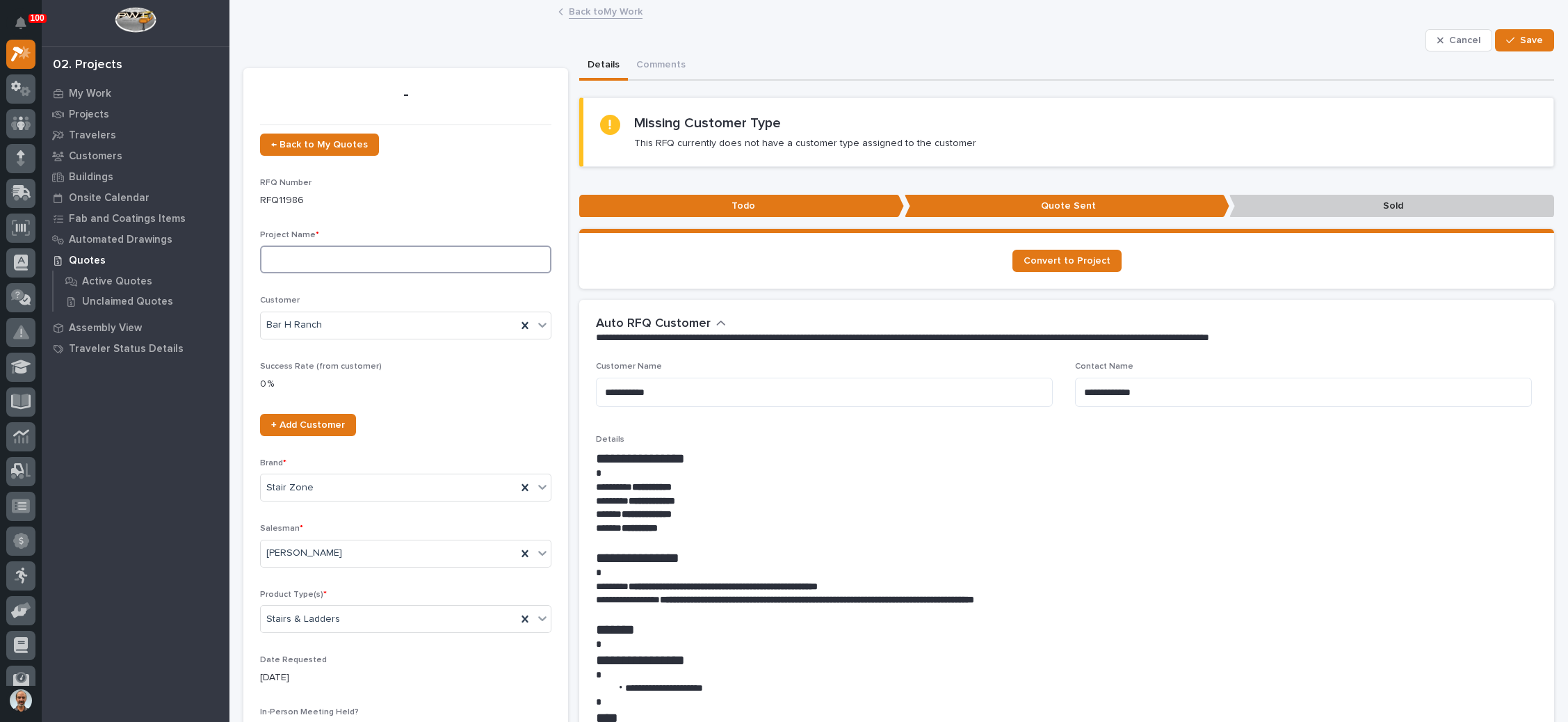
click at [340, 262] on input at bounding box center [406, 259] width 292 height 28
type input "[PERSON_NAME] Shop"
click at [1506, 41] on div "button" at bounding box center [1512, 40] width 14 height 10
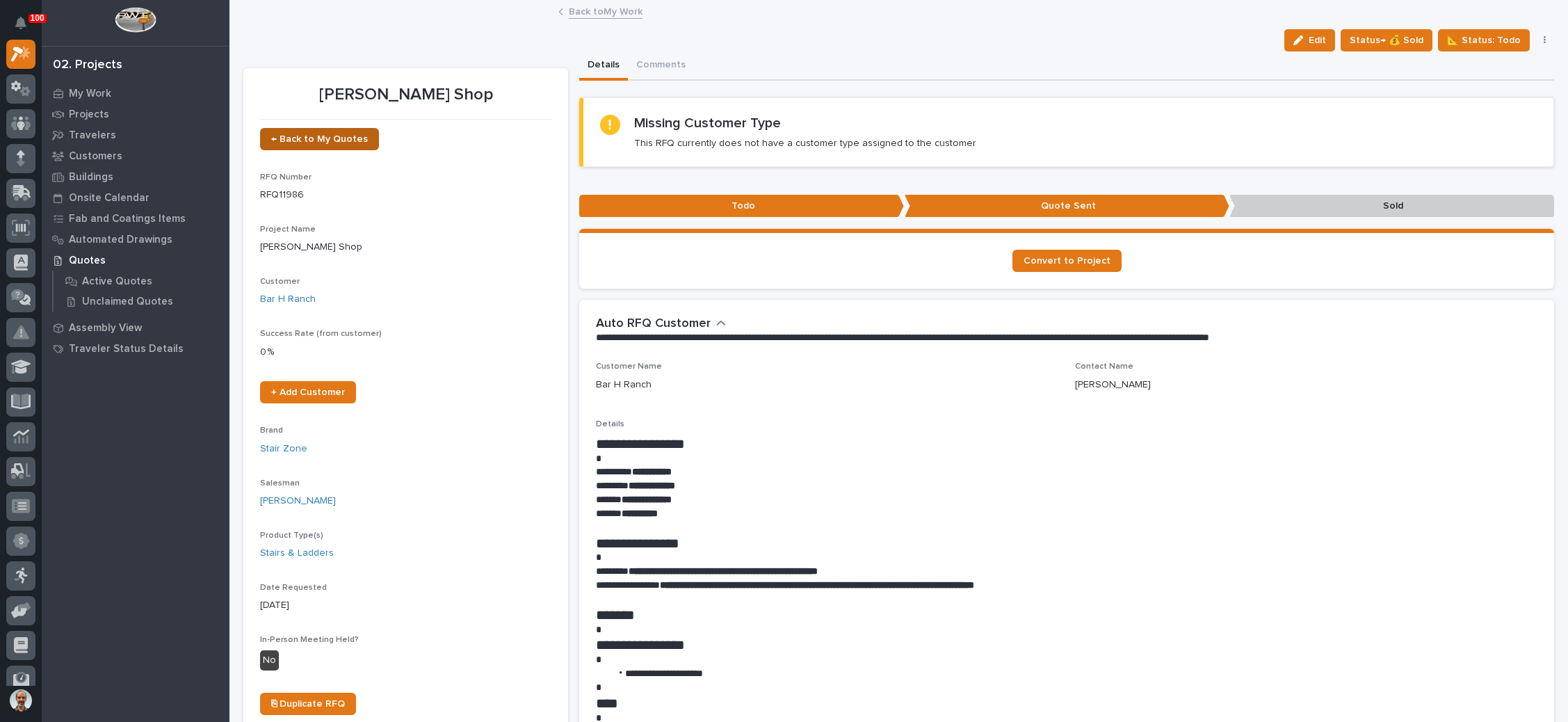
click at [334, 137] on span "← Back to My Quotes" at bounding box center [319, 139] width 97 height 10
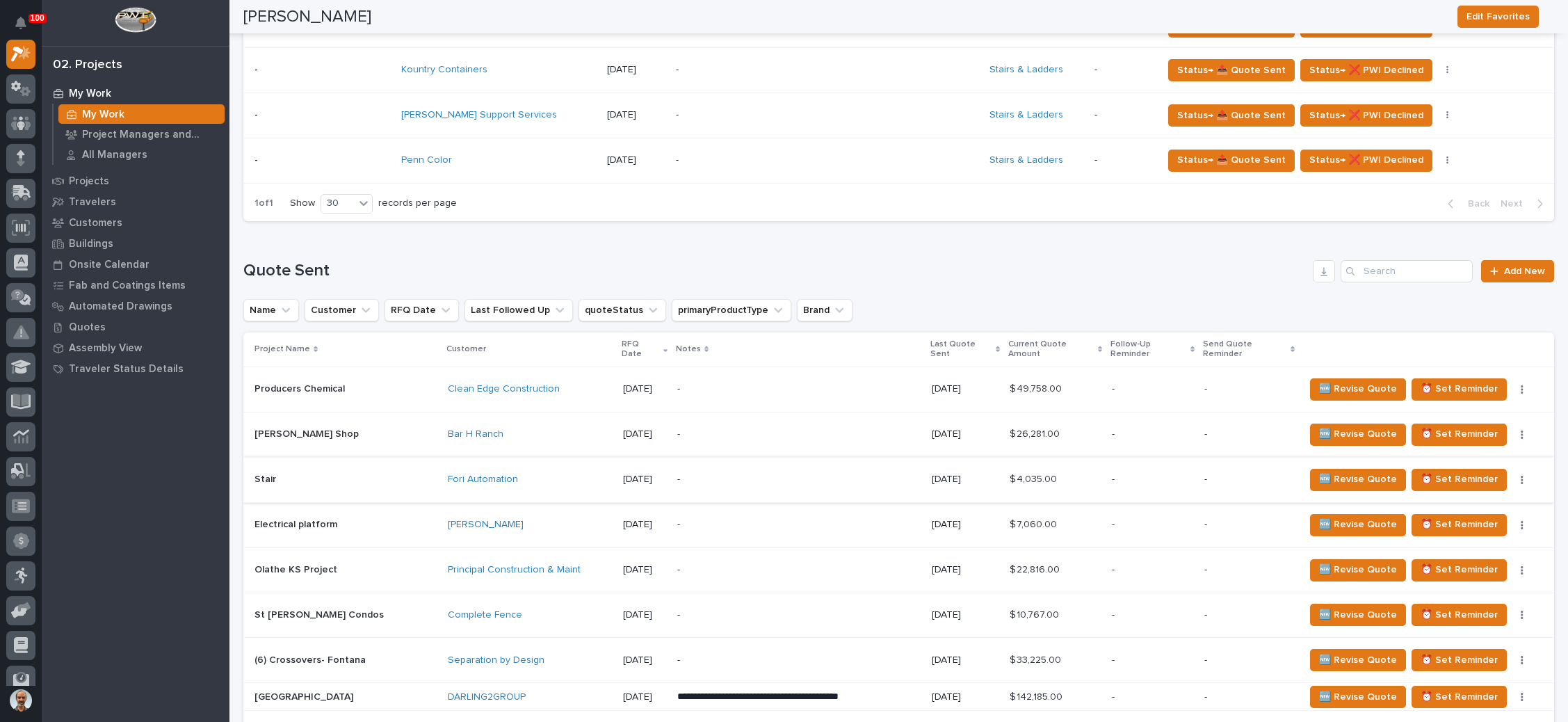
scroll to position [834, 0]
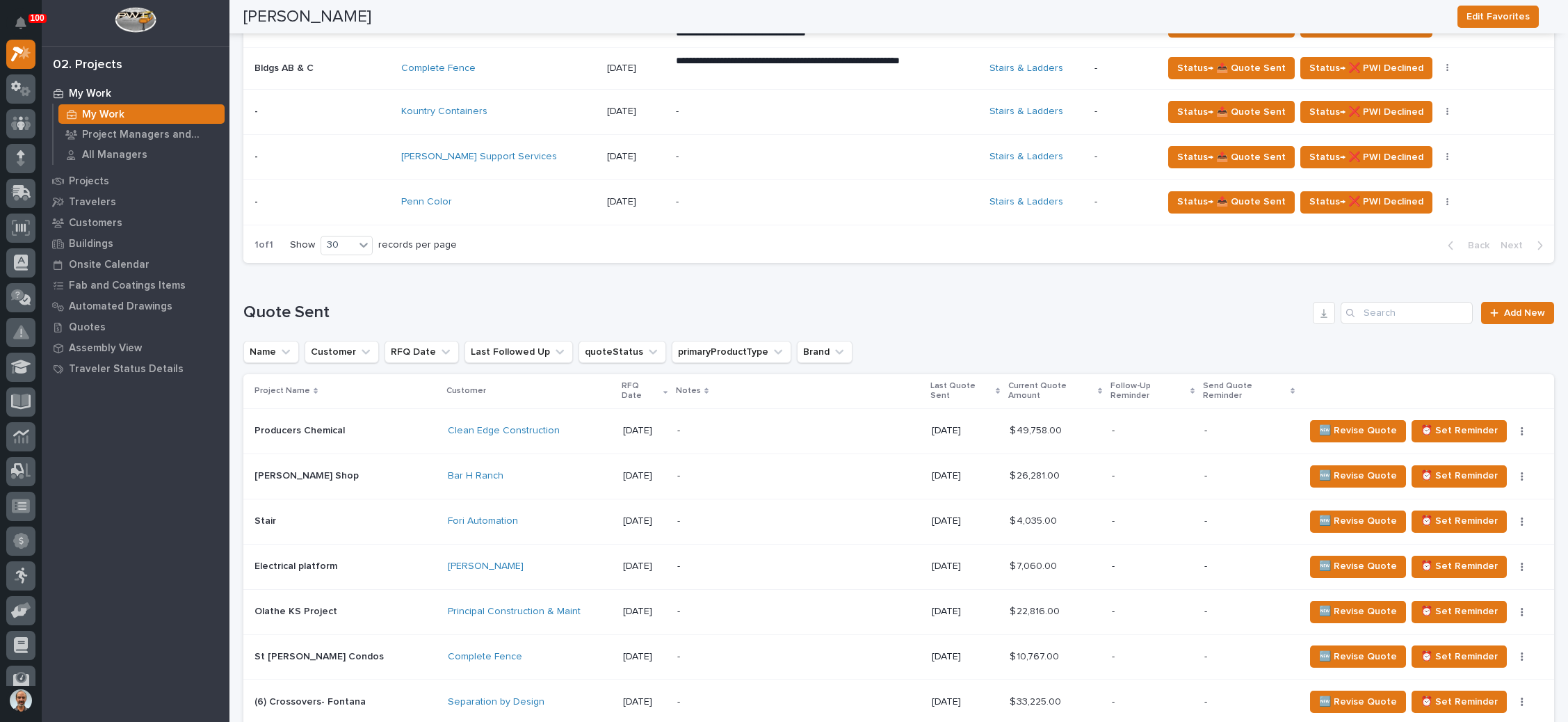
click at [995, 388] on icon at bounding box center [998, 391] width 5 height 6
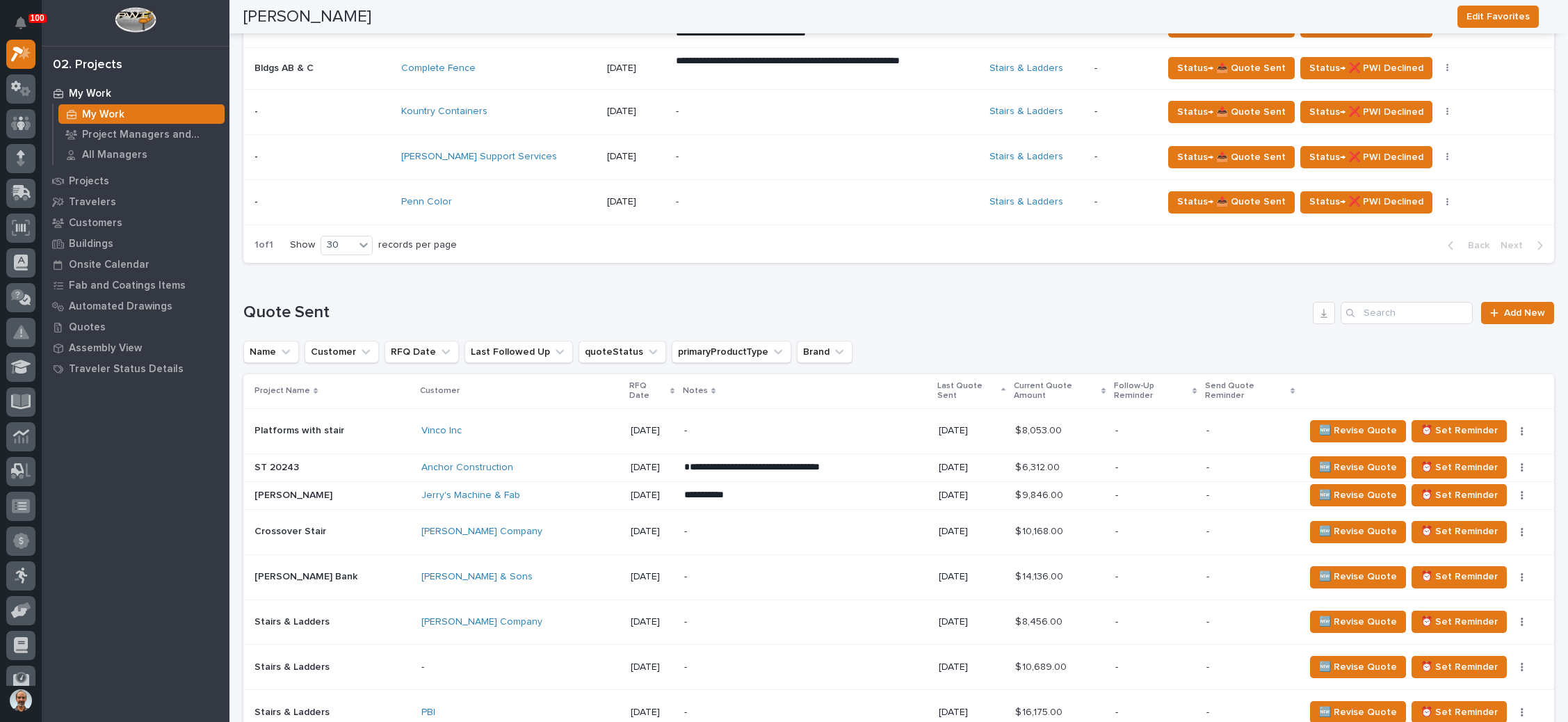
click at [1002, 387] on icon at bounding box center [1004, 390] width 5 height 7
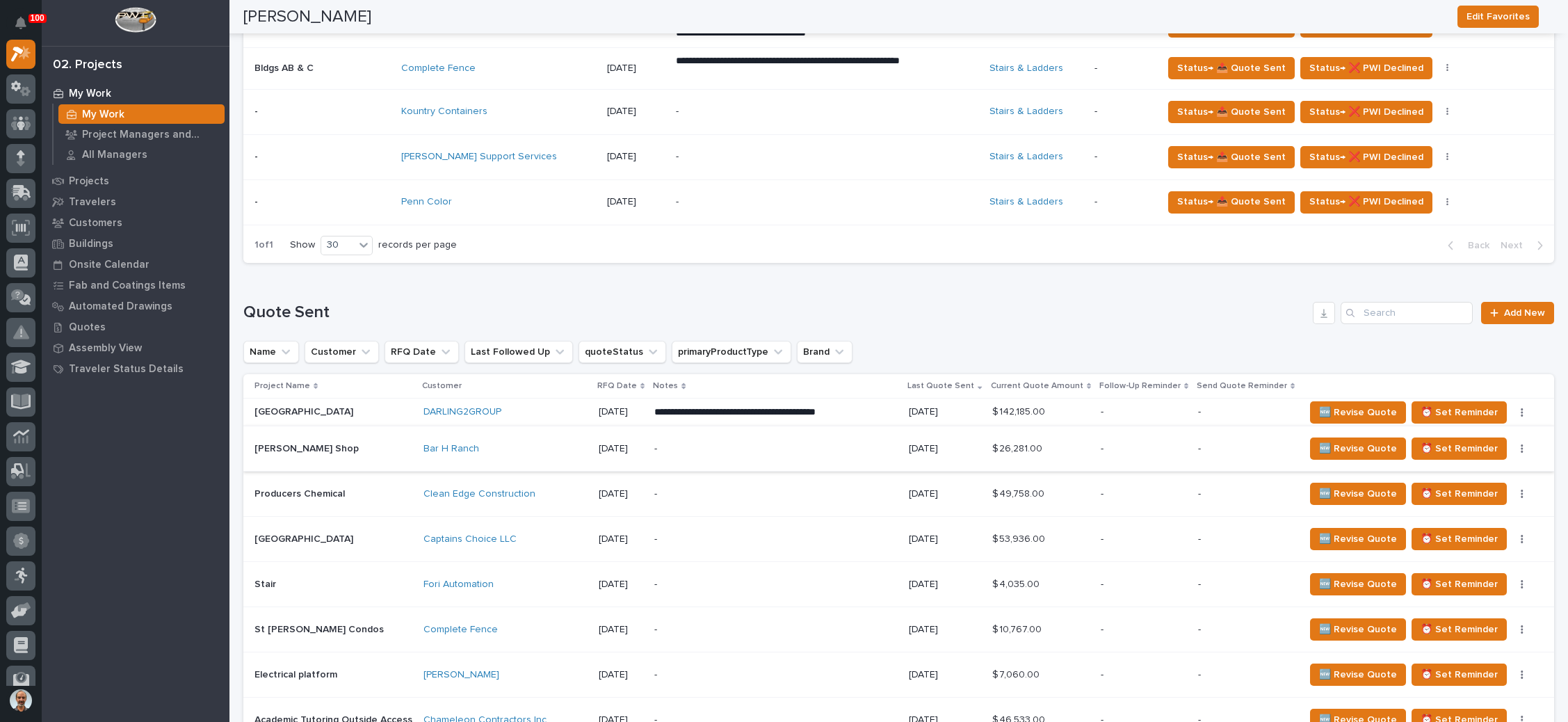
scroll to position [938, 0]
